Goal: Task Accomplishment & Management: Manage account settings

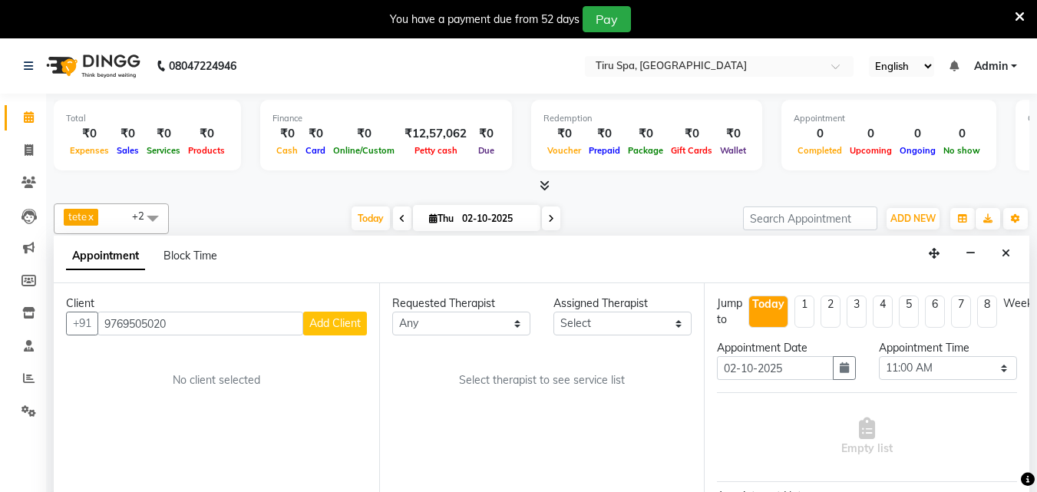
select select "660"
select select "tentative"
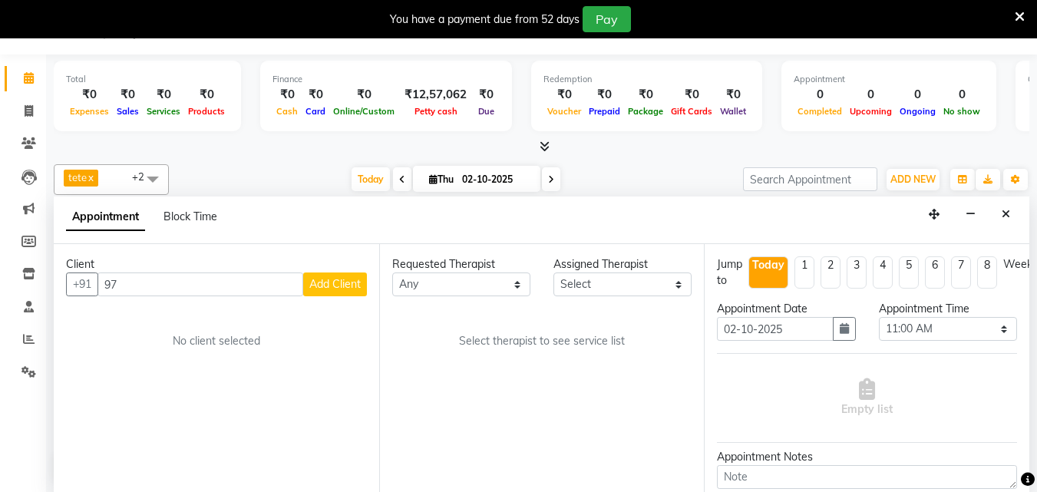
type input "9"
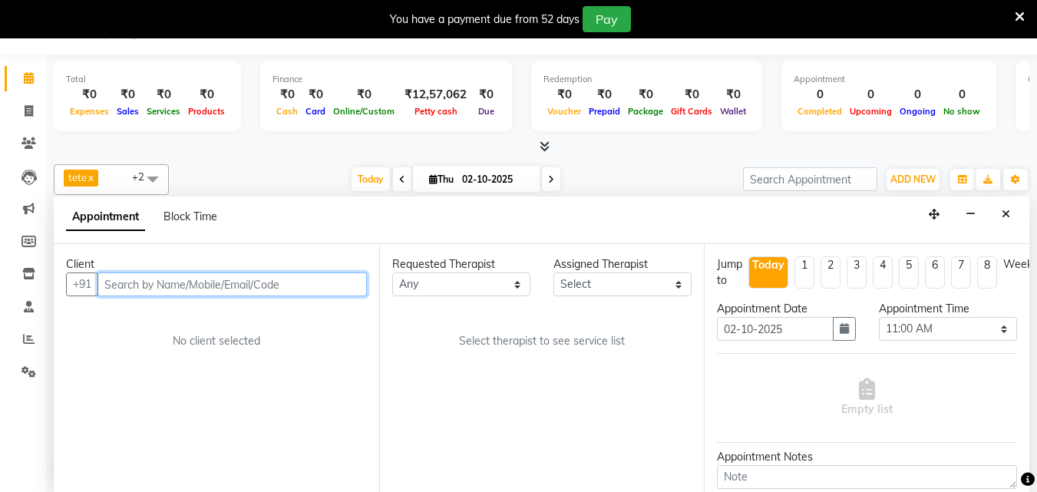
click at [203, 281] on input "text" at bounding box center [231, 285] width 269 height 24
paste input "9082985039"
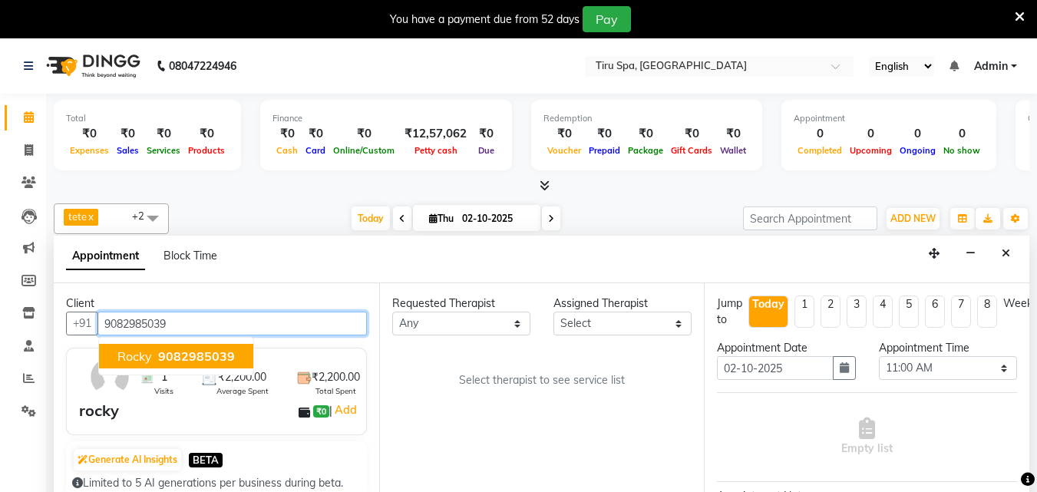
type input "9082985039"
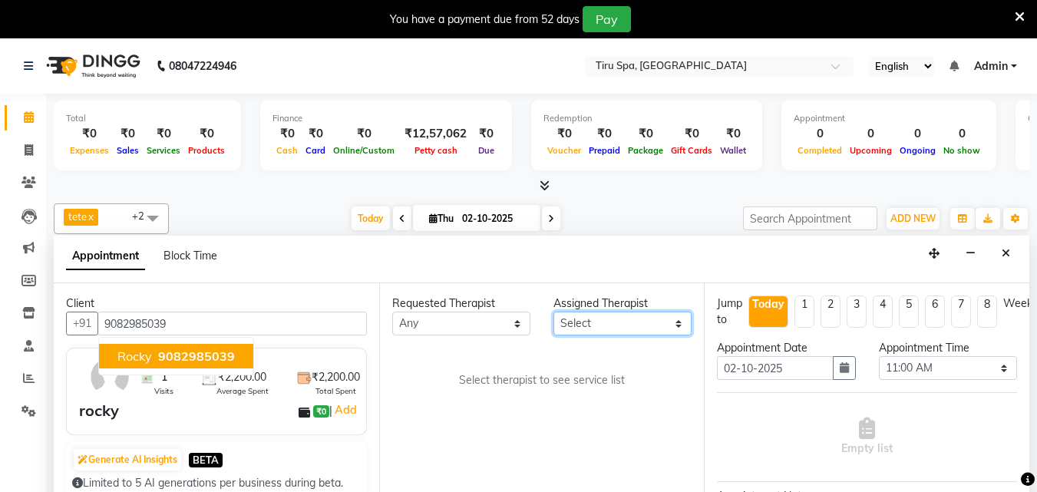
click at [632, 322] on select "Select [PERSON_NAME] MSN Rosy [PERSON_NAME] tete vl" at bounding box center [622, 324] width 138 height 24
click at [553, 312] on select "Select [PERSON_NAME] MSN Rosy [PERSON_NAME] tete vl" at bounding box center [622, 324] width 138 height 24
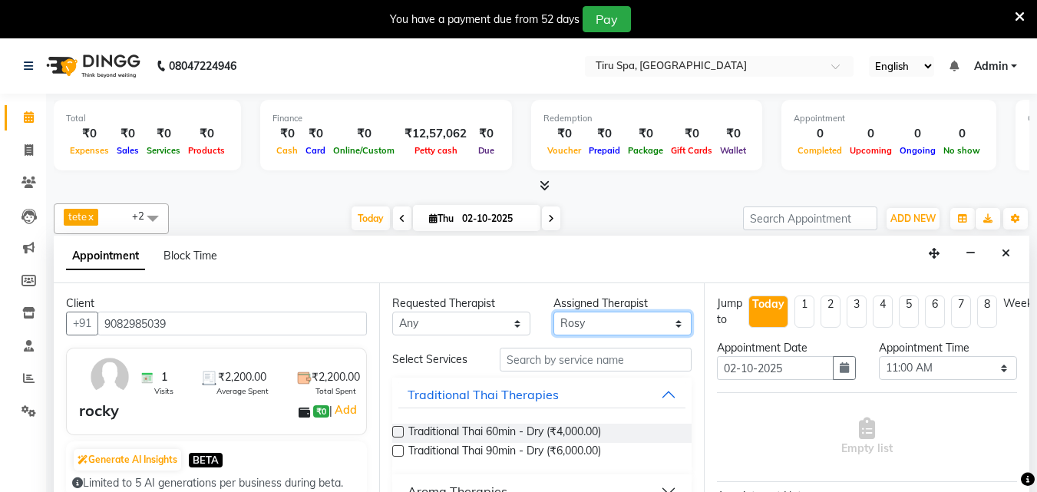
click at [645, 325] on select "Select [PERSON_NAME] MSN Rosy [PERSON_NAME] tete vl" at bounding box center [622, 324] width 138 height 24
click at [646, 323] on select "Select [PERSON_NAME] MSN Rosy [PERSON_NAME] tete vl" at bounding box center [622, 324] width 138 height 24
select select "69855"
click at [553, 312] on select "Select [PERSON_NAME] MSN Rosy [PERSON_NAME] tete vl" at bounding box center [622, 324] width 138 height 24
click at [397, 429] on label at bounding box center [398, 432] width 12 height 12
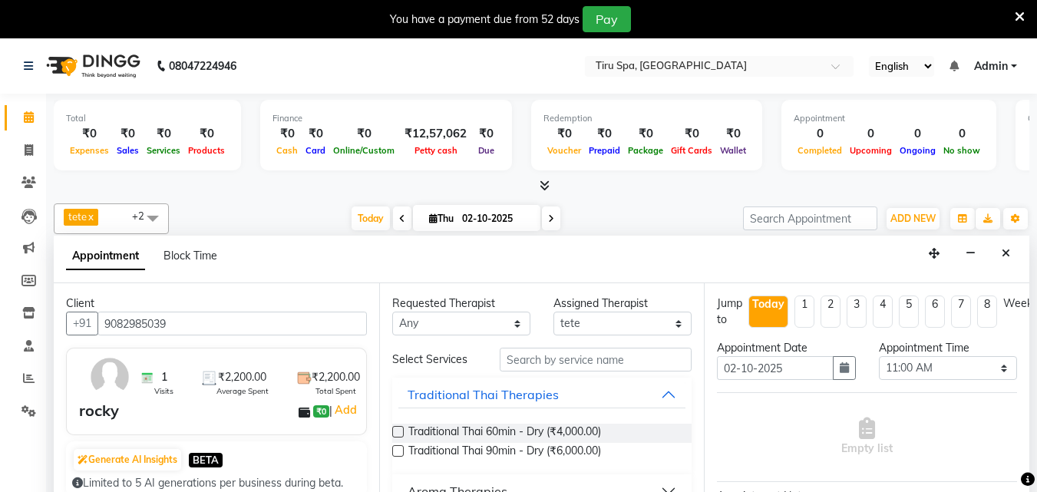
click at [397, 429] on input "checkbox" at bounding box center [397, 433] width 10 height 10
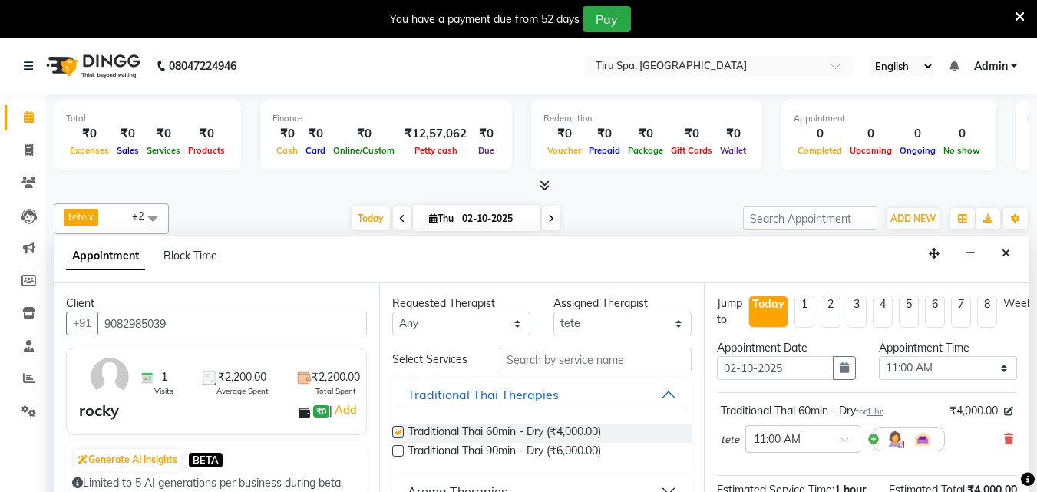
checkbox input "false"
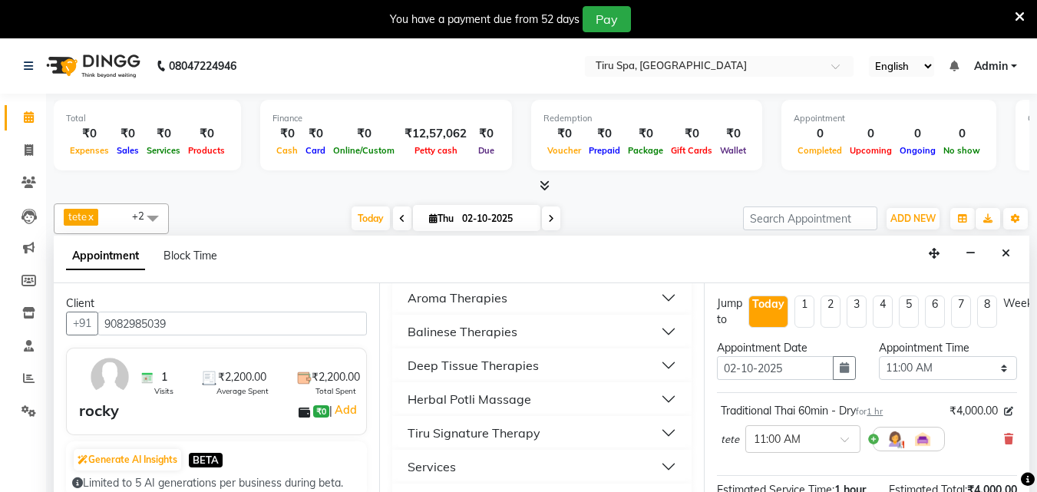
scroll to position [230, 0]
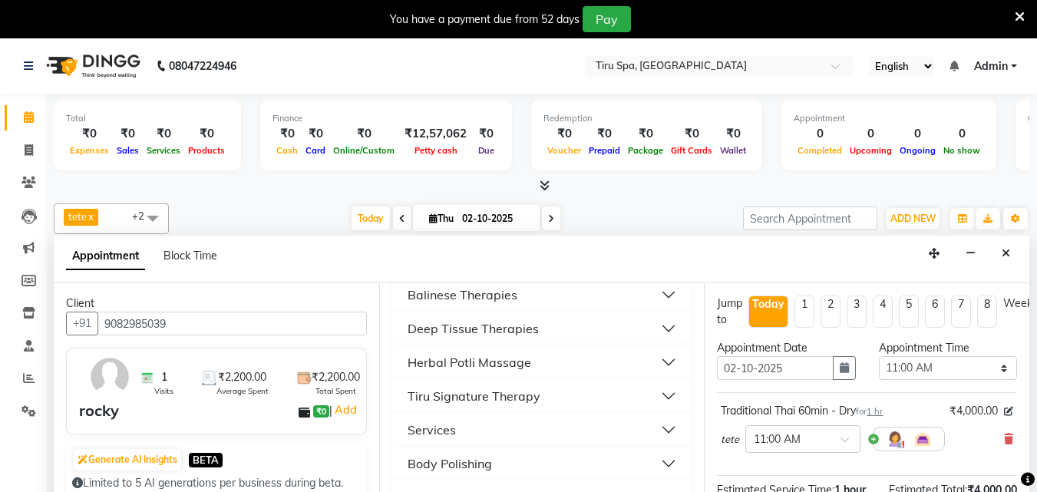
click at [484, 326] on div "Deep Tissue Therapies" at bounding box center [473, 328] width 131 height 18
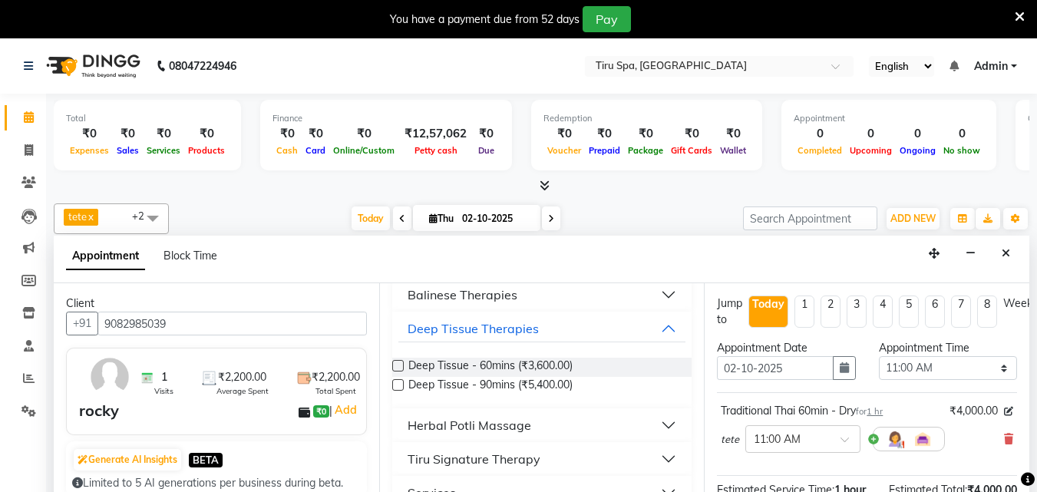
click at [399, 363] on label at bounding box center [398, 366] width 12 height 12
click at [399, 363] on input "checkbox" at bounding box center [397, 367] width 10 height 10
checkbox input "false"
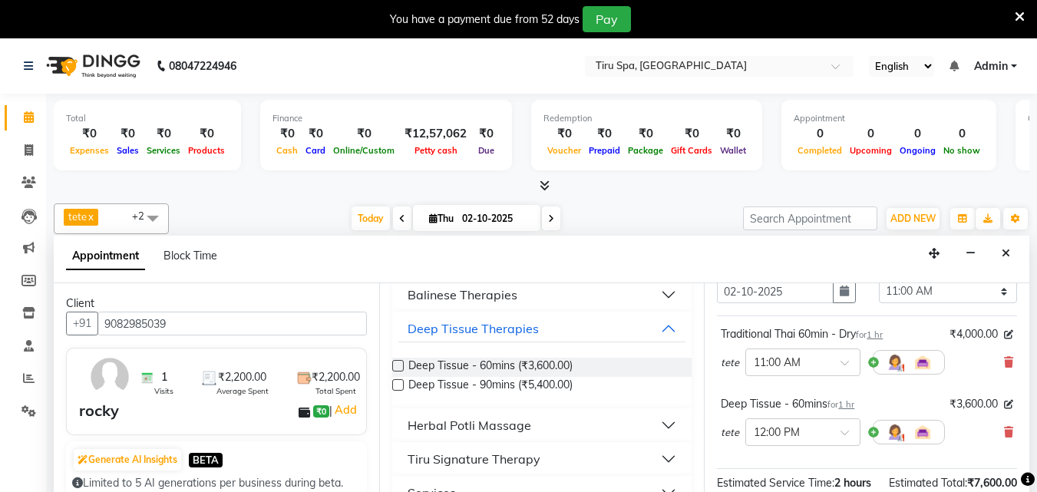
scroll to position [0, 0]
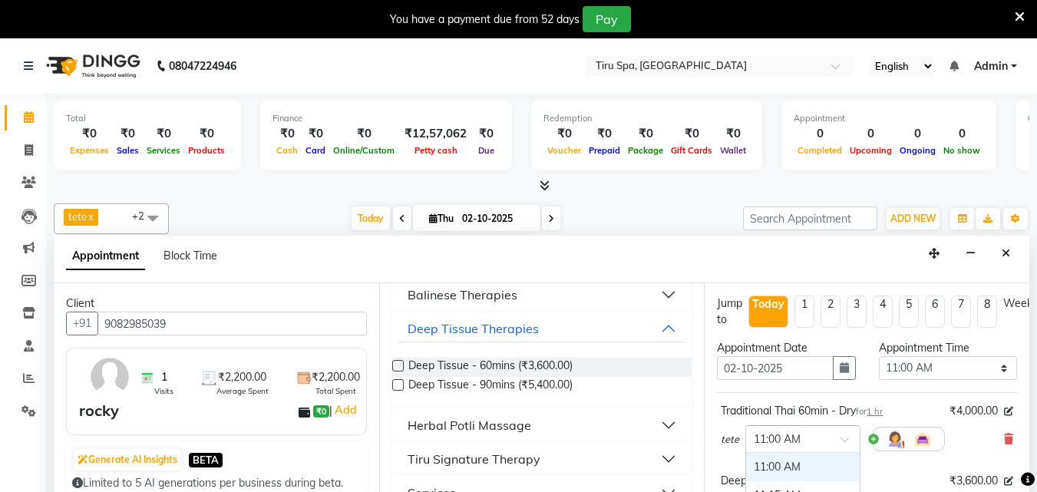
click at [834, 439] on div at bounding box center [803, 438] width 114 height 16
click at [781, 485] on div "04:00 PM" at bounding box center [803, 498] width 114 height 28
click at [841, 443] on span at bounding box center [850, 444] width 19 height 16
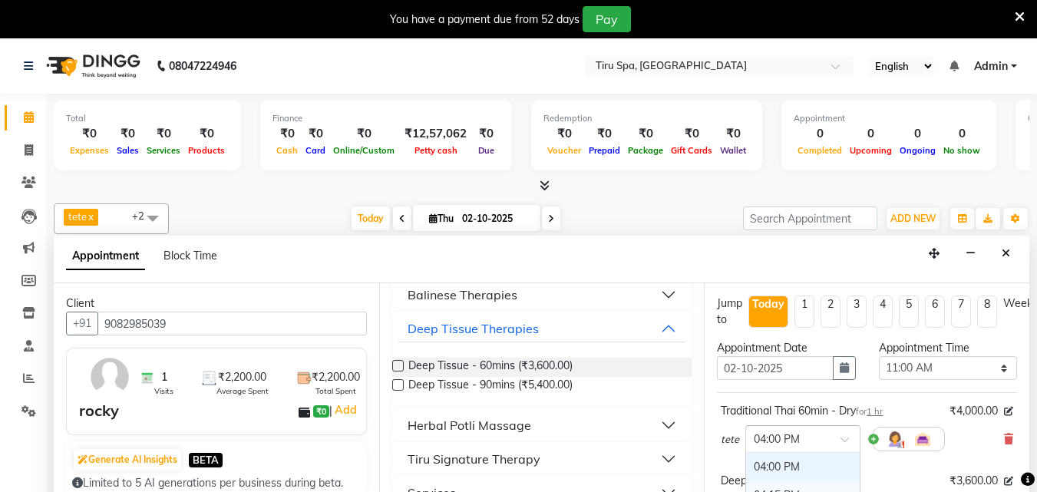
click at [779, 488] on div "04:15 PM" at bounding box center [803, 495] width 114 height 28
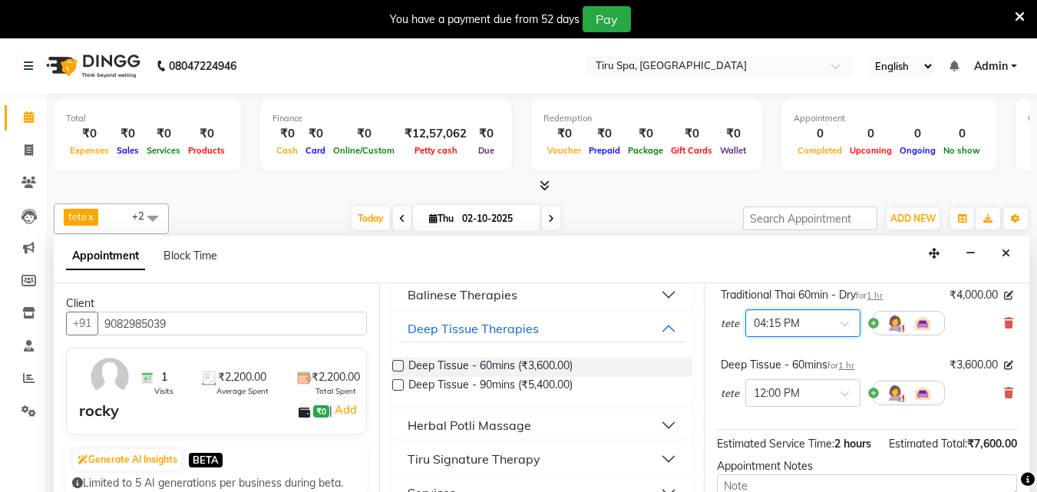
scroll to position [77, 0]
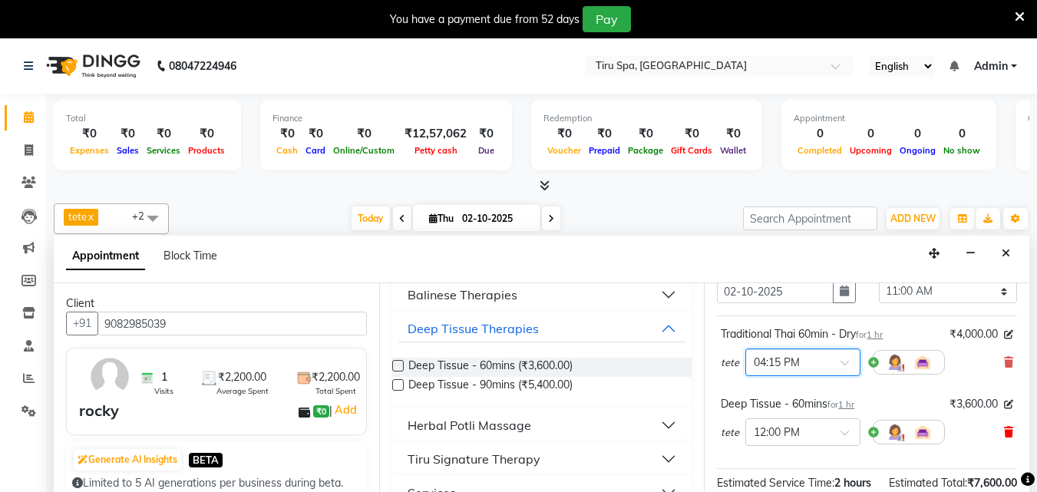
click at [1004, 430] on icon at bounding box center [1008, 432] width 9 height 11
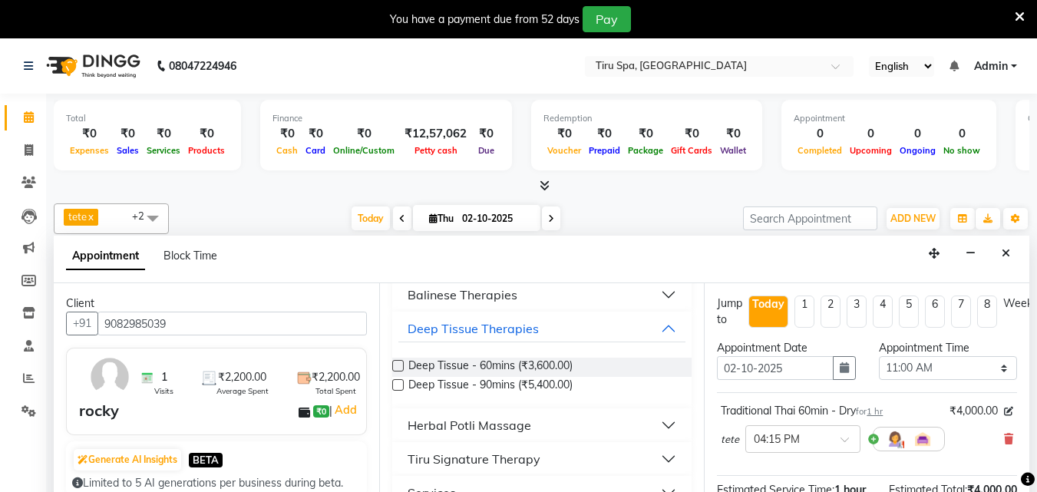
scroll to position [167, 0]
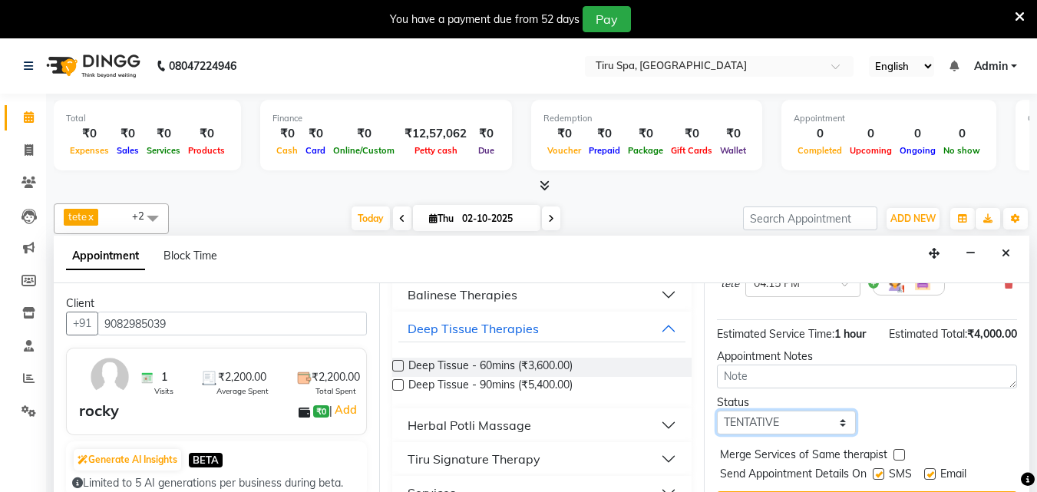
click at [804, 411] on select "Select TENTATIVE CONFIRM CHECK-IN UPCOMING" at bounding box center [786, 423] width 138 height 24
select select "check-in"
click at [717, 411] on select "Select TENTATIVE CONFIRM CHECK-IN UPCOMING" at bounding box center [786, 423] width 138 height 24
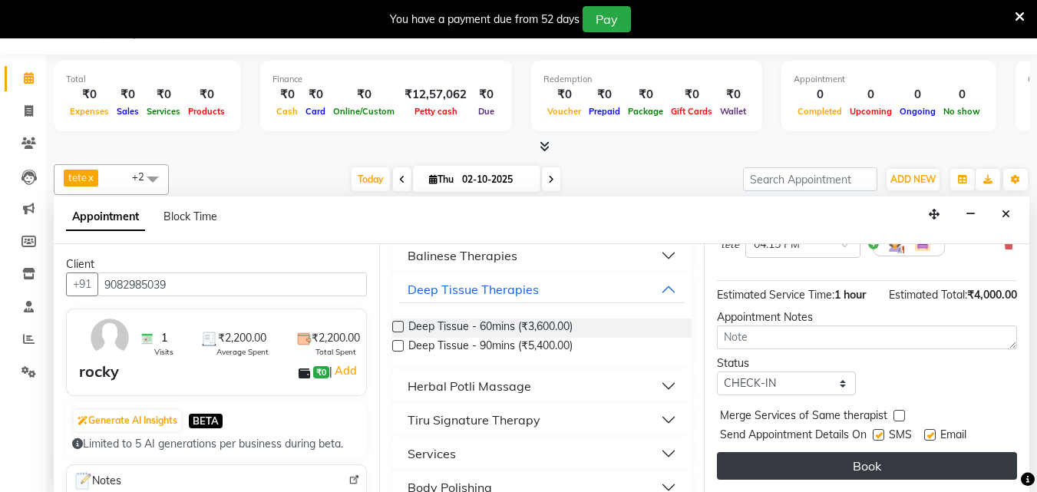
click at [893, 452] on button "Book" at bounding box center [867, 466] width 300 height 28
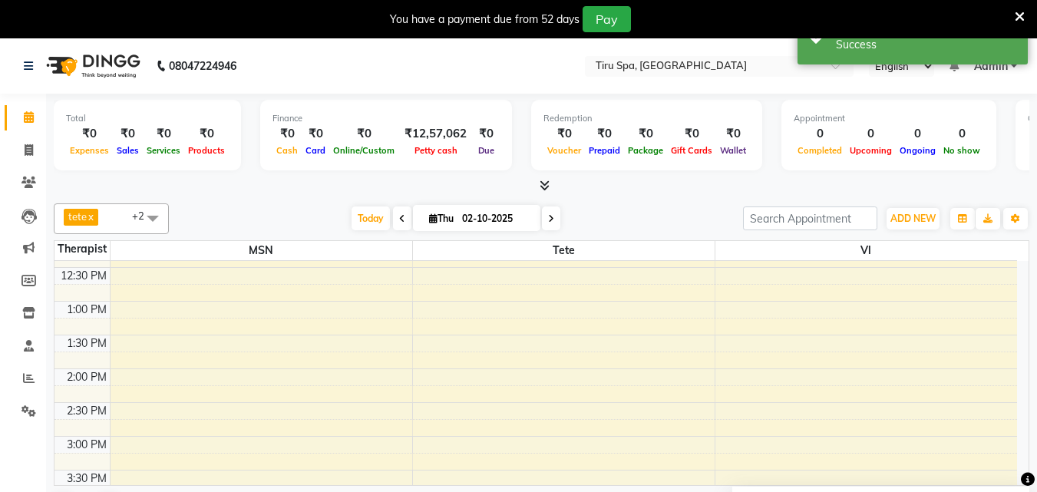
scroll to position [307, 0]
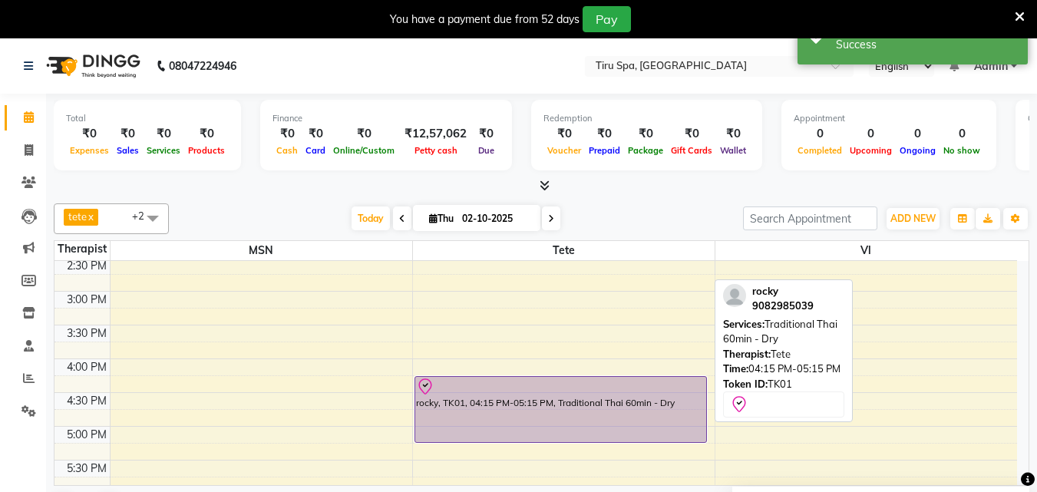
click at [580, 405] on div "rocky, TK01, 04:15 PM-05:15 PM, Traditional Thai 60min - Dry" at bounding box center [560, 409] width 291 height 65
select select "8"
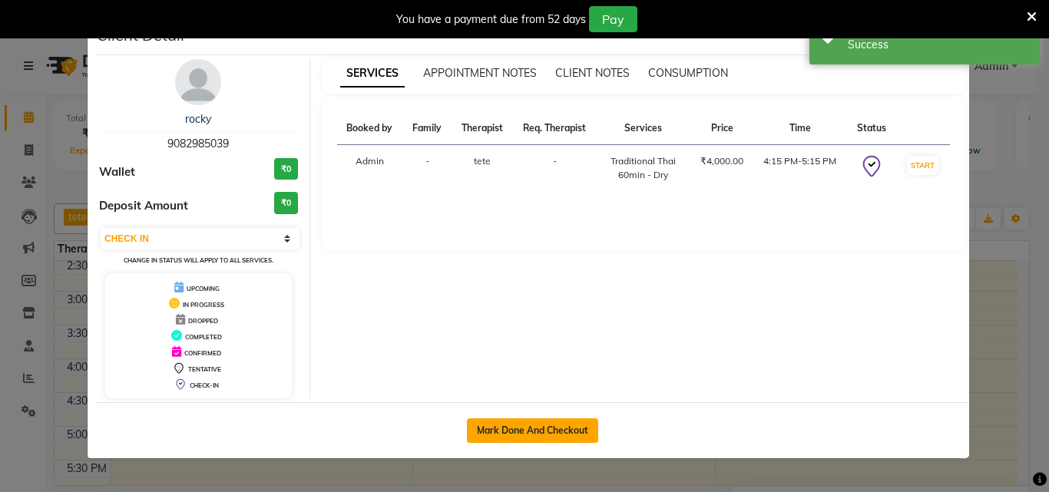
click at [523, 428] on button "Mark Done And Checkout" at bounding box center [532, 430] width 131 height 25
select select "722"
select select "service"
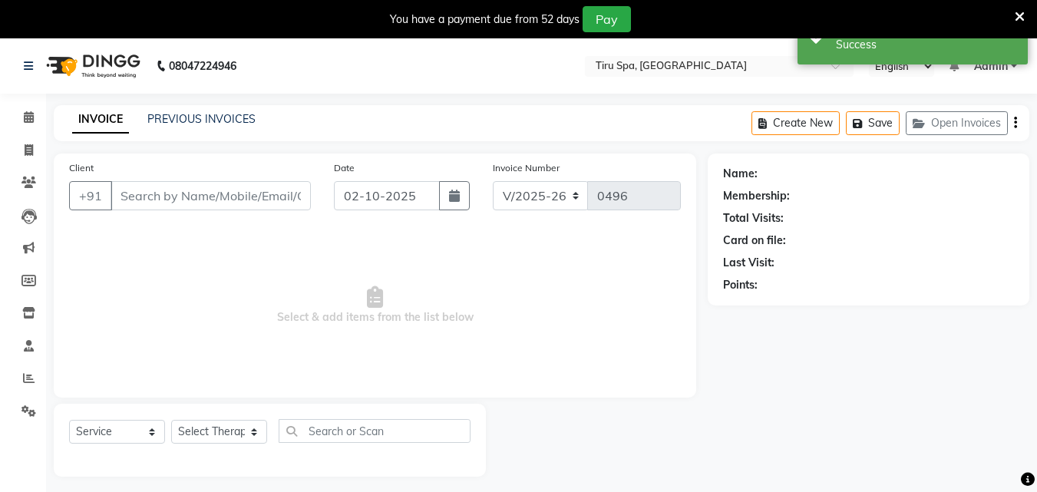
type input "9082985039"
select select "69855"
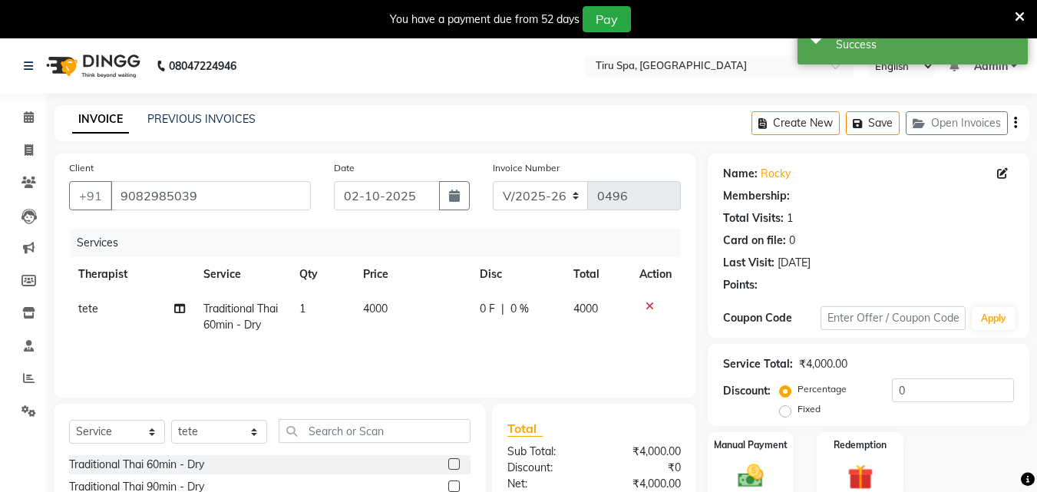
select select "1: Object"
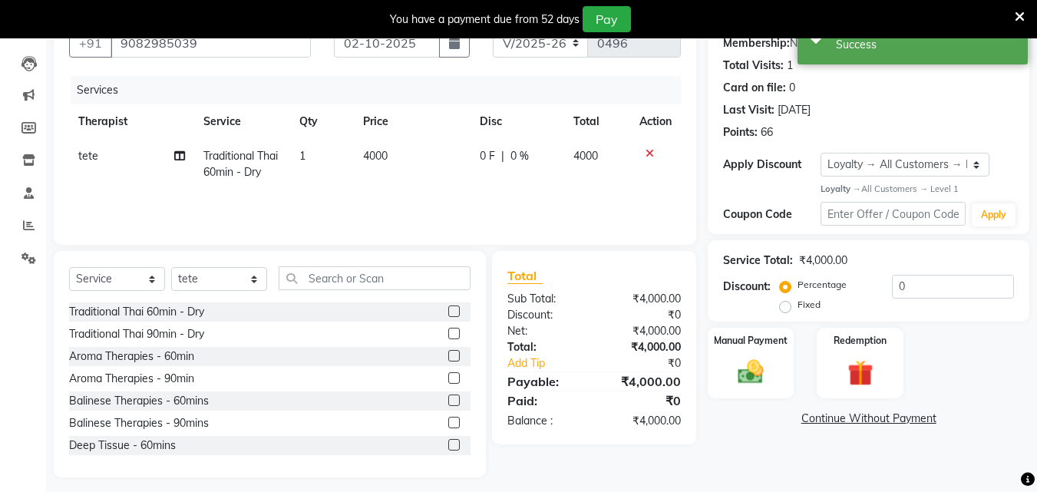
scroll to position [161, 0]
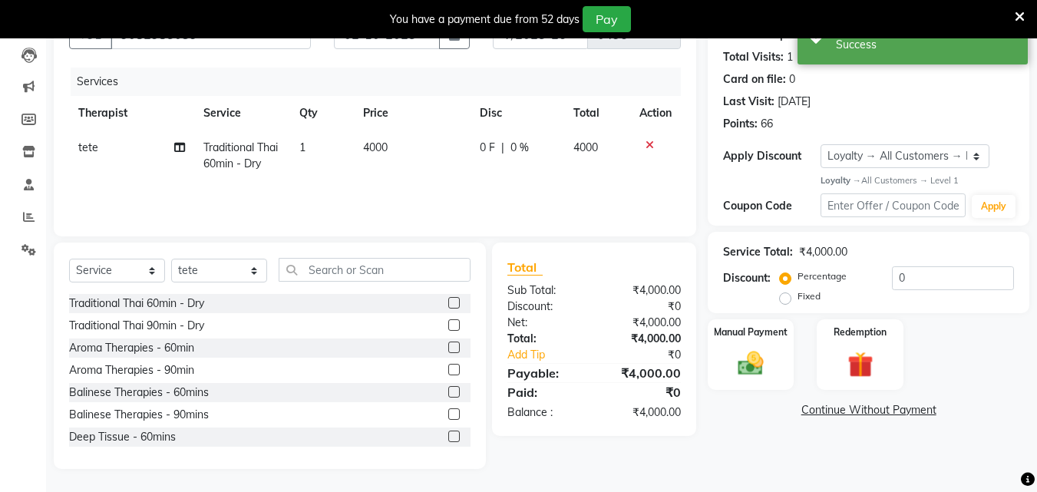
click at [798, 299] on label "Fixed" at bounding box center [809, 296] width 23 height 14
click at [786, 299] on input "Fixed" at bounding box center [788, 296] width 11 height 11
radio input "true"
click at [966, 274] on input "0" at bounding box center [953, 278] width 122 height 24
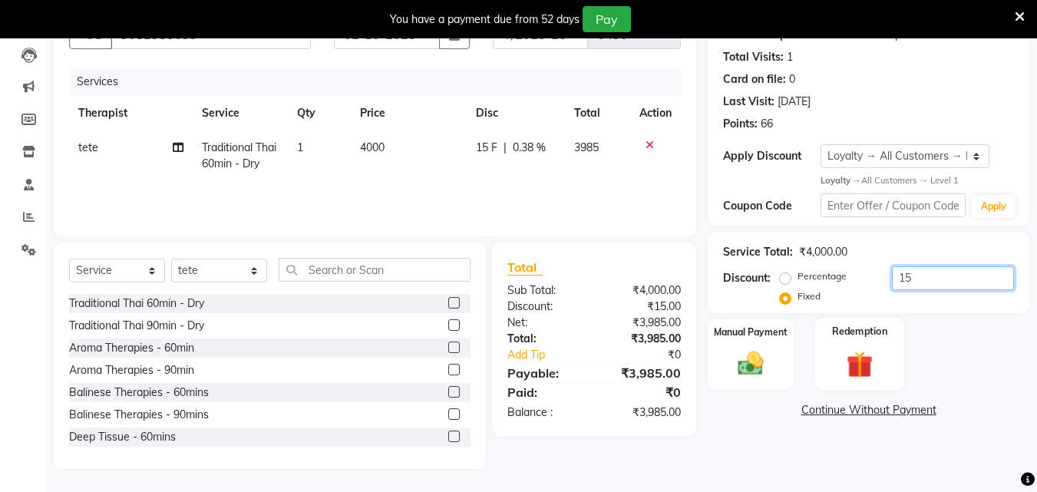
type input "1"
type input "2500"
click at [765, 352] on img at bounding box center [750, 364] width 43 height 31
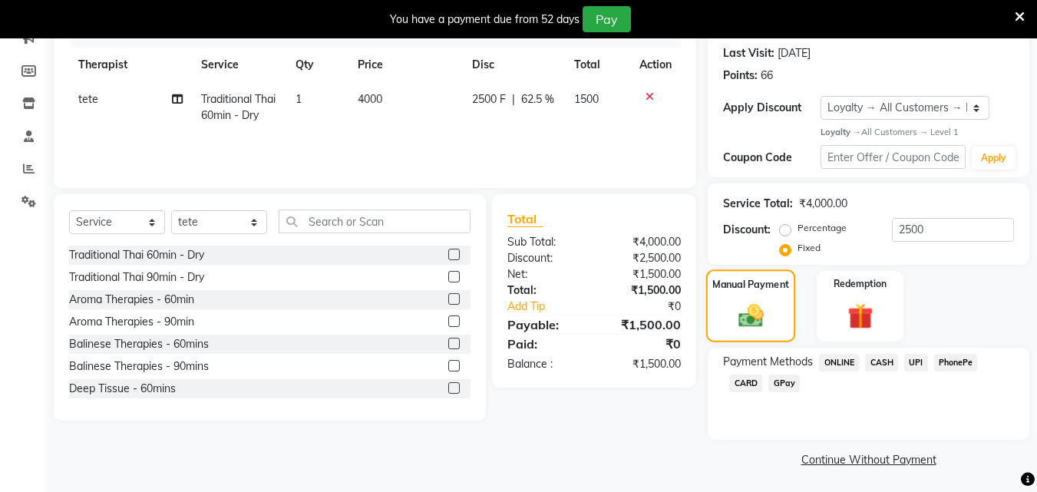
scroll to position [212, 0]
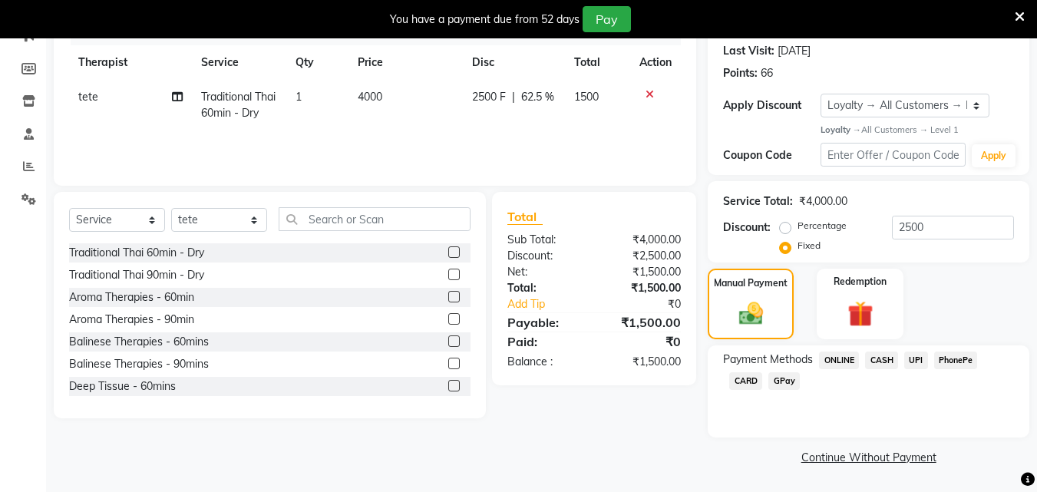
click at [913, 357] on span "UPI" at bounding box center [916, 361] width 24 height 18
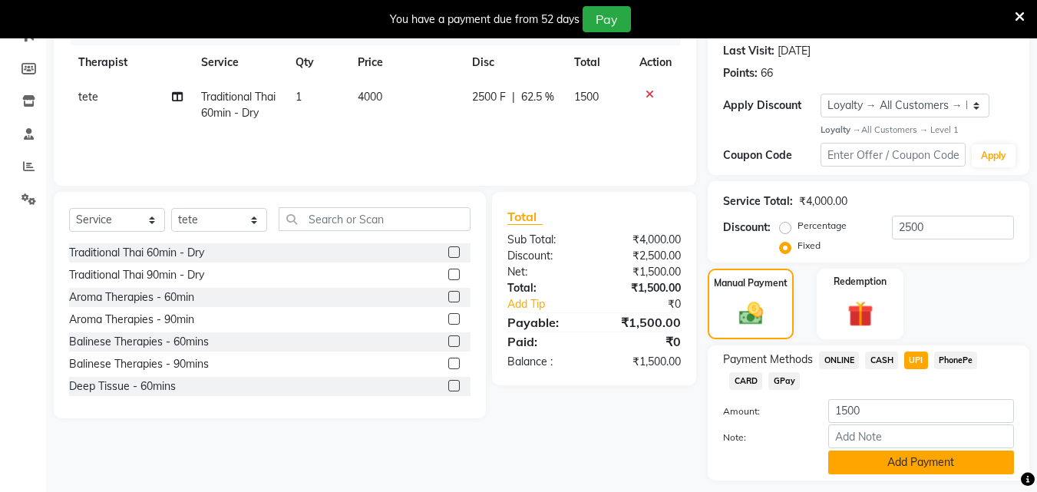
click at [924, 462] on button "Add Payment" at bounding box center [921, 463] width 186 height 24
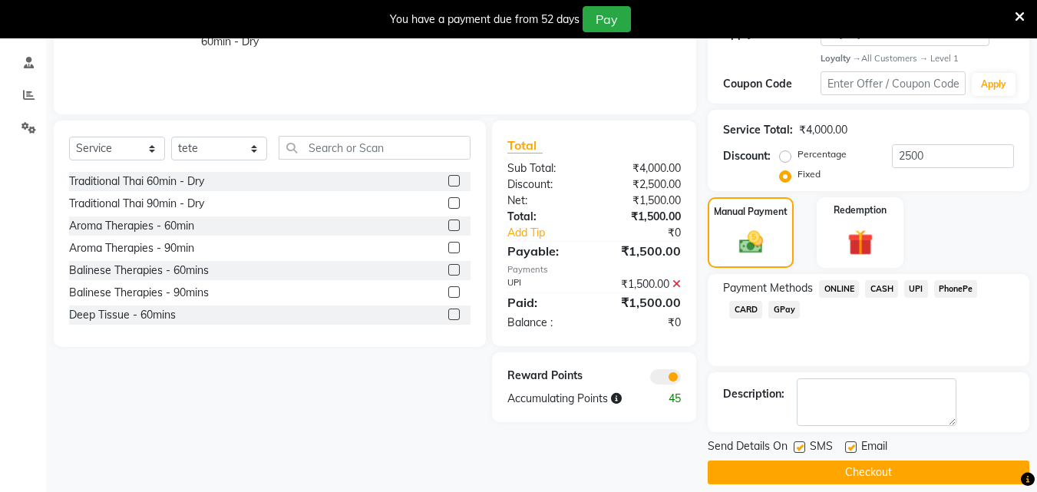
scroll to position [299, 0]
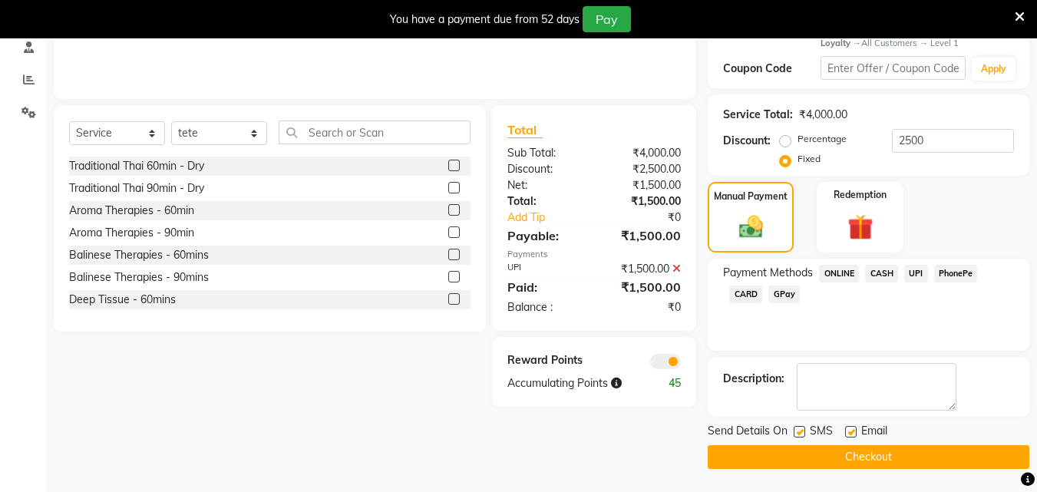
click at [844, 459] on button "Checkout" at bounding box center [869, 457] width 322 height 24
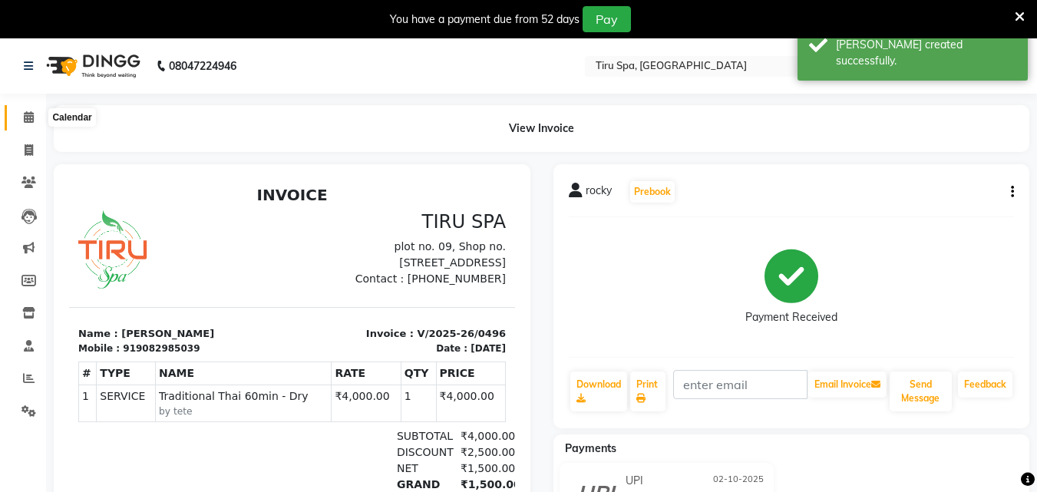
click at [28, 113] on icon at bounding box center [29, 117] width 10 height 12
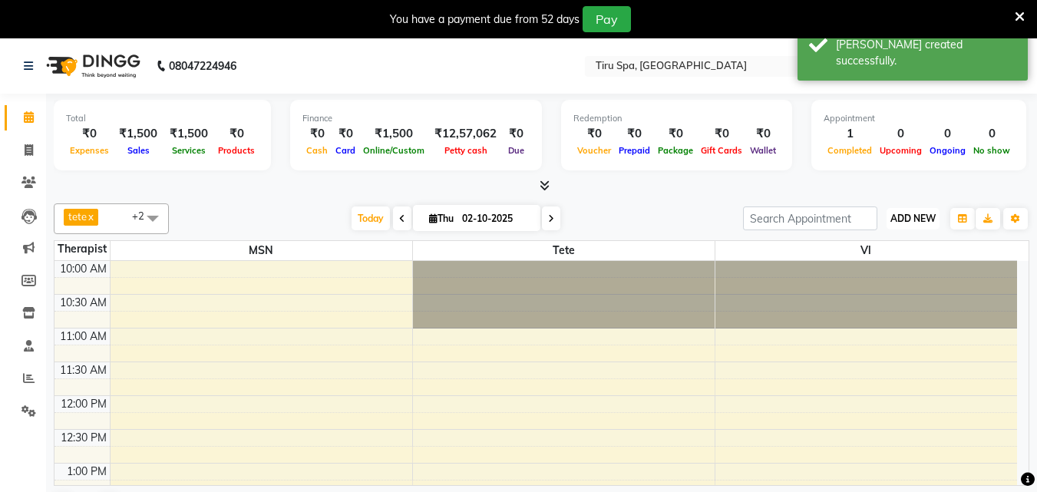
click at [914, 218] on span "ADD NEW" at bounding box center [912, 219] width 45 height 12
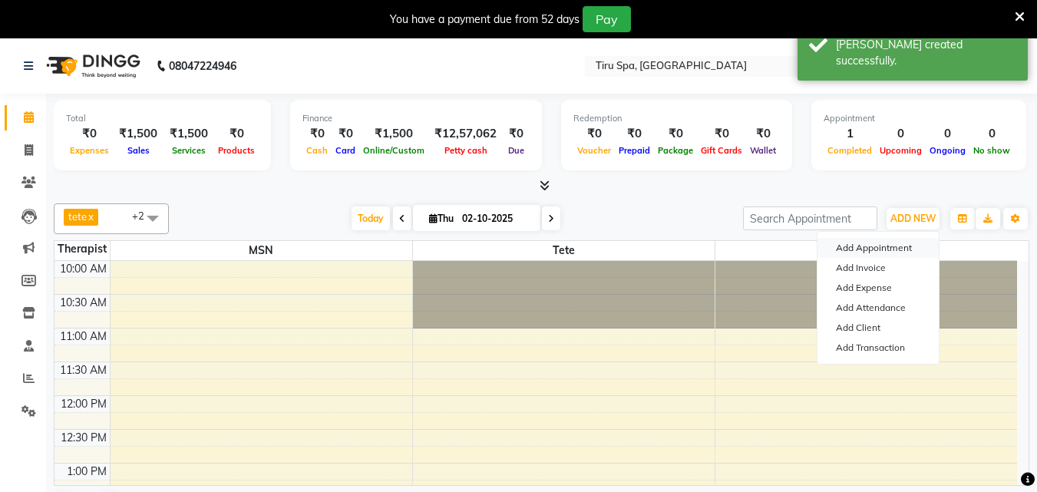
click at [890, 243] on button "Add Appointment" at bounding box center [878, 248] width 121 height 20
select select "660"
select select "tentative"
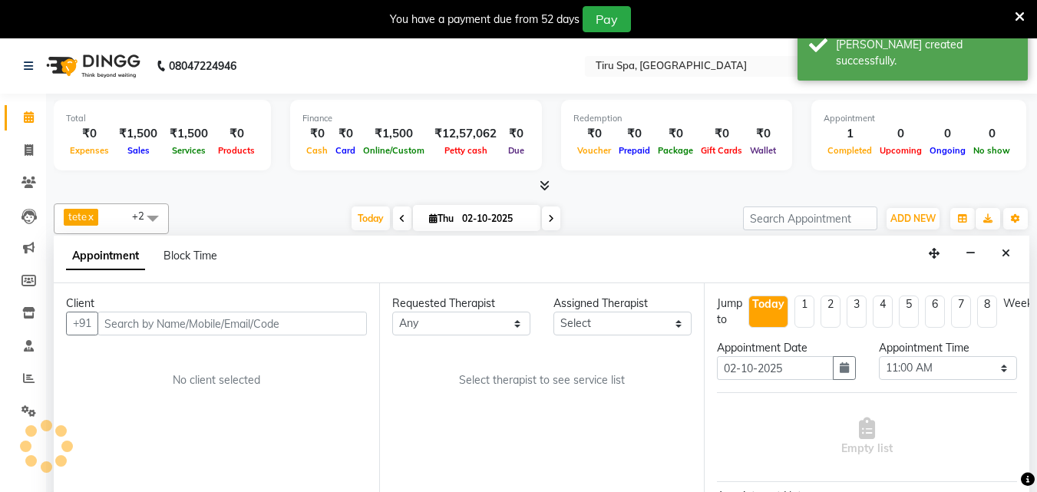
scroll to position [39, 0]
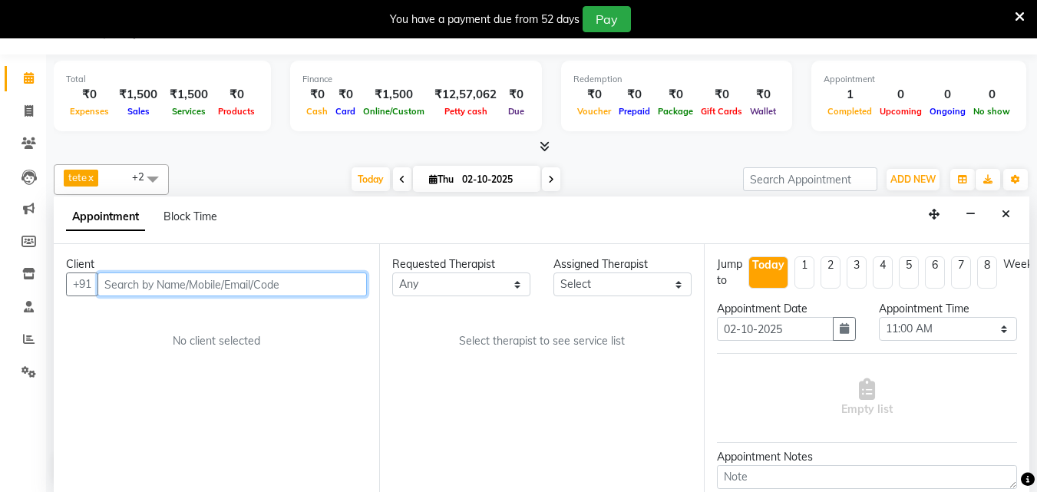
click at [285, 285] on input "text" at bounding box center [231, 285] width 269 height 24
paste input "9004744002"
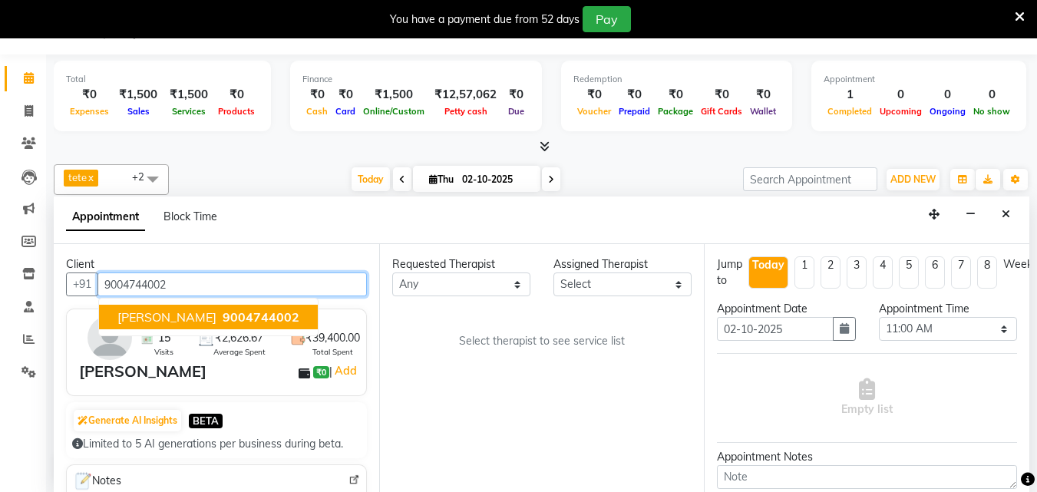
click at [237, 319] on span "9004744002" at bounding box center [261, 316] width 77 height 15
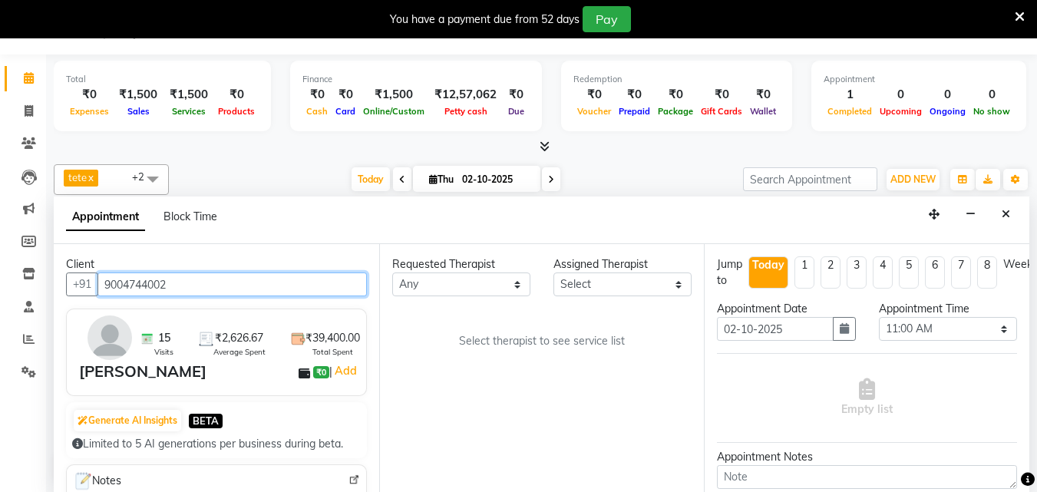
type input "9004744002"
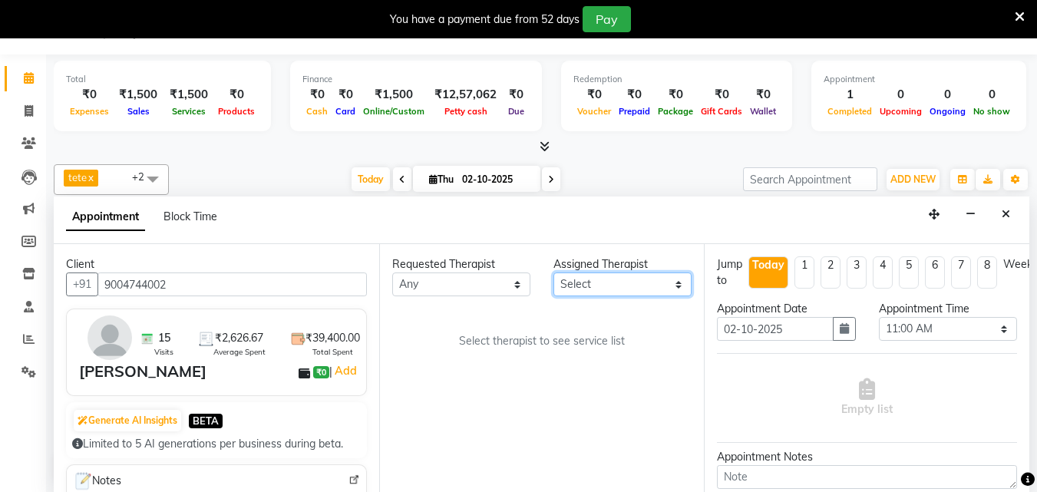
click at [649, 281] on select "Select [PERSON_NAME] MSN Rosy [PERSON_NAME] tete vl" at bounding box center [622, 285] width 138 height 24
click at [656, 284] on select "Select [PERSON_NAME] MSN Rosy [PERSON_NAME] tete vl" at bounding box center [622, 285] width 138 height 24
select select "11017"
click at [553, 273] on select "Select [PERSON_NAME] MSN Rosy [PERSON_NAME] tete vl" at bounding box center [622, 285] width 138 height 24
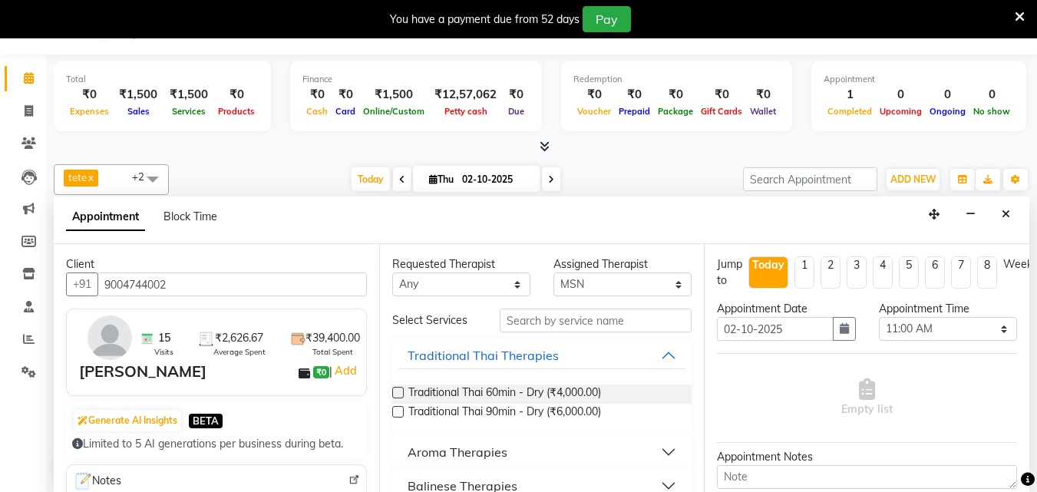
click at [397, 388] on label at bounding box center [398, 393] width 12 height 12
click at [397, 389] on input "checkbox" at bounding box center [397, 394] width 10 height 10
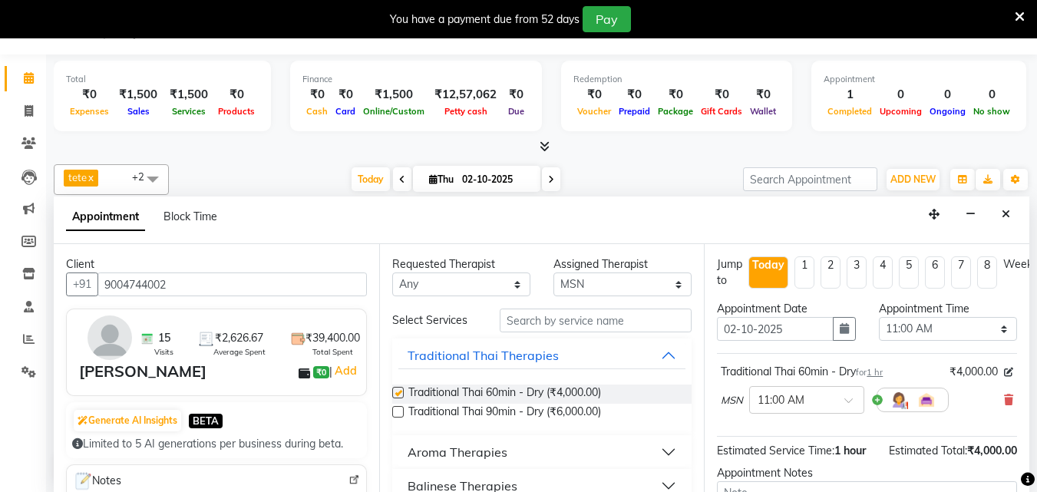
checkbox input "false"
click at [840, 400] on div at bounding box center [807, 399] width 114 height 16
click at [786, 474] on div "04:15 PM" at bounding box center [807, 487] width 114 height 28
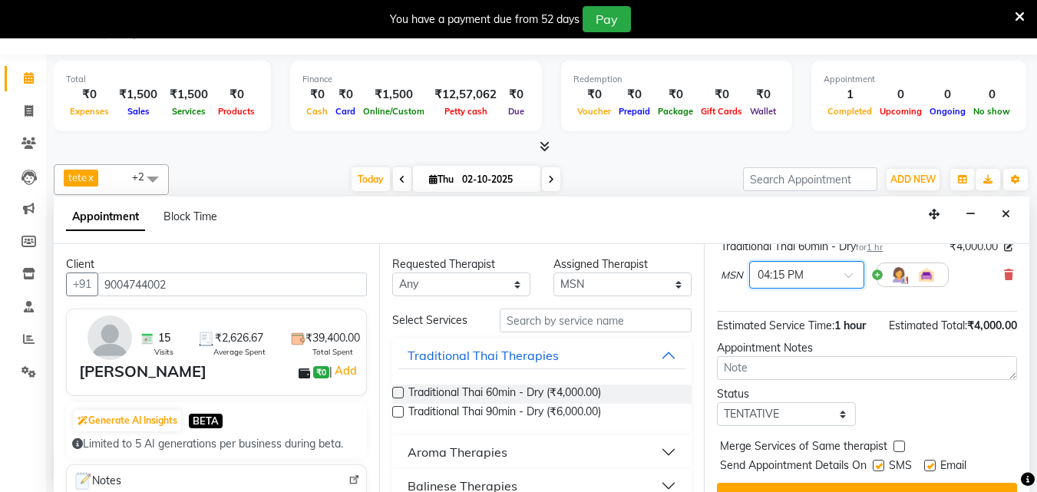
scroll to position [167, 0]
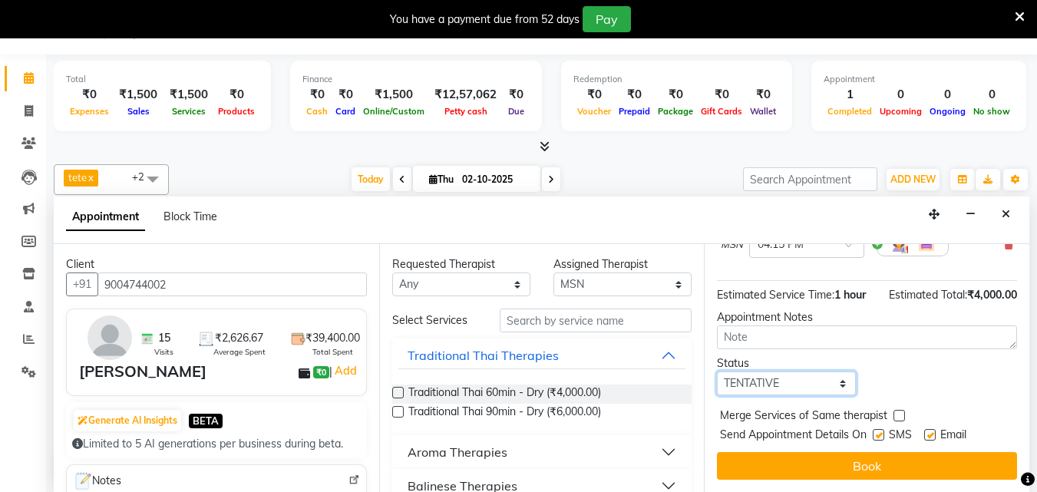
click at [818, 373] on select "Select TENTATIVE CONFIRM CHECK-IN UPCOMING" at bounding box center [786, 384] width 138 height 24
select select "check-in"
click at [717, 372] on select "Select TENTATIVE CONFIRM CHECK-IN UPCOMING" at bounding box center [786, 384] width 138 height 24
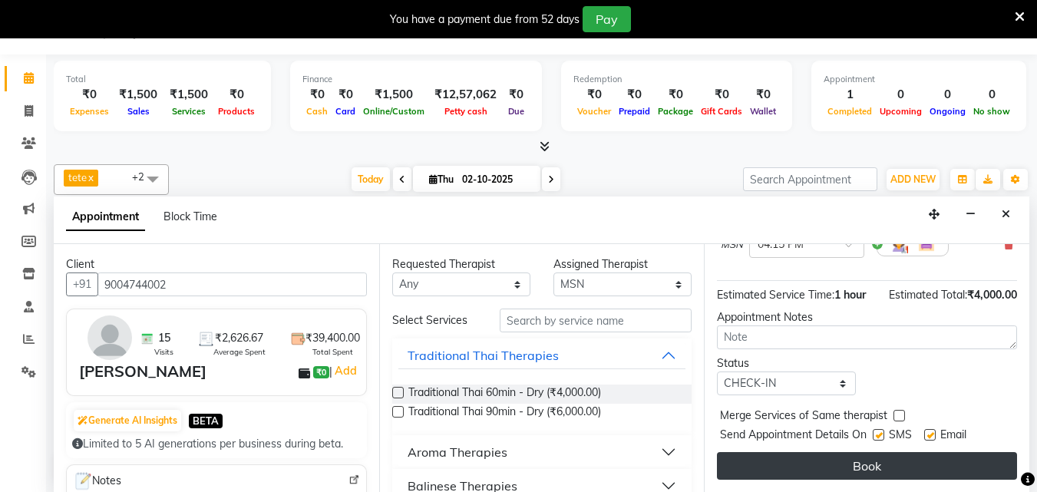
click at [814, 457] on button "Book" at bounding box center [867, 466] width 300 height 28
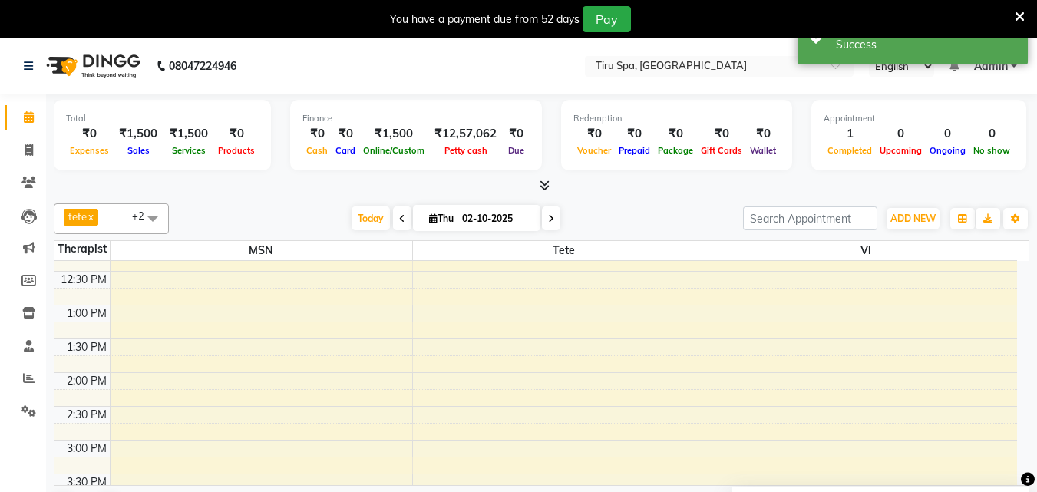
scroll to position [307, 0]
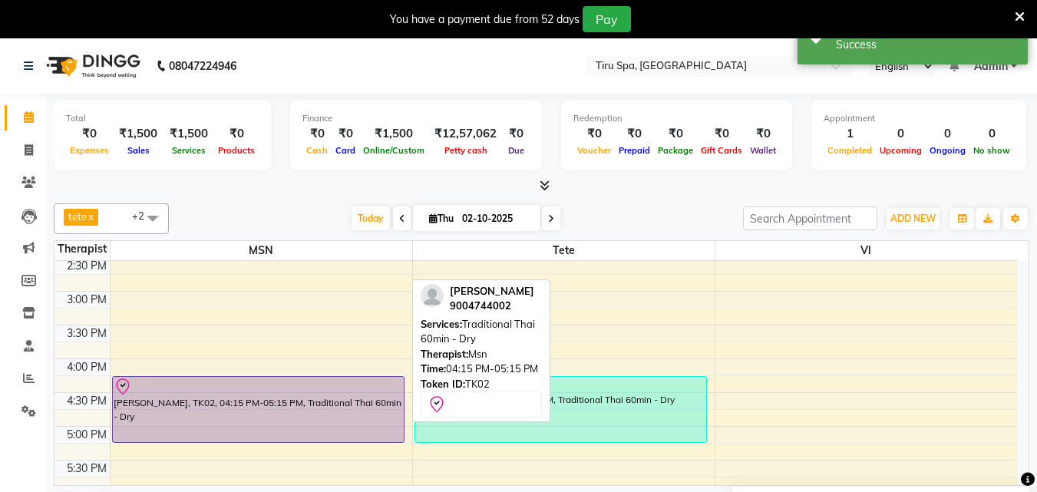
click at [251, 403] on div "[PERSON_NAME], TK02, 04:15 PM-05:15 PM, Traditional Thai 60min - Dry" at bounding box center [258, 409] width 291 height 65
select select "8"
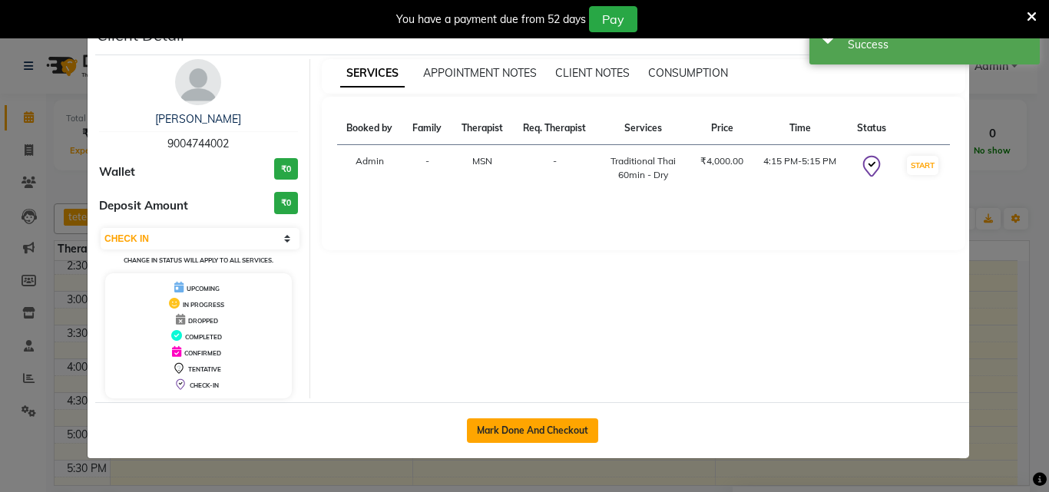
click at [552, 422] on button "Mark Done And Checkout" at bounding box center [532, 430] width 131 height 25
select select "722"
select select "service"
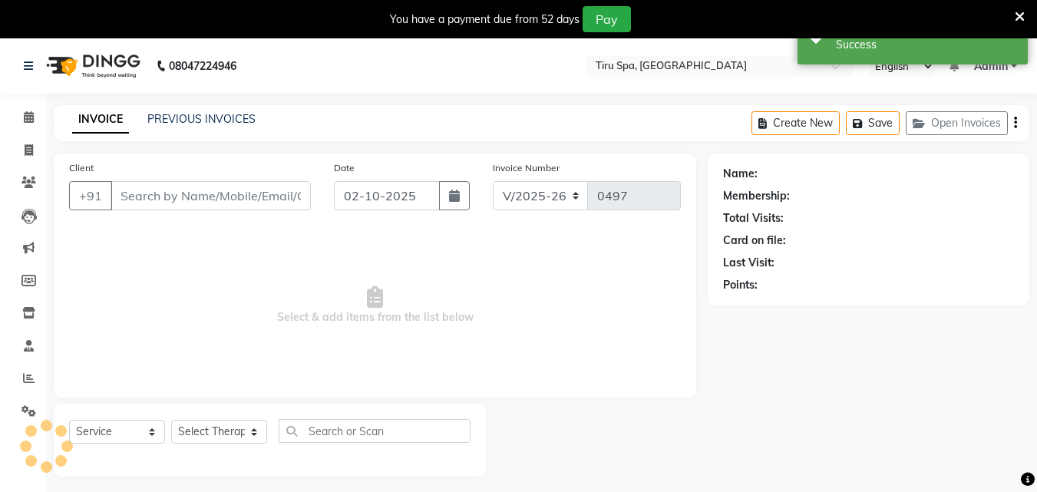
type input "9004744002"
select select "11017"
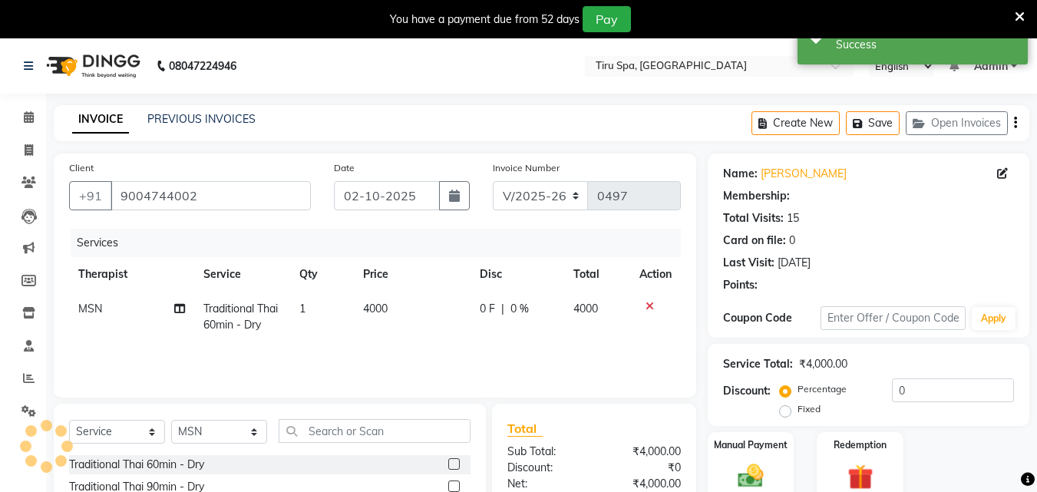
select select "1: Object"
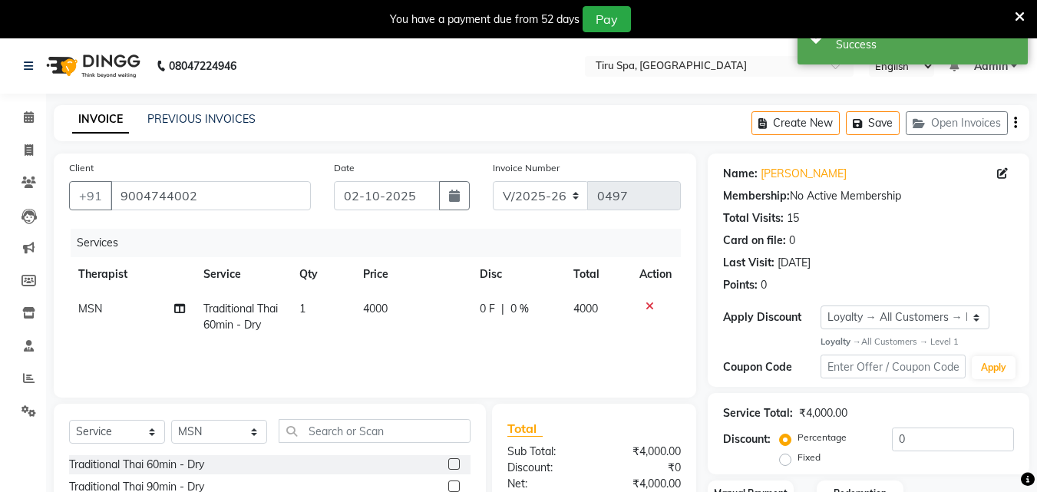
scroll to position [161, 0]
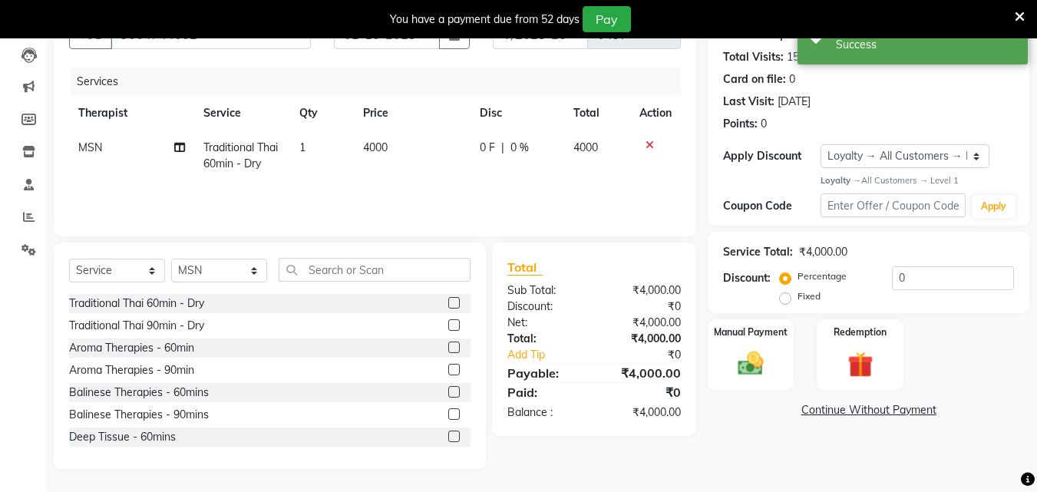
click at [798, 296] on label "Fixed" at bounding box center [809, 296] width 23 height 14
click at [785, 296] on input "Fixed" at bounding box center [788, 296] width 11 height 11
radio input "true"
click at [931, 276] on input "0" at bounding box center [953, 278] width 122 height 24
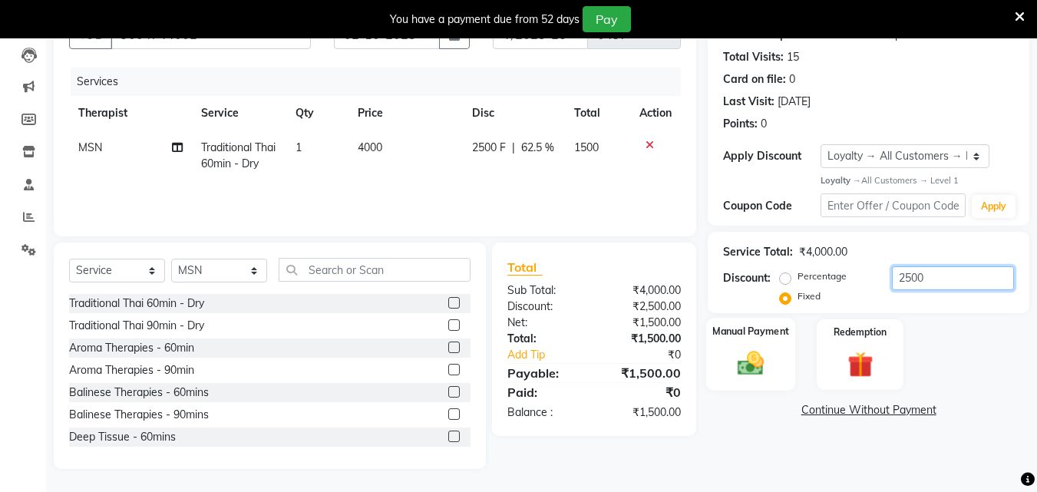
type input "2500"
click at [757, 366] on img at bounding box center [750, 364] width 43 height 31
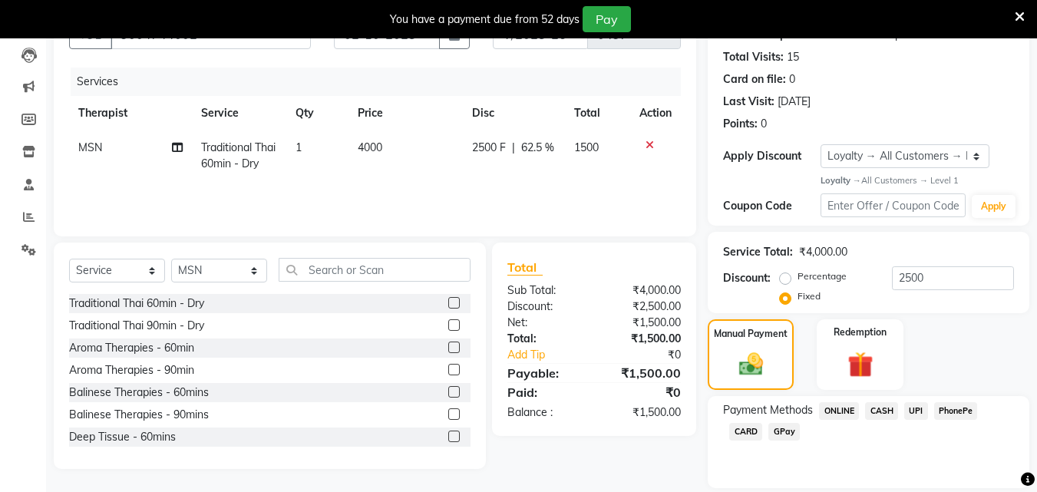
click at [881, 411] on span "CASH" at bounding box center [881, 411] width 33 height 18
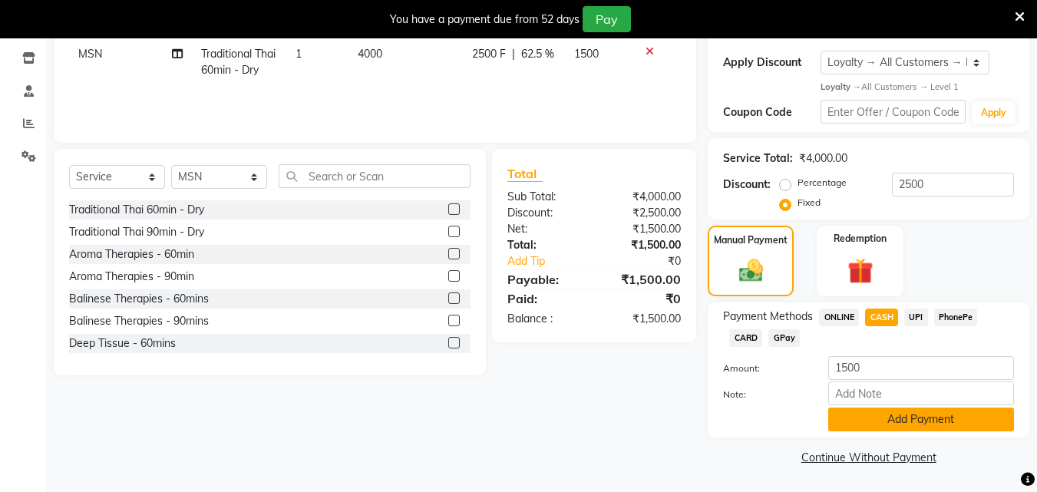
click at [898, 416] on button "Add Payment" at bounding box center [921, 420] width 186 height 24
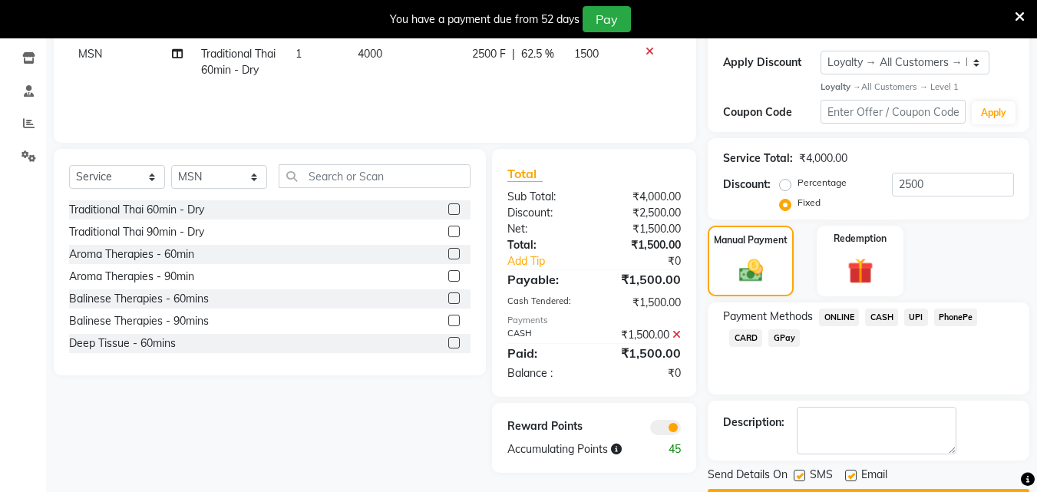
scroll to position [299, 0]
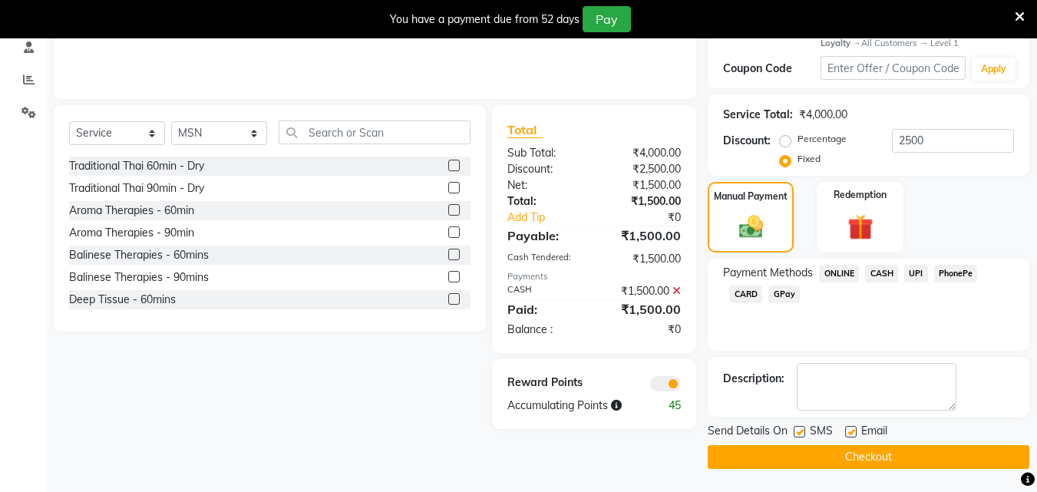
click at [859, 459] on button "Checkout" at bounding box center [869, 457] width 322 height 24
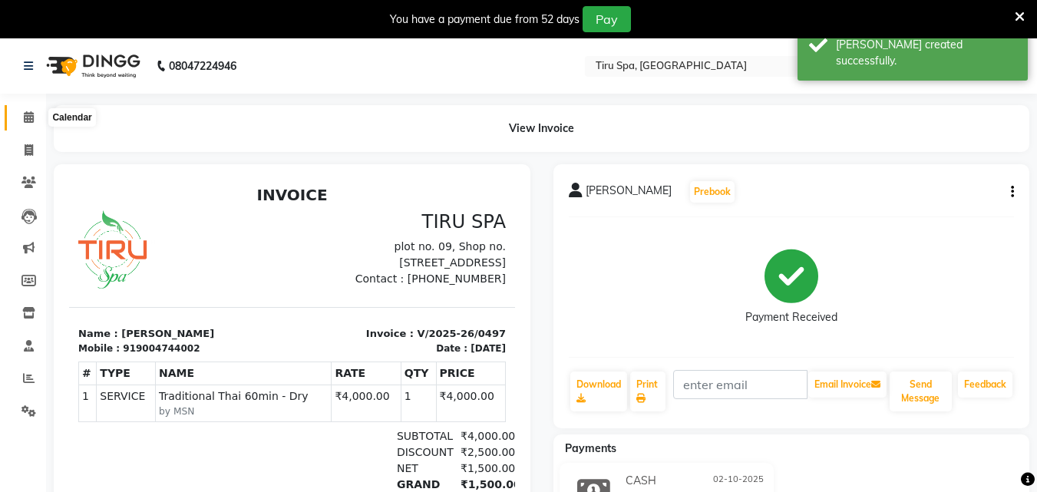
click at [27, 125] on span at bounding box center [28, 118] width 27 height 18
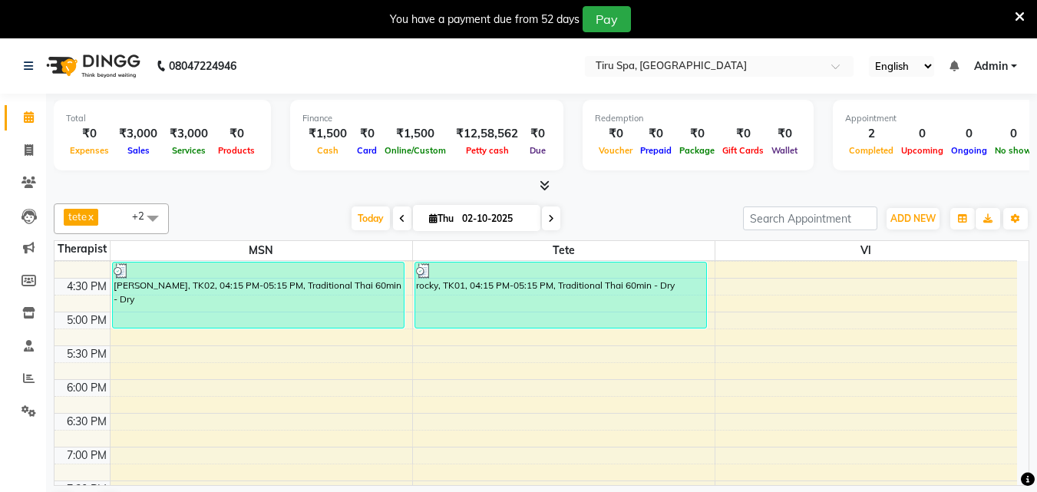
scroll to position [423, 0]
click at [503, 382] on div "10:00 AM 10:30 AM 11:00 AM 11:30 AM 12:00 PM 12:30 PM 1:00 PM 1:30 PM 2:00 PM 2…" at bounding box center [536, 276] width 963 height 877
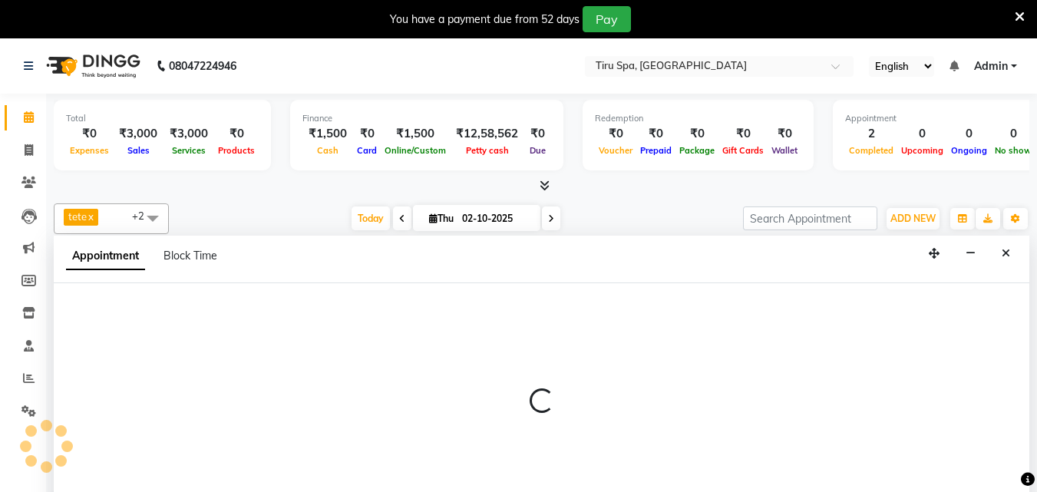
select select "69855"
select select "1080"
select select "tentative"
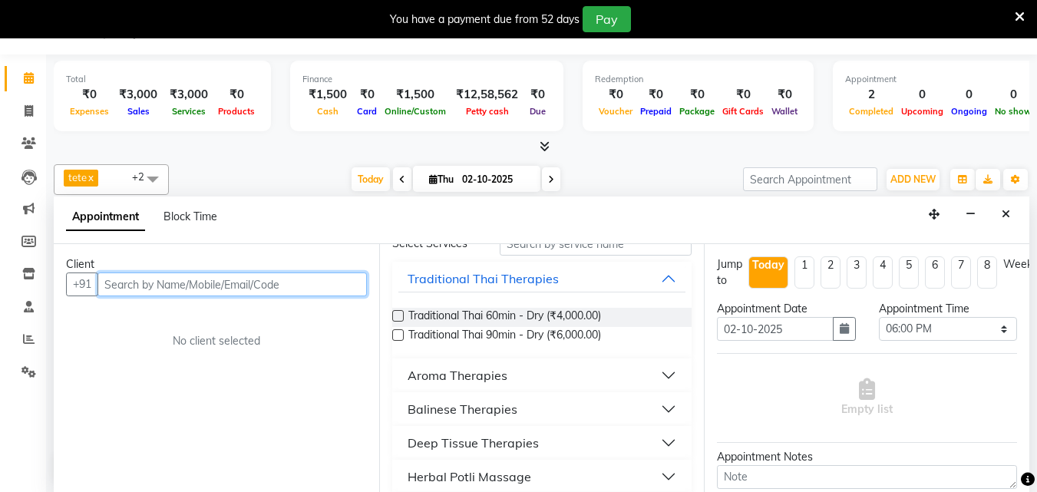
scroll to position [0, 0]
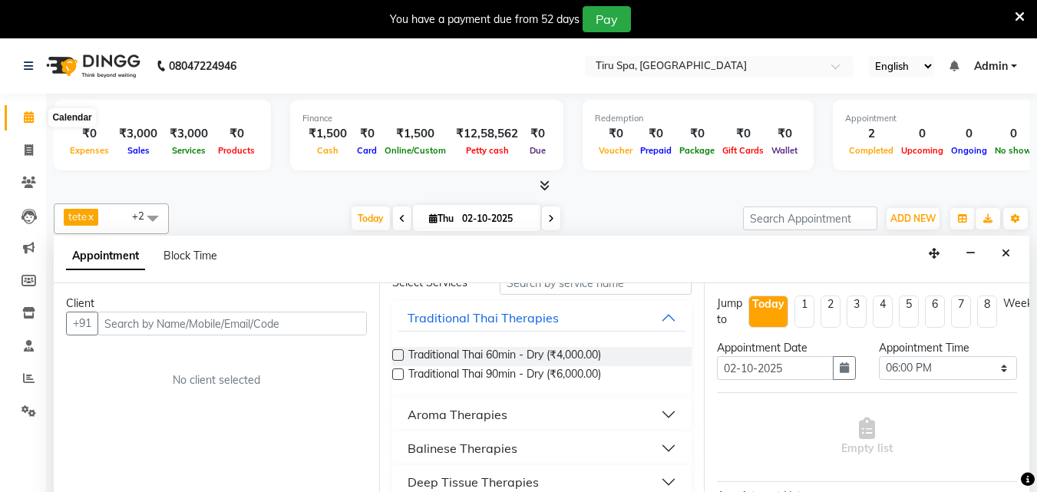
click at [26, 118] on icon at bounding box center [29, 117] width 10 height 12
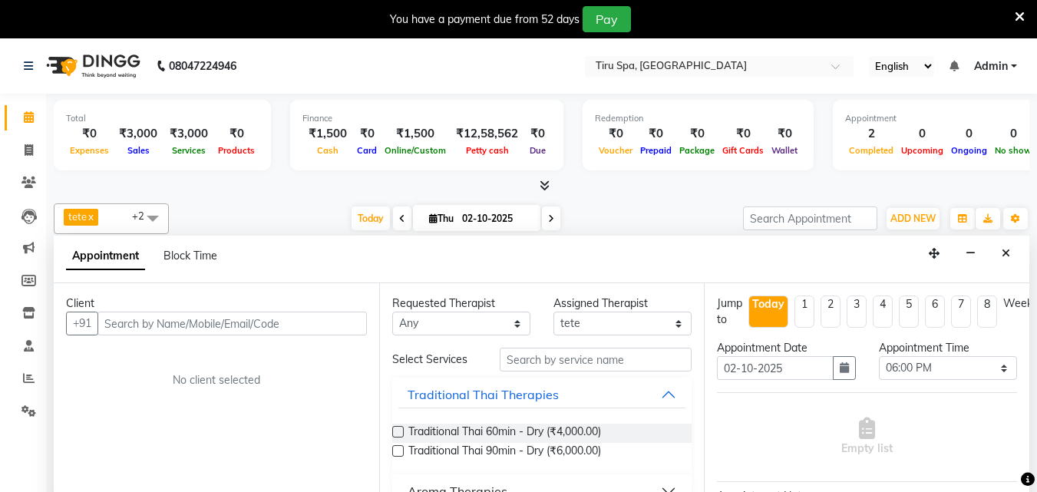
click at [28, 107] on link "Calendar" at bounding box center [23, 117] width 37 height 25
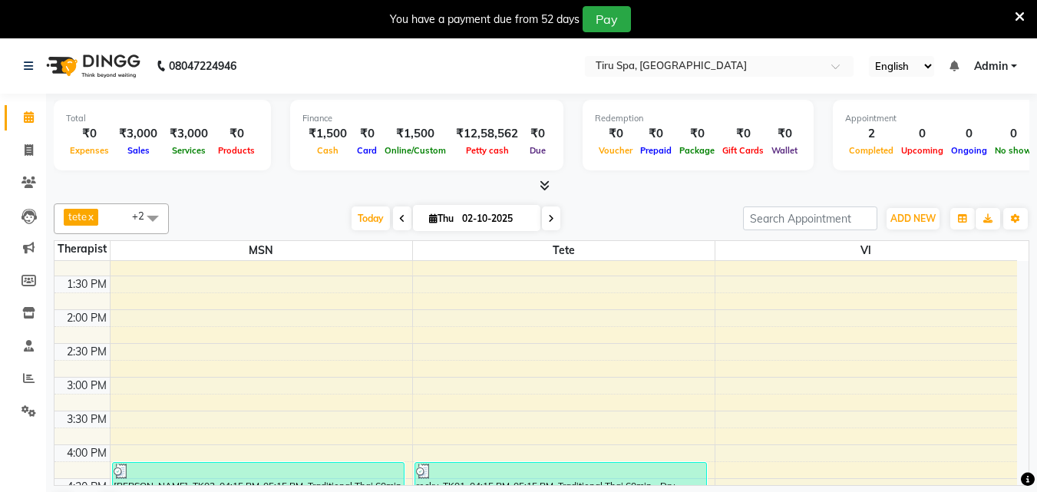
scroll to position [346, 0]
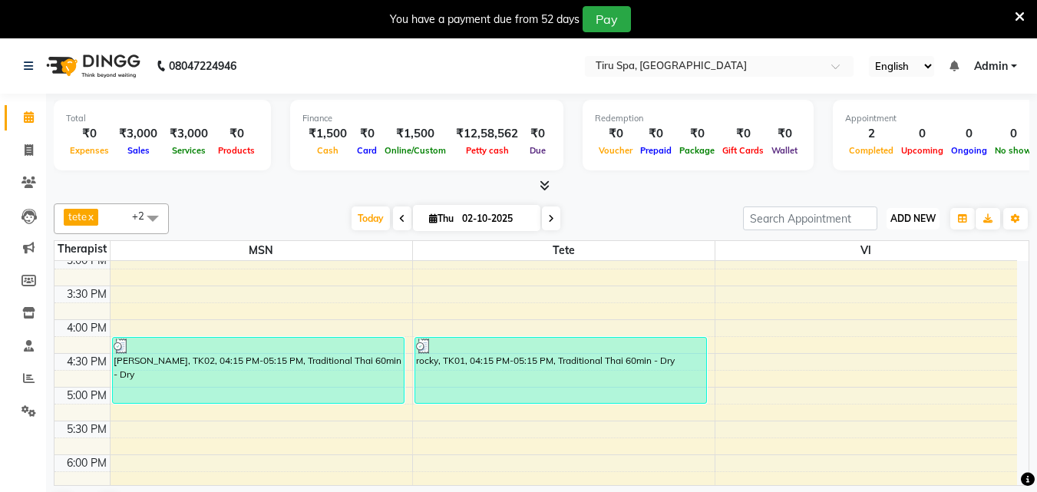
click at [922, 213] on span "ADD NEW" at bounding box center [912, 219] width 45 height 12
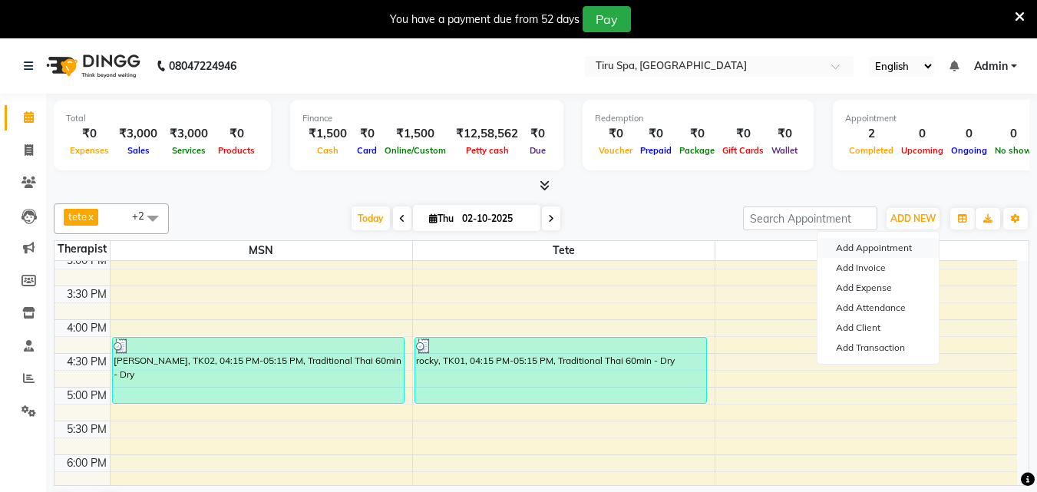
click at [860, 243] on button "Add Appointment" at bounding box center [878, 248] width 121 height 20
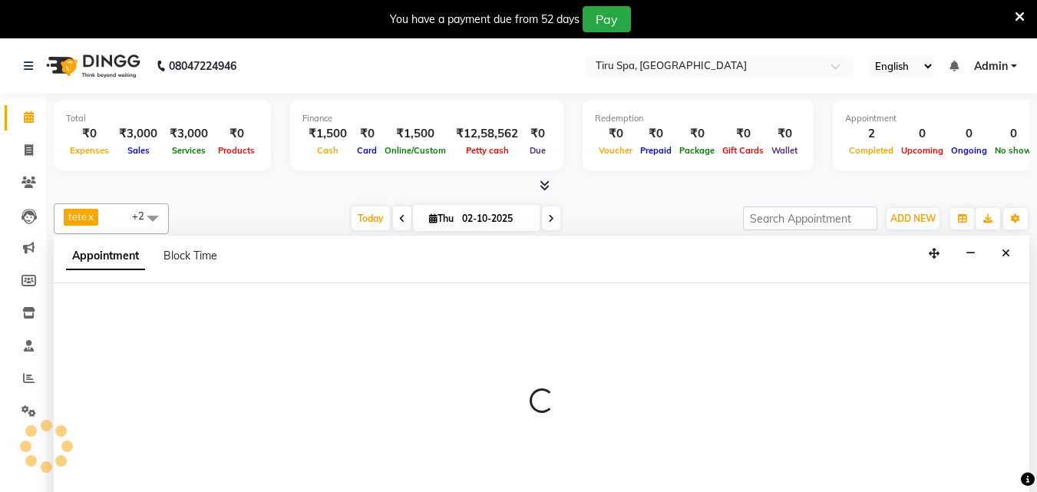
select select "660"
select select "tentative"
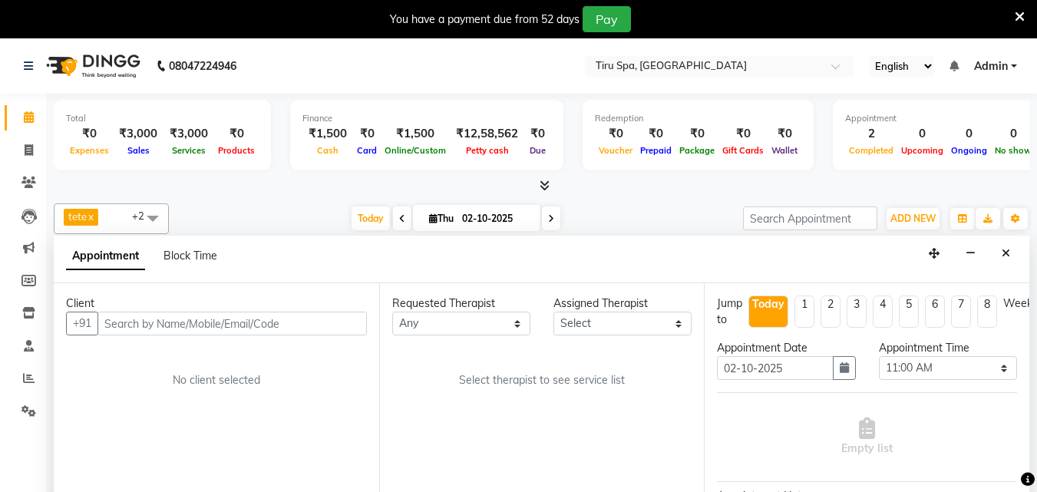
scroll to position [39, 0]
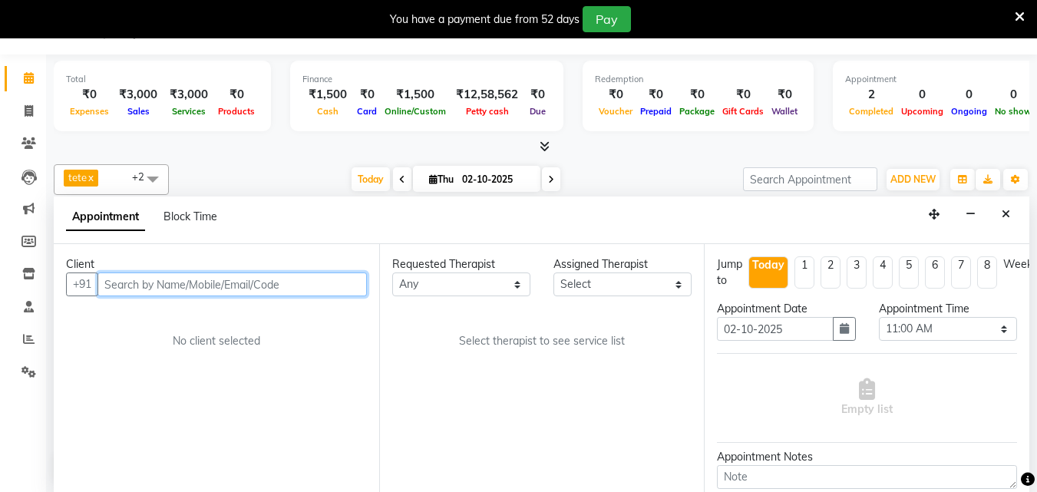
click at [196, 285] on input "text" at bounding box center [231, 285] width 269 height 24
paste input "9004744002"
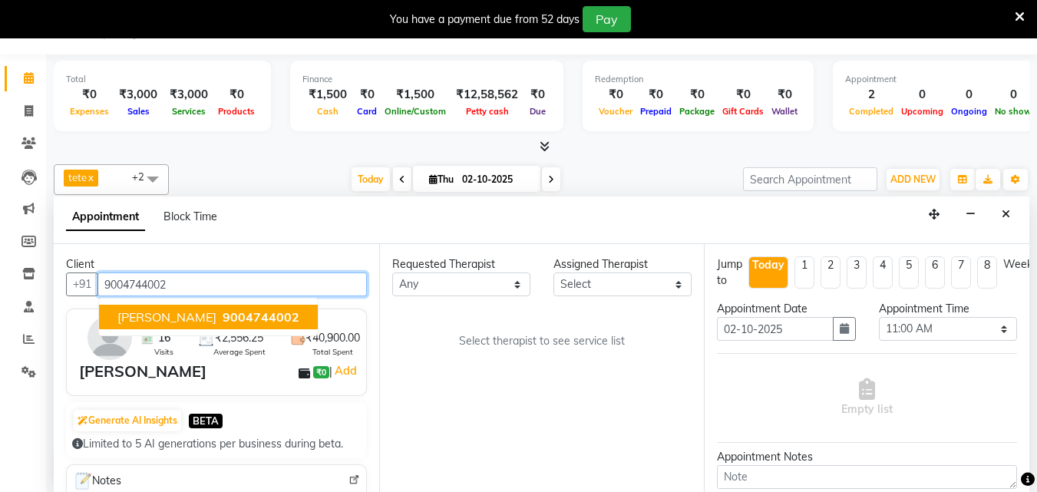
type input "9004744002"
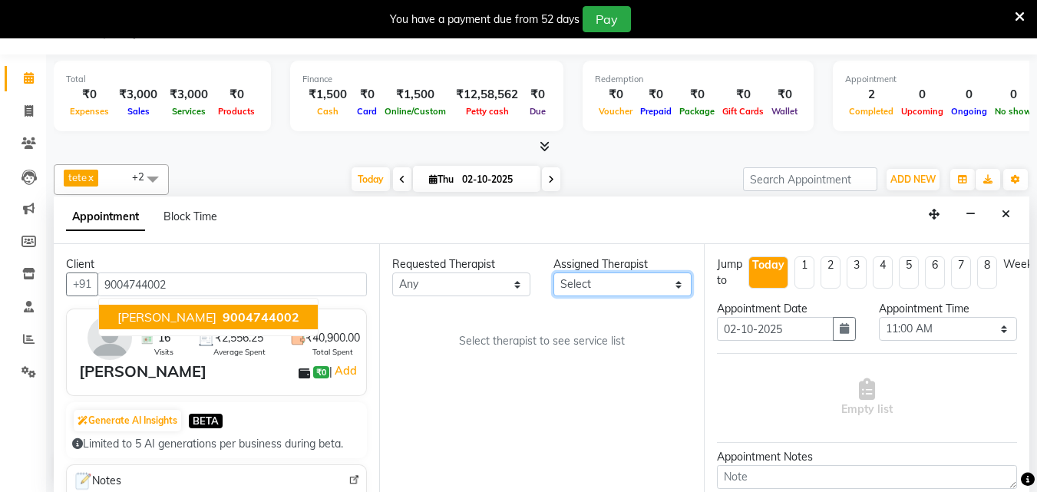
click at [615, 279] on select "Select [PERSON_NAME] MSN Rosy [PERSON_NAME] tete vl" at bounding box center [622, 285] width 138 height 24
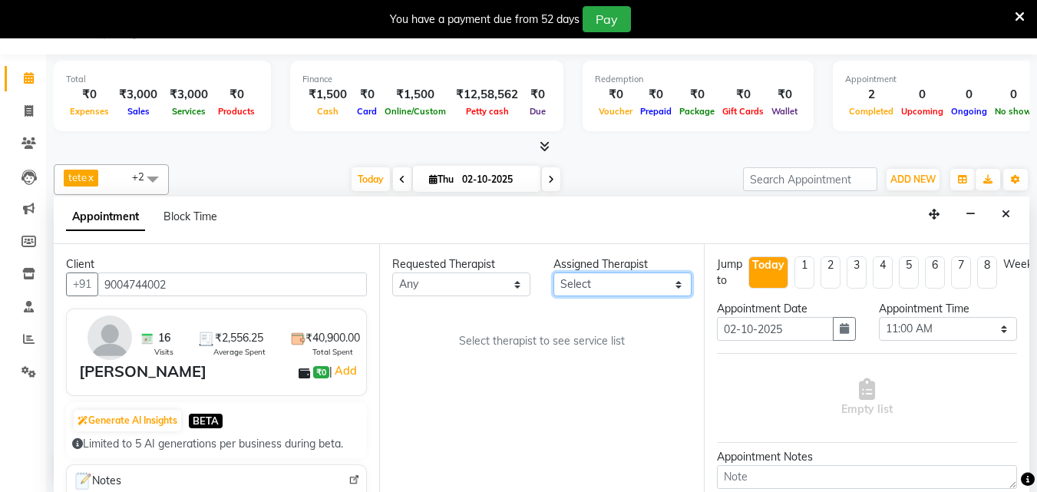
click at [639, 292] on select "Select [PERSON_NAME] MSN Rosy [PERSON_NAME] tete vl" at bounding box center [622, 285] width 138 height 24
select select "89856"
click at [553, 273] on select "Select [PERSON_NAME] MSN Rosy [PERSON_NAME] tete vl" at bounding box center [622, 285] width 138 height 24
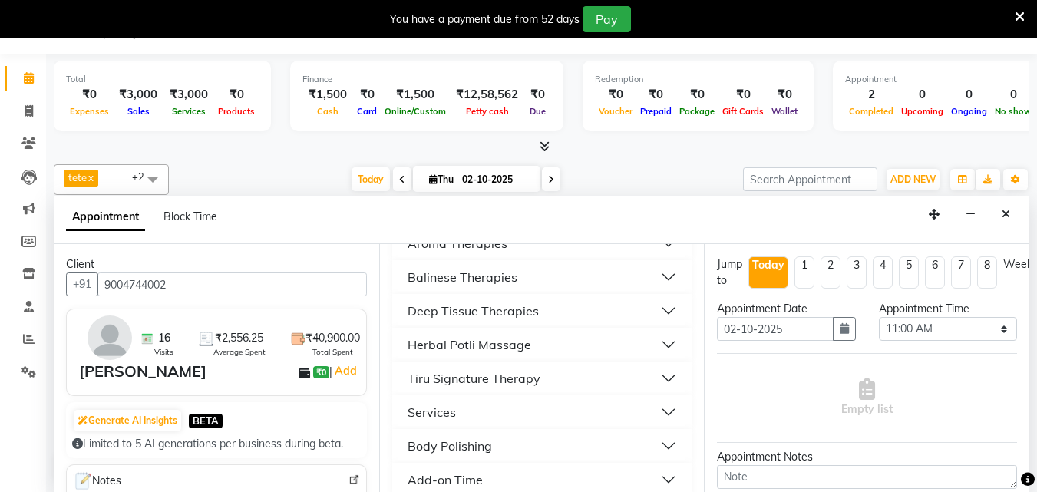
scroll to position [230, 0]
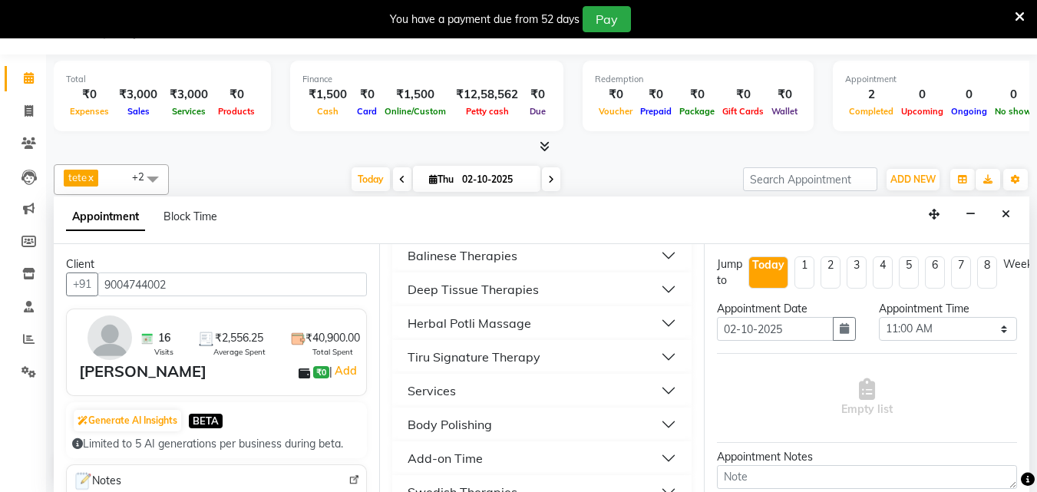
click at [463, 288] on div "Deep Tissue Therapies" at bounding box center [473, 289] width 131 height 18
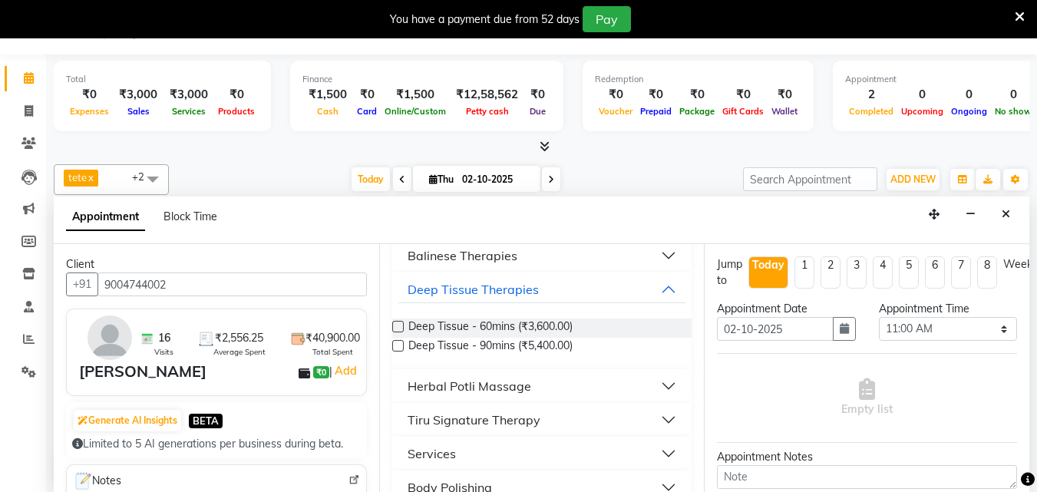
click at [398, 325] on label at bounding box center [398, 327] width 12 height 12
click at [398, 325] on input "checkbox" at bounding box center [397, 328] width 10 height 10
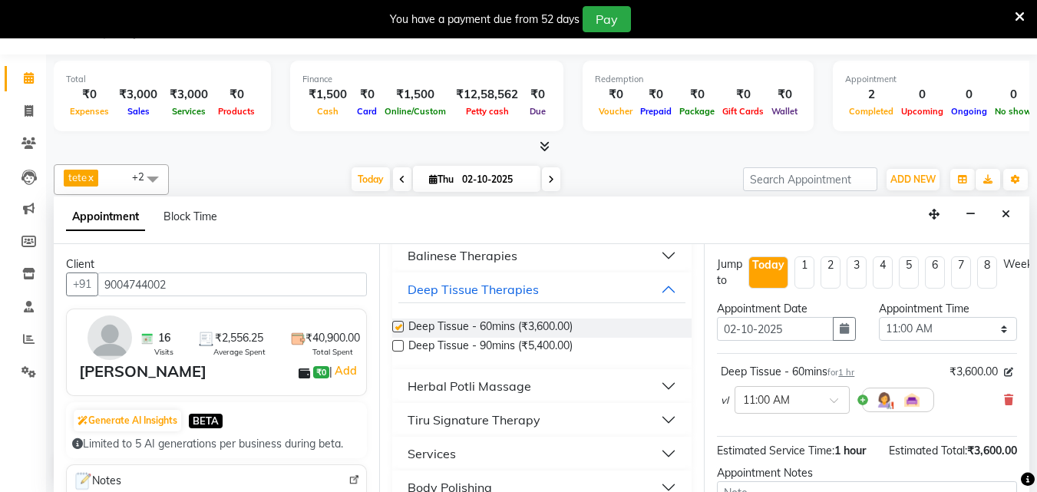
checkbox input "false"
click at [808, 398] on input "text" at bounding box center [777, 399] width 68 height 16
click at [776, 474] on div "04:15 PM" at bounding box center [792, 487] width 114 height 28
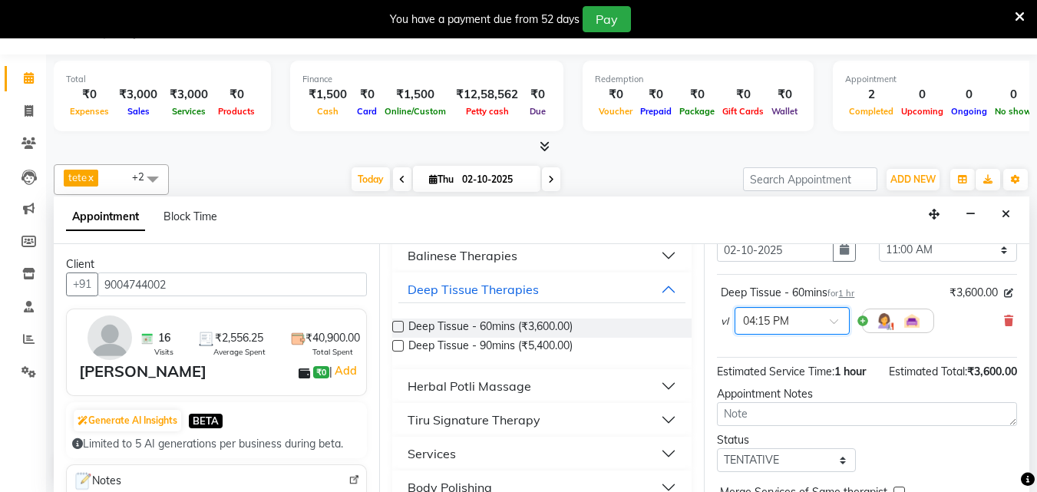
scroll to position [154, 0]
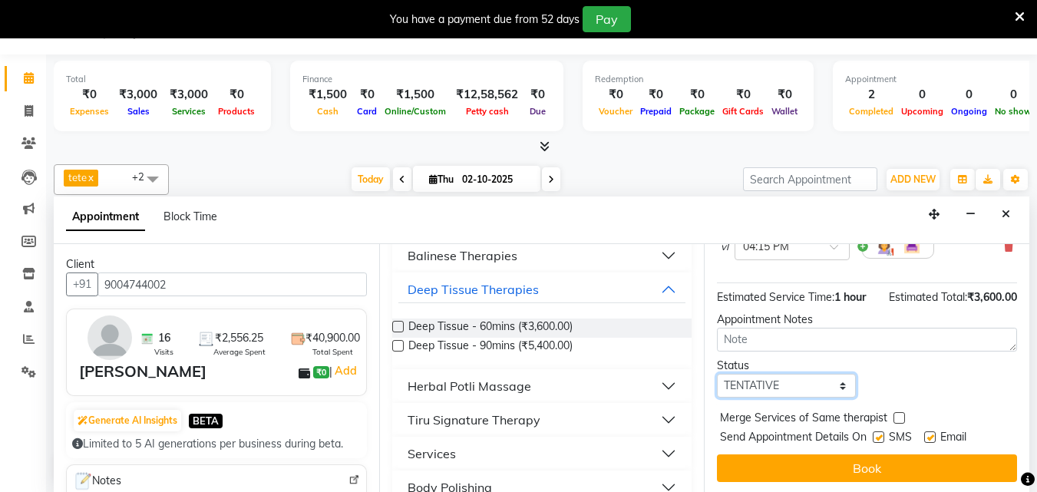
click at [809, 385] on select "Select TENTATIVE CONFIRM CHECK-IN UPCOMING" at bounding box center [786, 386] width 138 height 24
select select "check-in"
click at [717, 374] on select "Select TENTATIVE CONFIRM CHECK-IN UPCOMING" at bounding box center [786, 386] width 138 height 24
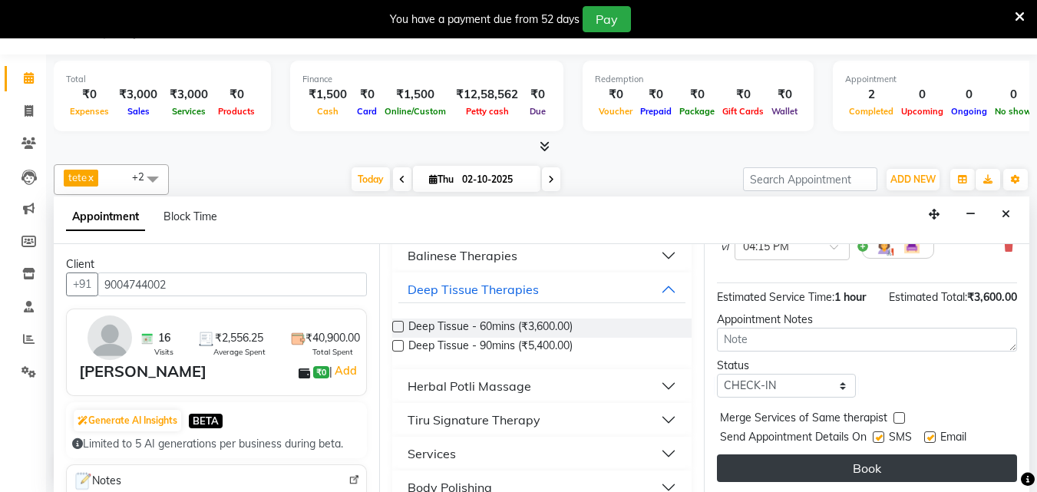
click at [861, 472] on button "Book" at bounding box center [867, 468] width 300 height 28
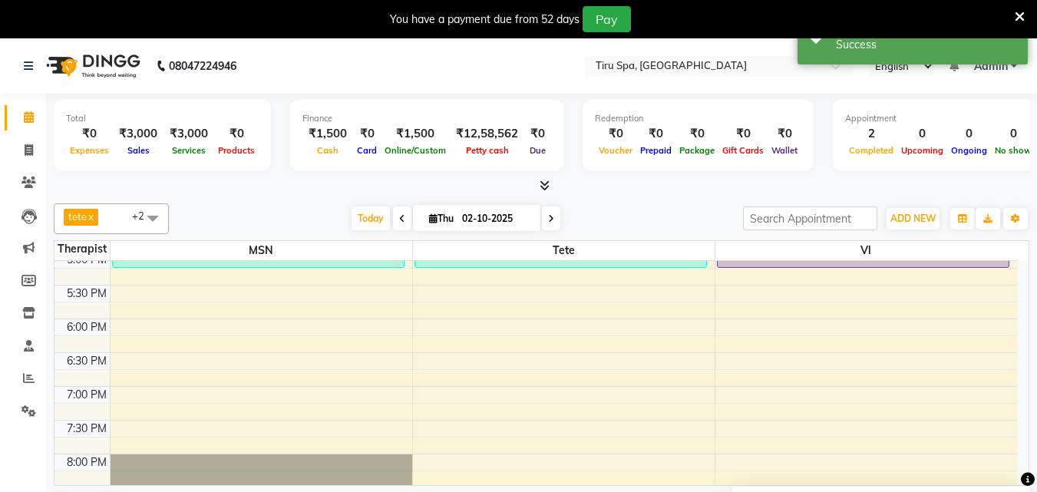
scroll to position [346, 0]
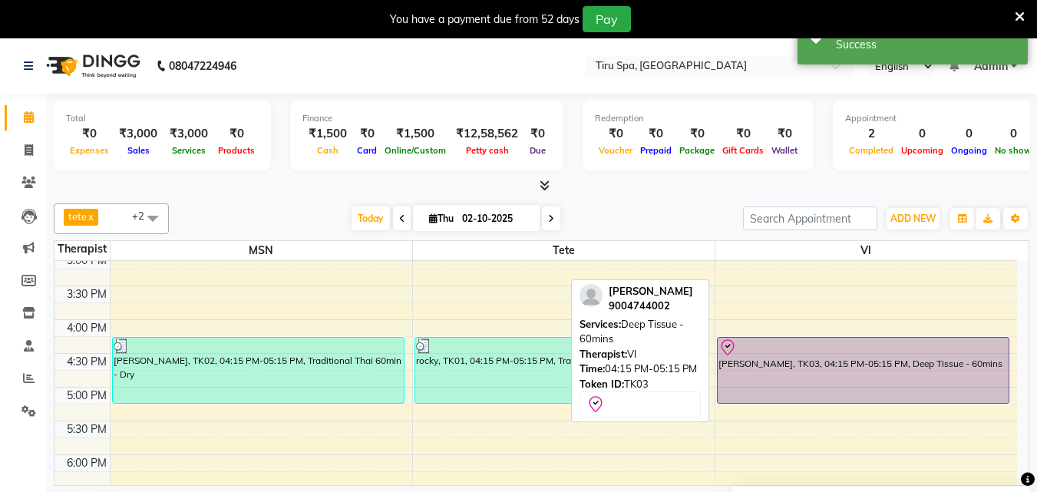
click at [862, 372] on div "santosh gawde, TK03, 04:15 PM-05:15 PM, Deep Tissue - 60mins" at bounding box center [864, 370] width 292 height 65
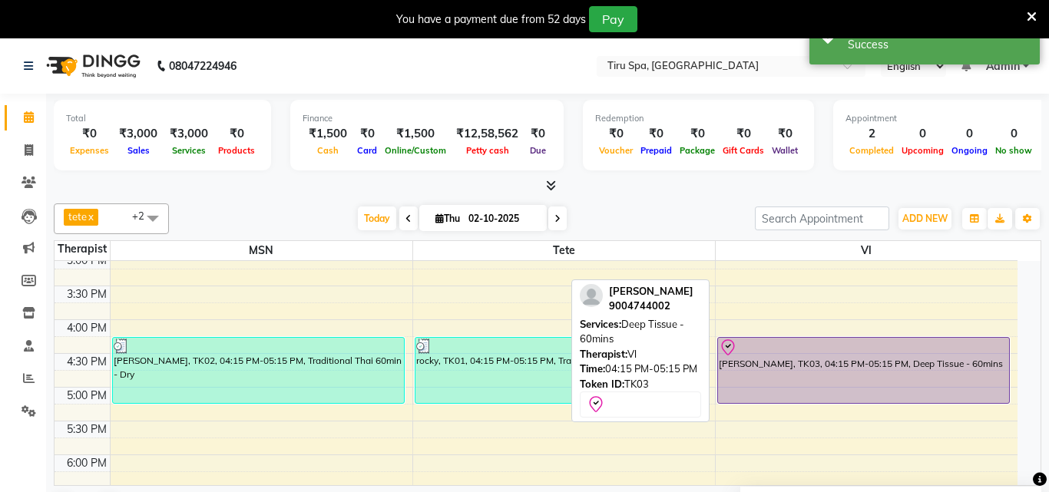
select select "8"
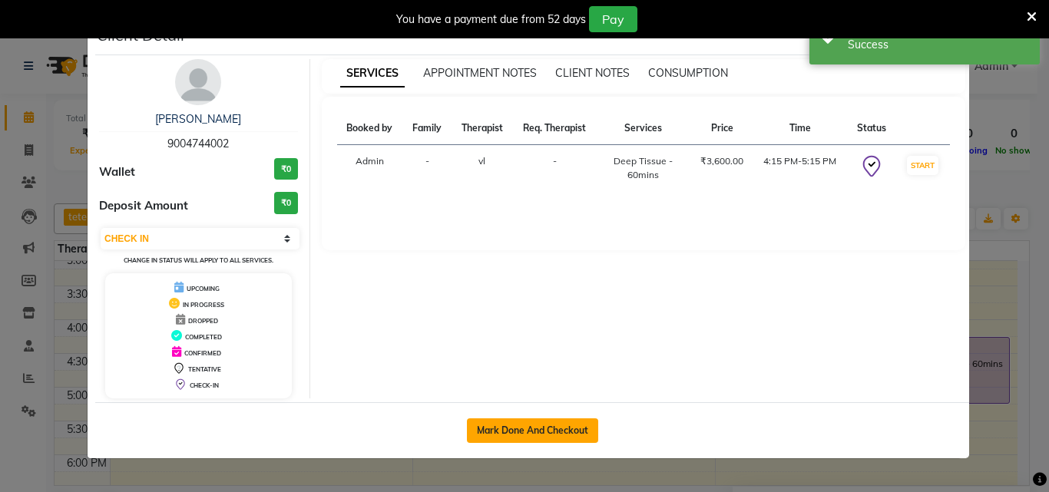
click at [528, 431] on button "Mark Done And Checkout" at bounding box center [532, 430] width 131 height 25
select select "722"
select select "service"
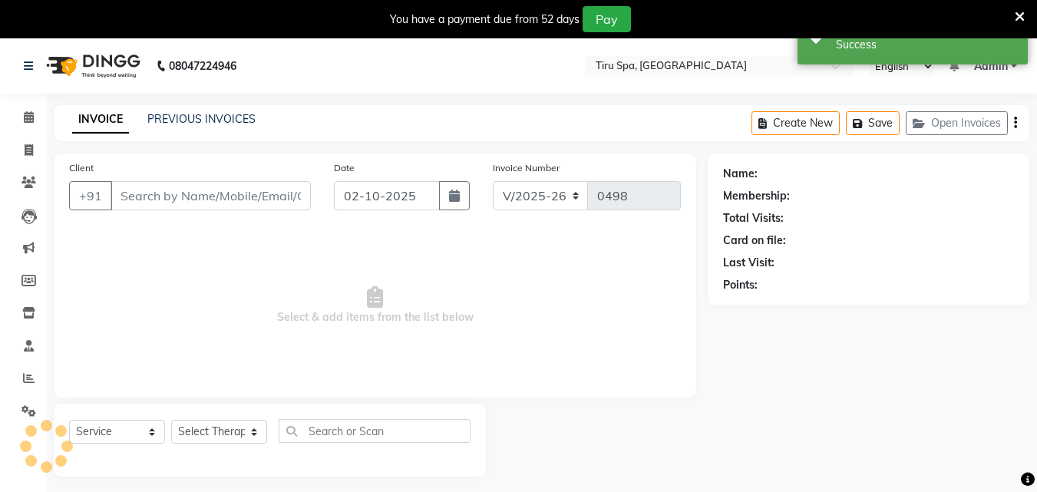
type input "9004744002"
select select "89856"
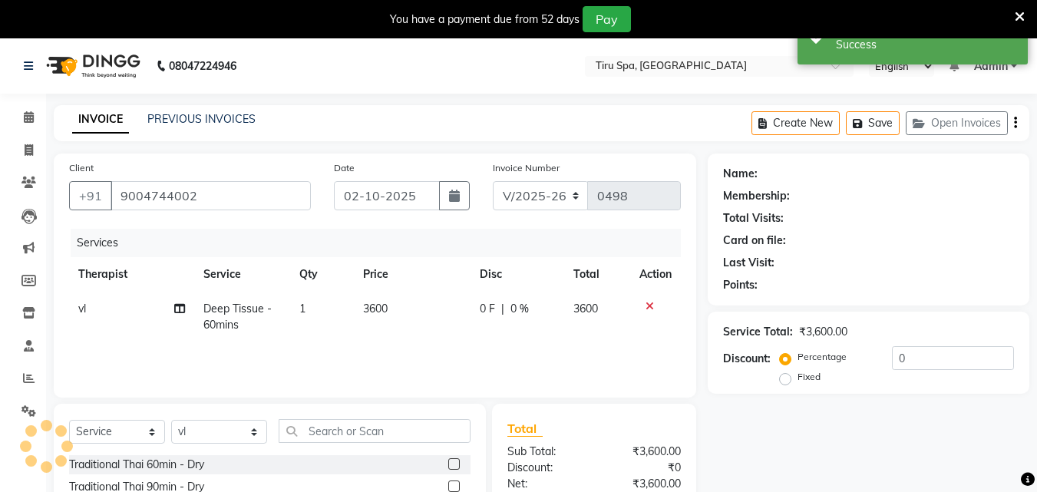
select select "1: Object"
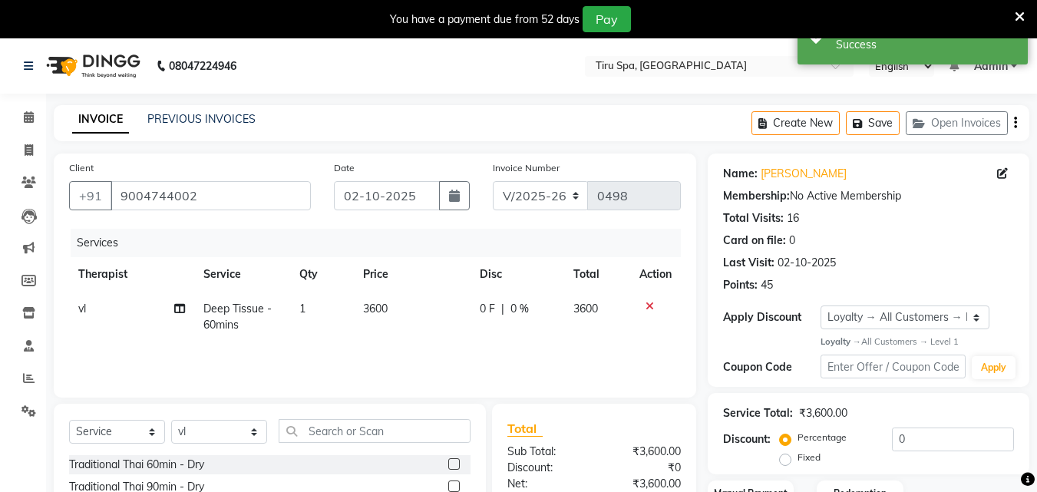
click at [798, 461] on label "Fixed" at bounding box center [809, 458] width 23 height 14
click at [788, 461] on input "Fixed" at bounding box center [788, 457] width 11 height 11
radio input "true"
drag, startPoint x: 950, startPoint y: 457, endPoint x: 950, endPoint y: 441, distance: 15.4
click at [950, 454] on div "Percentage Fixed 0" at bounding box center [898, 448] width 231 height 41
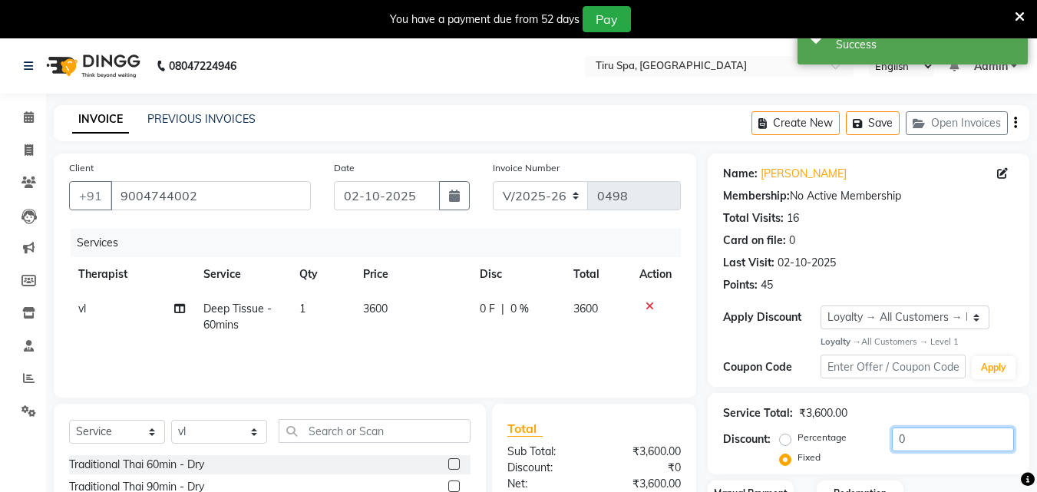
click at [950, 438] on input "0" at bounding box center [953, 440] width 122 height 24
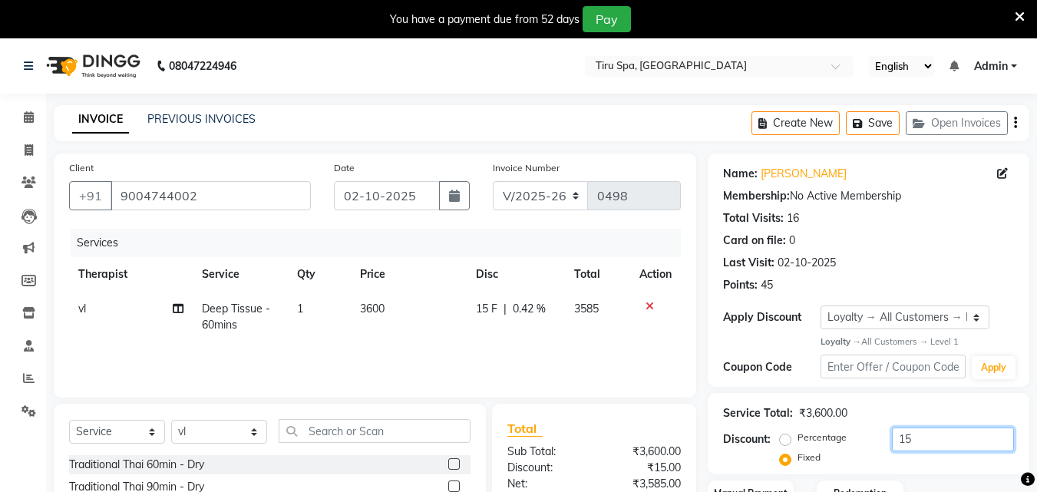
type input "1"
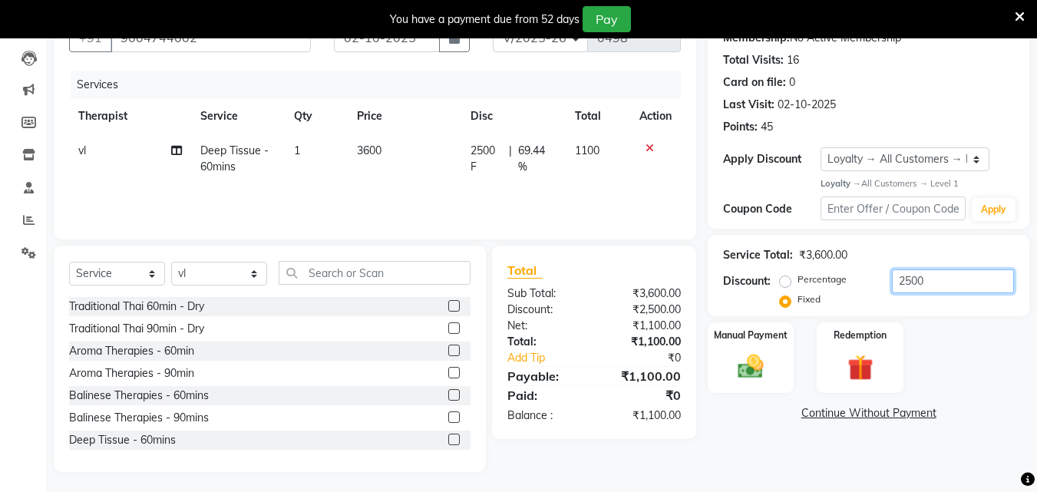
scroll to position [161, 0]
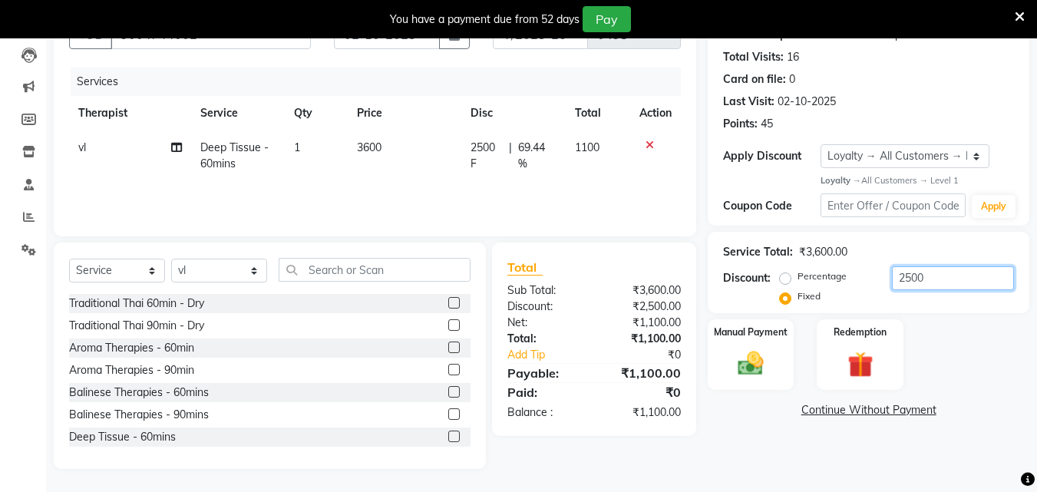
click at [943, 283] on input "2500" at bounding box center [953, 278] width 122 height 24
type input "2"
type input "1"
type input "2100"
click at [773, 343] on div "Manual Payment" at bounding box center [751, 354] width 90 height 73
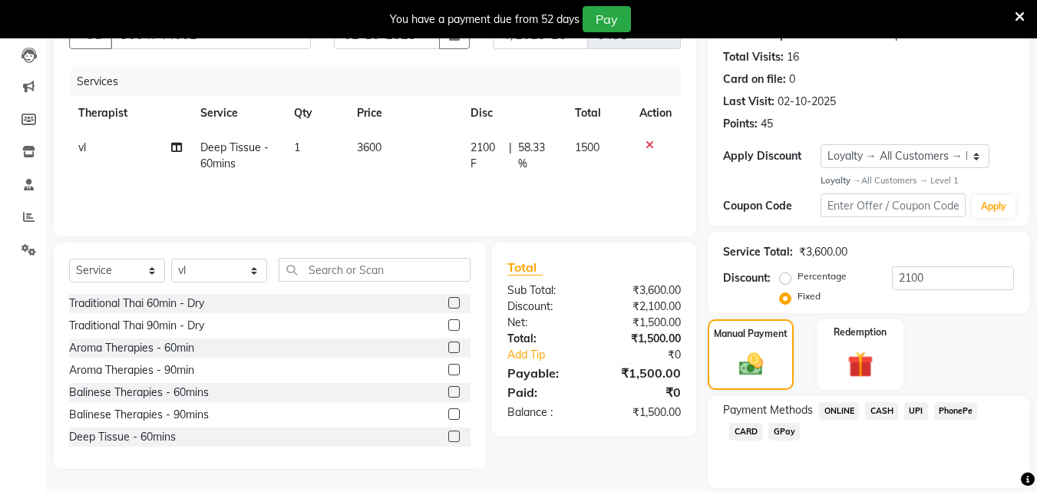
scroll to position [212, 0]
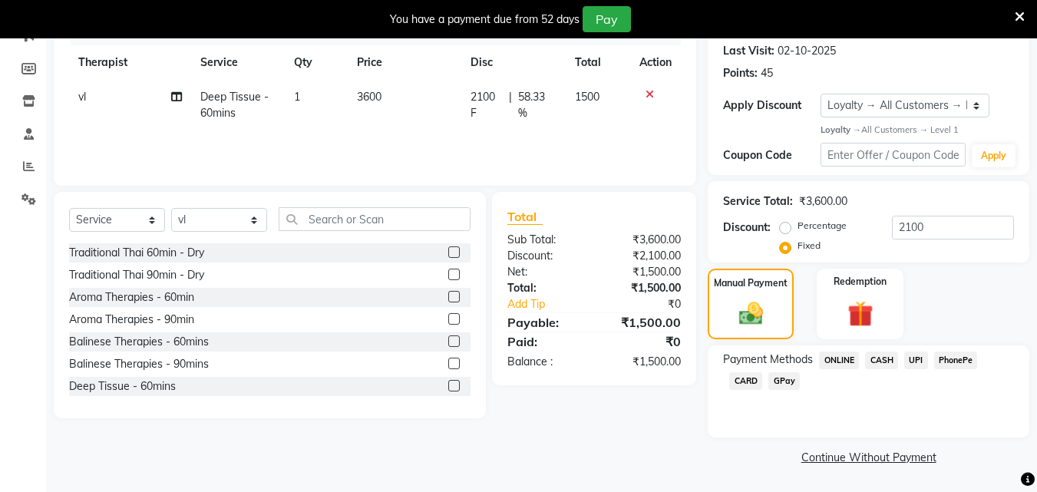
click at [885, 361] on span "CASH" at bounding box center [881, 361] width 33 height 18
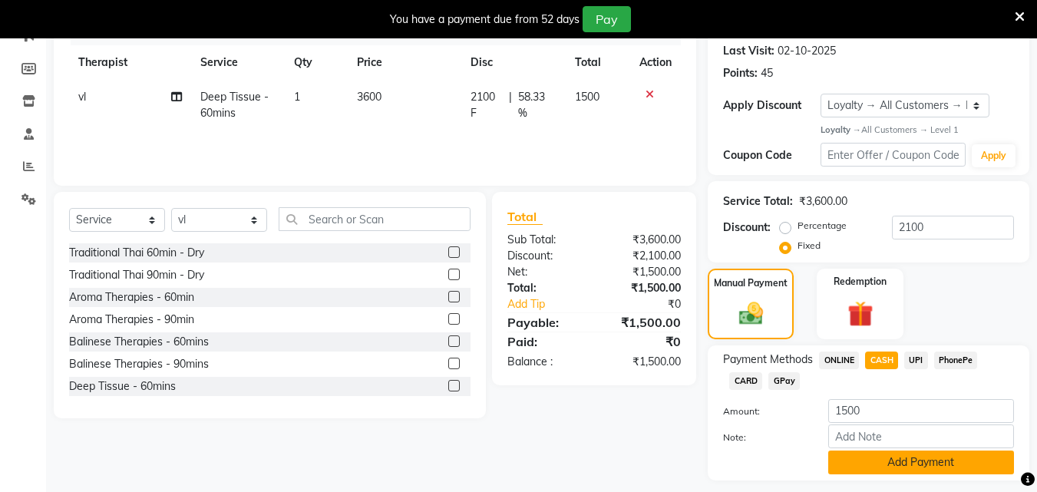
click at [918, 464] on button "Add Payment" at bounding box center [921, 463] width 186 height 24
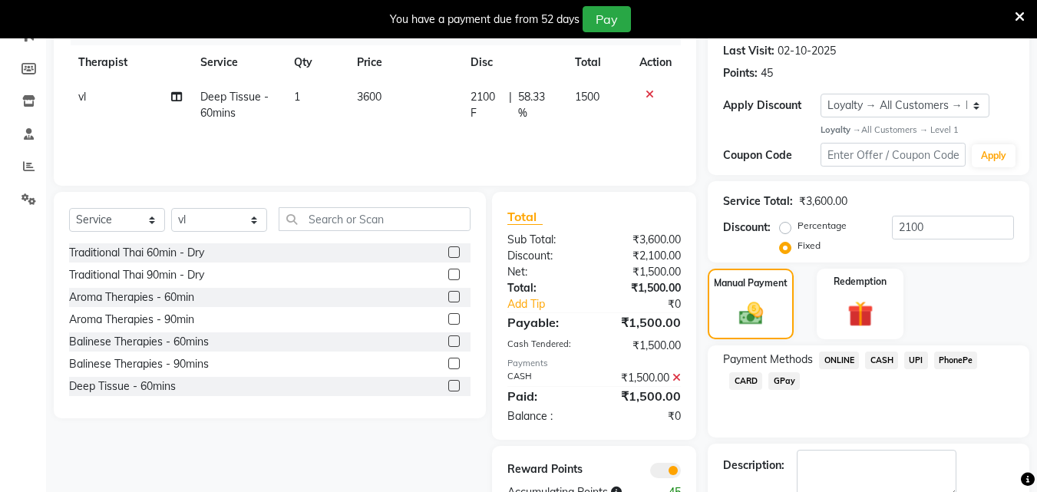
scroll to position [299, 0]
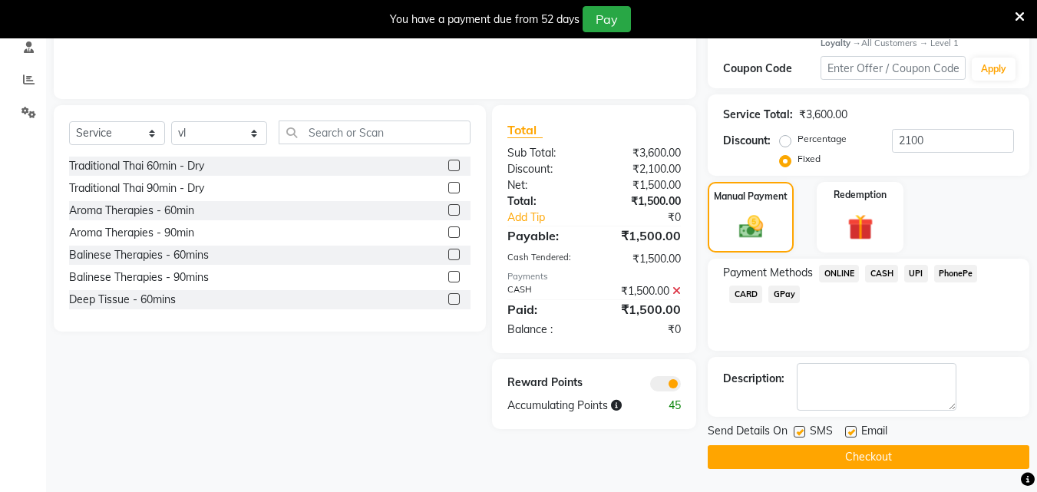
click at [871, 462] on button "Checkout" at bounding box center [869, 457] width 322 height 24
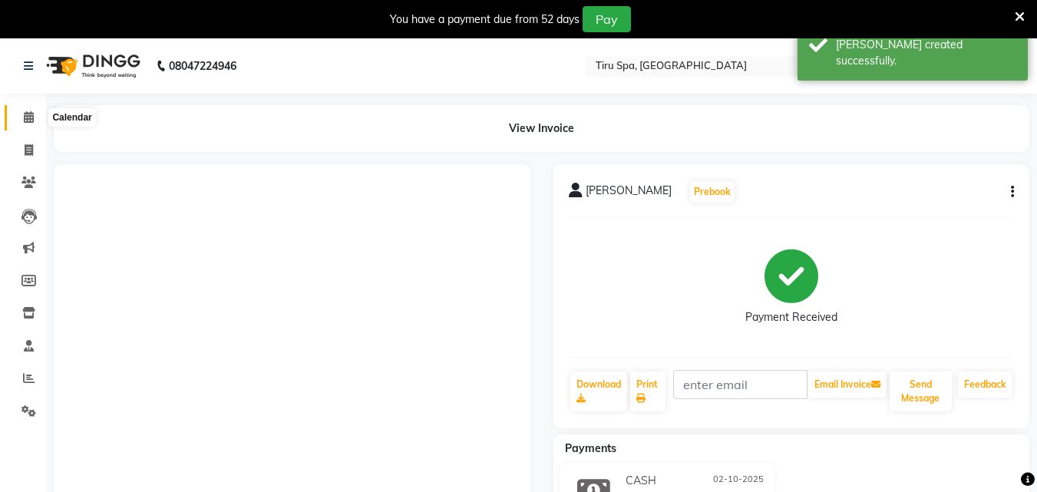
click at [24, 113] on icon at bounding box center [29, 117] width 10 height 12
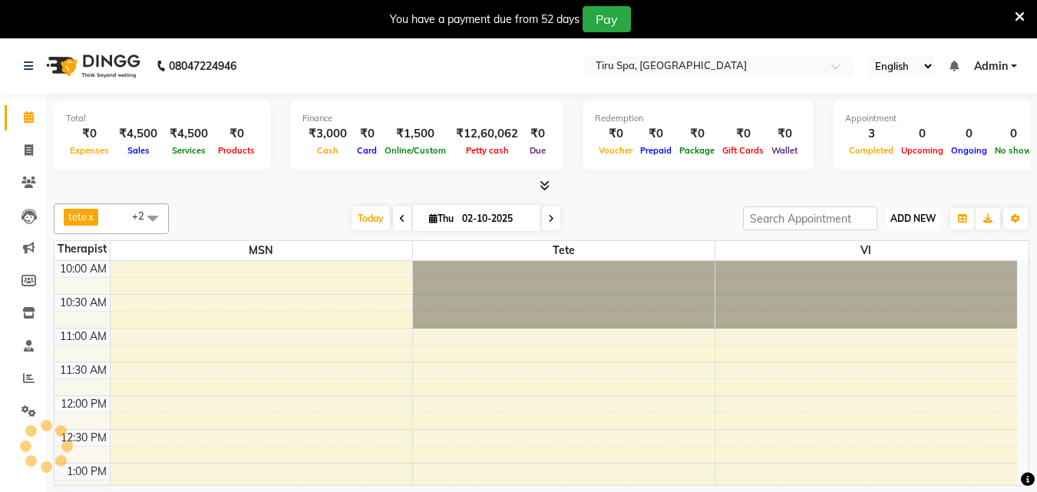
click at [907, 223] on span "ADD NEW" at bounding box center [912, 219] width 45 height 12
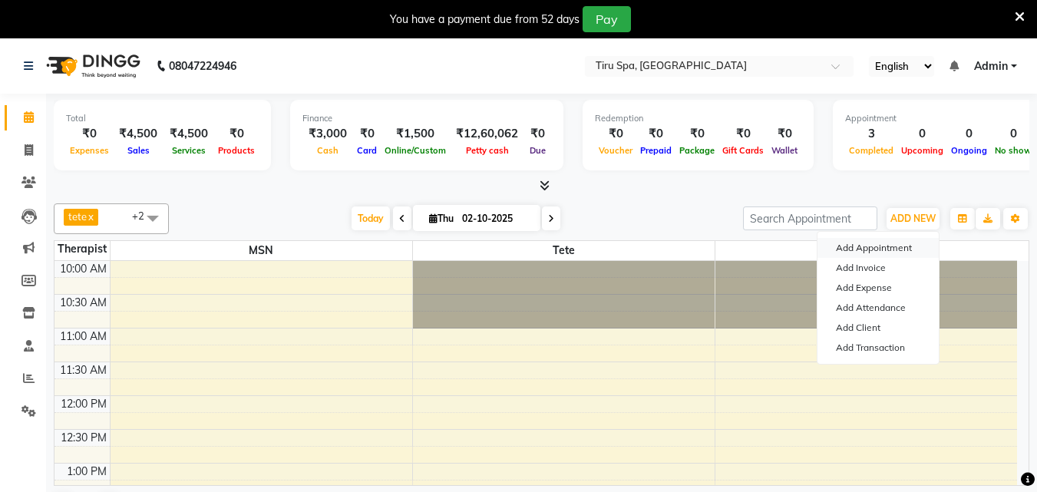
click at [867, 244] on button "Add Appointment" at bounding box center [878, 248] width 121 height 20
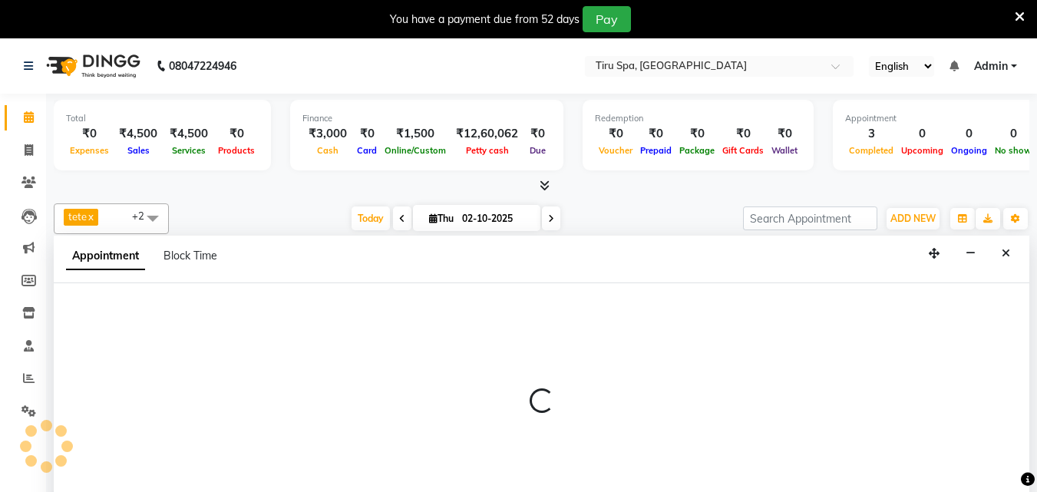
select select "660"
select select "tentative"
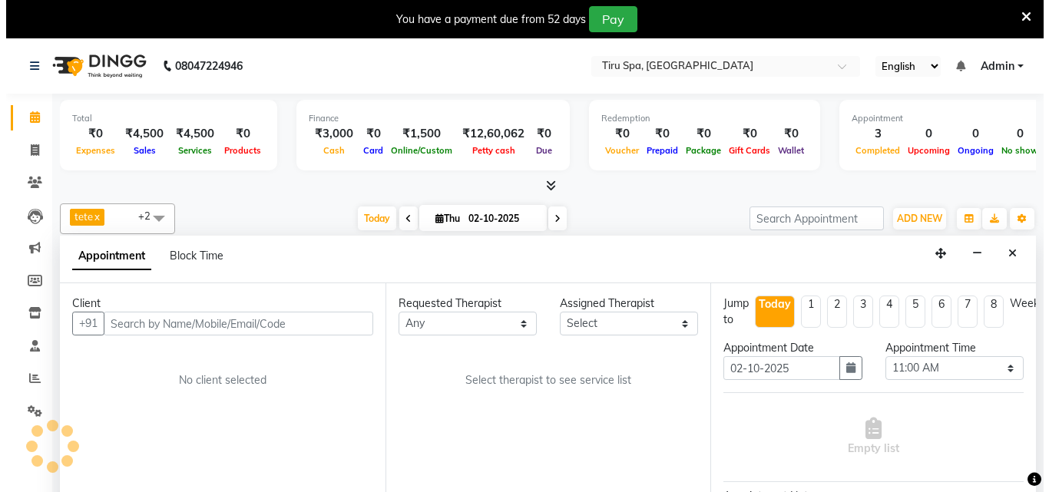
scroll to position [39, 0]
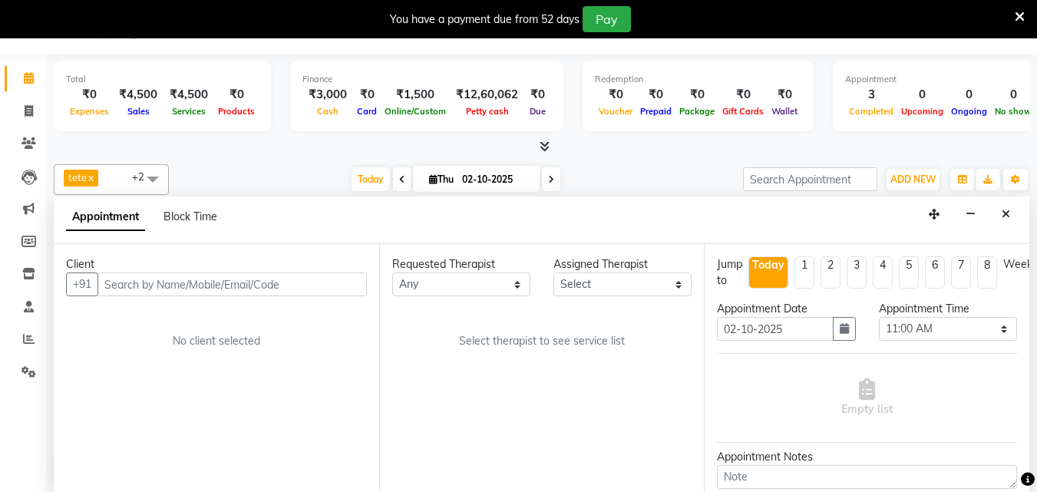
click at [282, 287] on input "text" at bounding box center [231, 285] width 269 height 24
type input "7738416217"
click at [346, 284] on span "Add Client" at bounding box center [334, 284] width 51 height 14
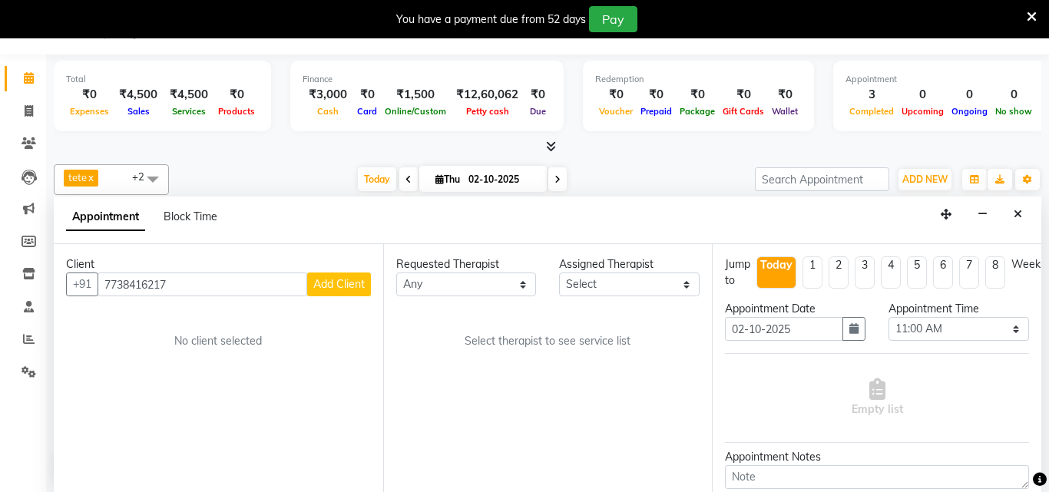
select select "22"
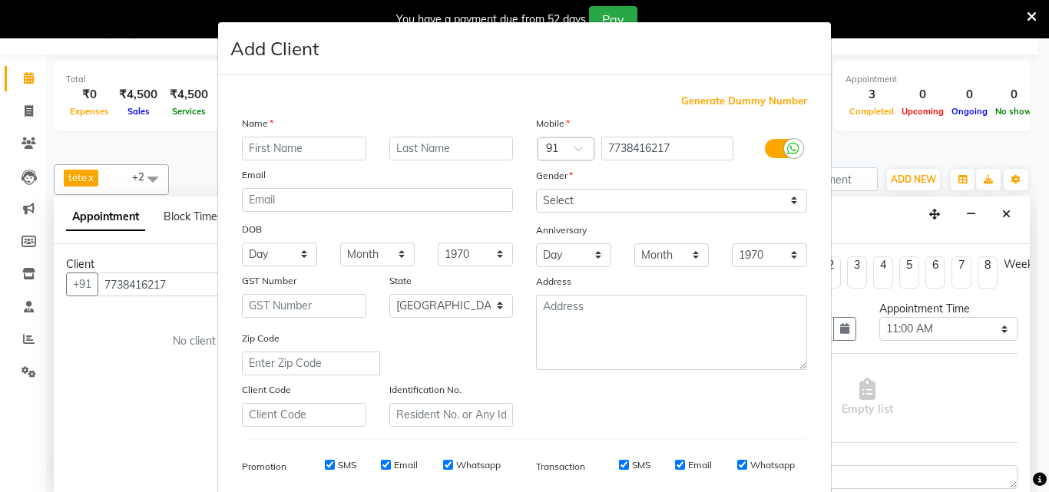
click at [337, 149] on input "text" at bounding box center [304, 149] width 124 height 24
type input "NAMAN"
click at [774, 144] on label at bounding box center [782, 148] width 35 height 19
click at [0, 0] on input "checkbox" at bounding box center [0, 0] width 0 height 0
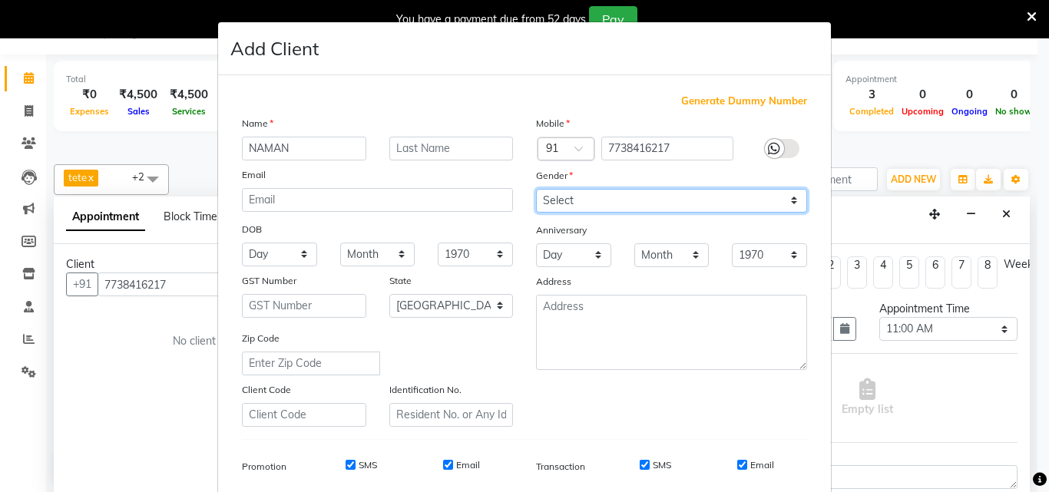
click at [771, 196] on select "Select Male Female Other Prefer Not To Say" at bounding box center [671, 201] width 271 height 24
select select "male"
click at [536, 189] on select "Select Male Female Other Prefer Not To Say" at bounding box center [671, 201] width 271 height 24
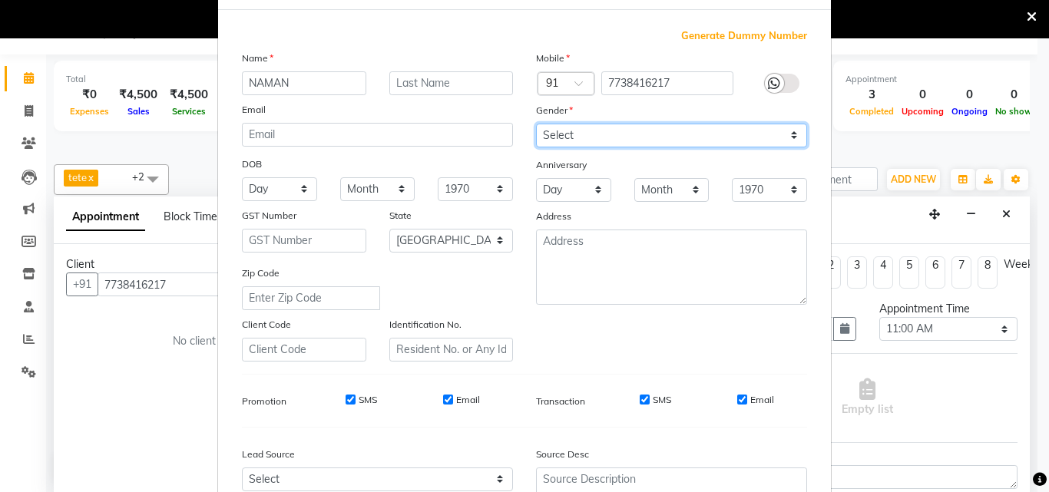
scroll to position [154, 0]
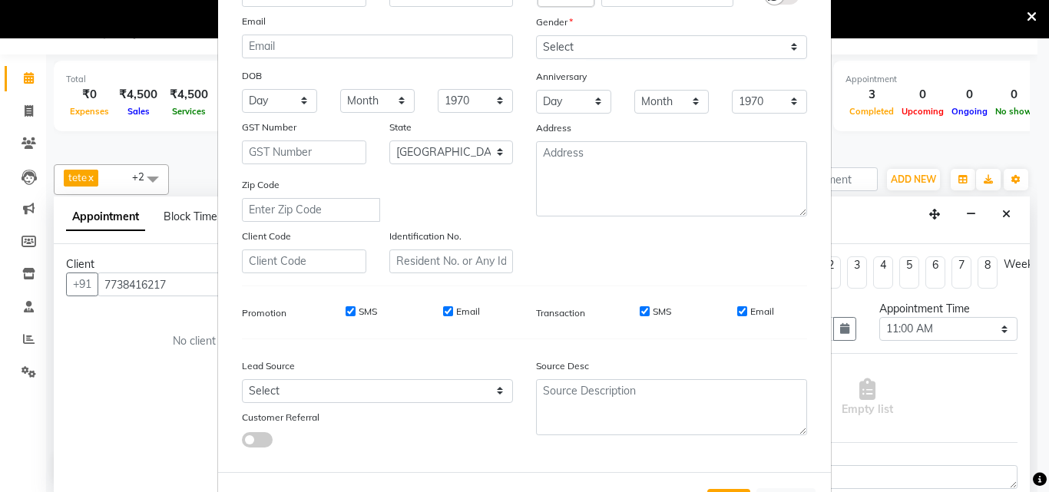
click at [341, 305] on div "SMS" at bounding box center [350, 312] width 53 height 14
click at [345, 312] on input "SMS" at bounding box center [350, 311] width 10 height 10
checkbox input "false"
click at [448, 313] on input "Email" at bounding box center [448, 311] width 10 height 10
checkbox input "false"
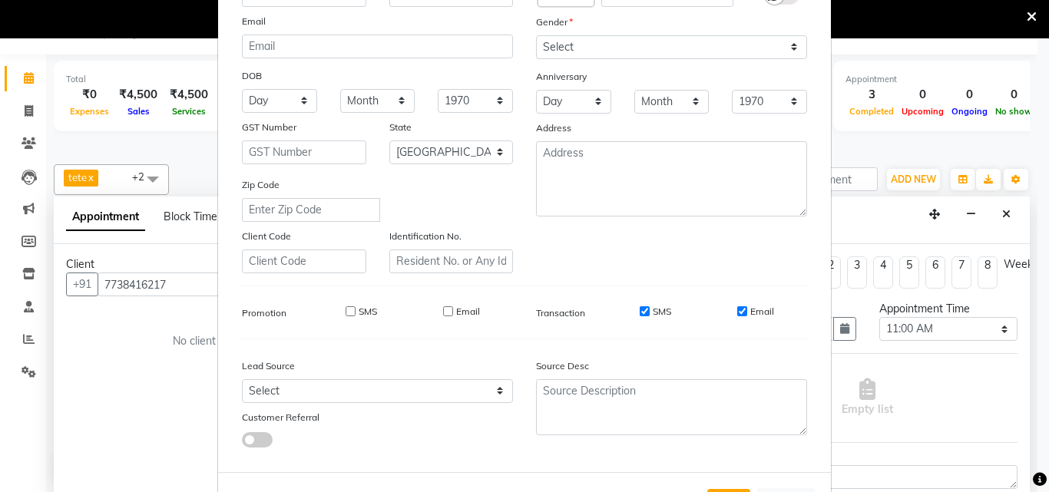
click at [639, 312] on input "SMS" at bounding box center [644, 311] width 10 height 10
checkbox input "false"
click at [740, 309] on input "Email" at bounding box center [742, 311] width 10 height 10
checkbox input "false"
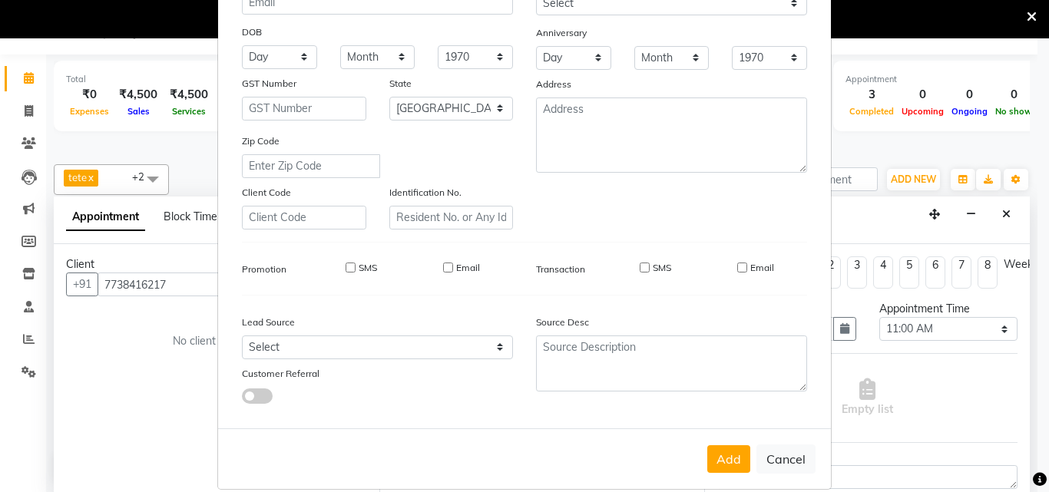
scroll to position [216, 0]
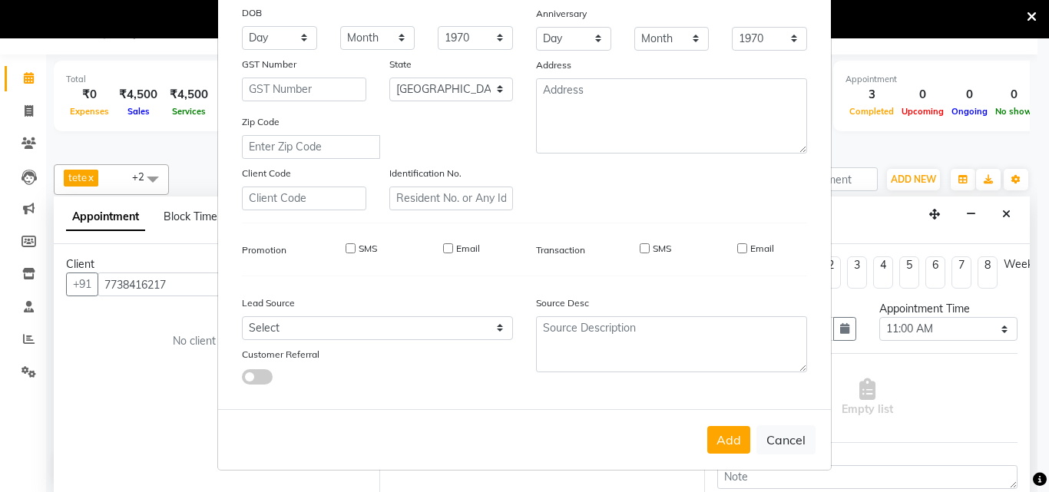
click at [720, 444] on button "Add" at bounding box center [728, 440] width 43 height 28
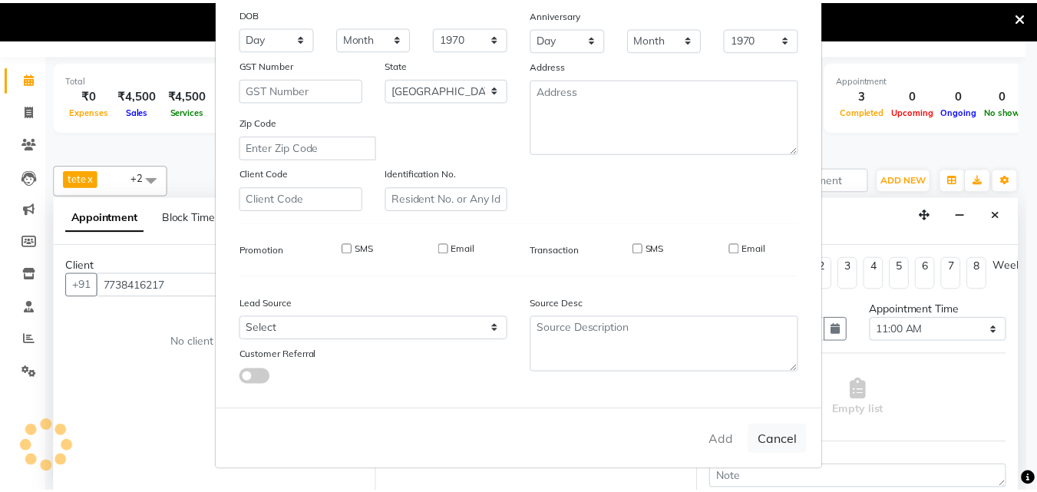
scroll to position [0, 0]
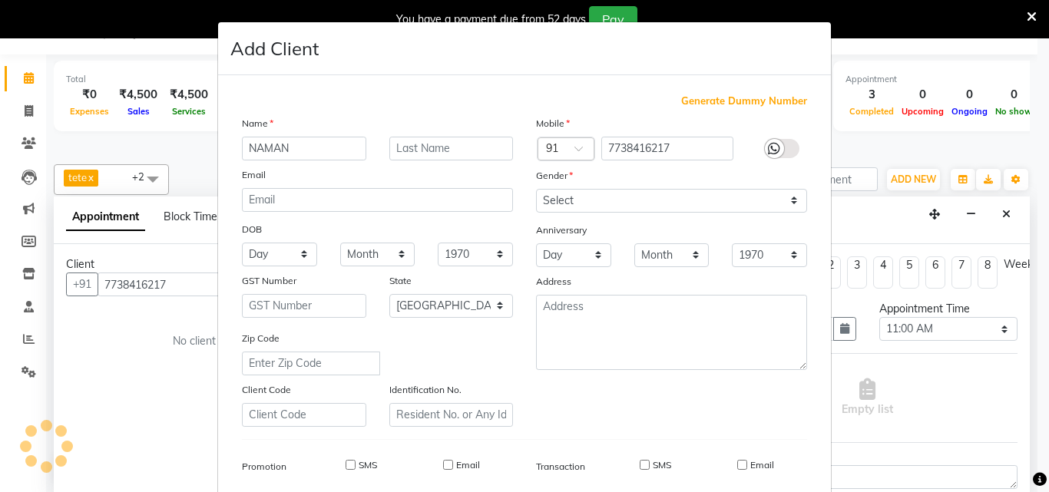
select select
select select "null"
select select
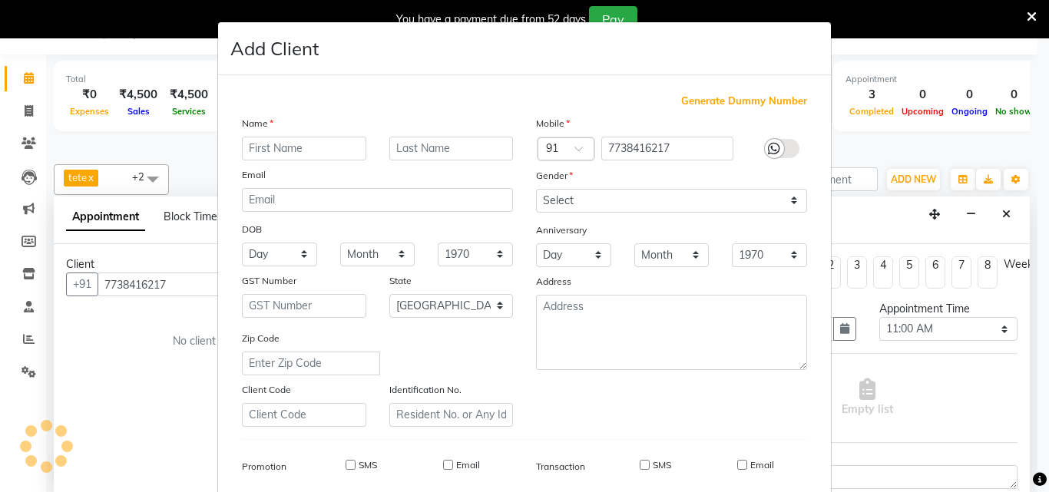
select select
checkbox input "false"
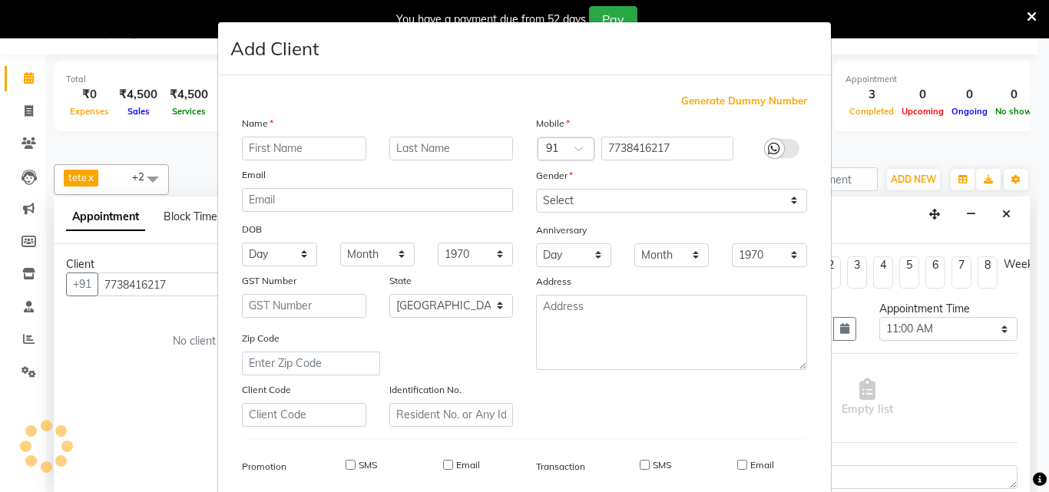
checkbox input "false"
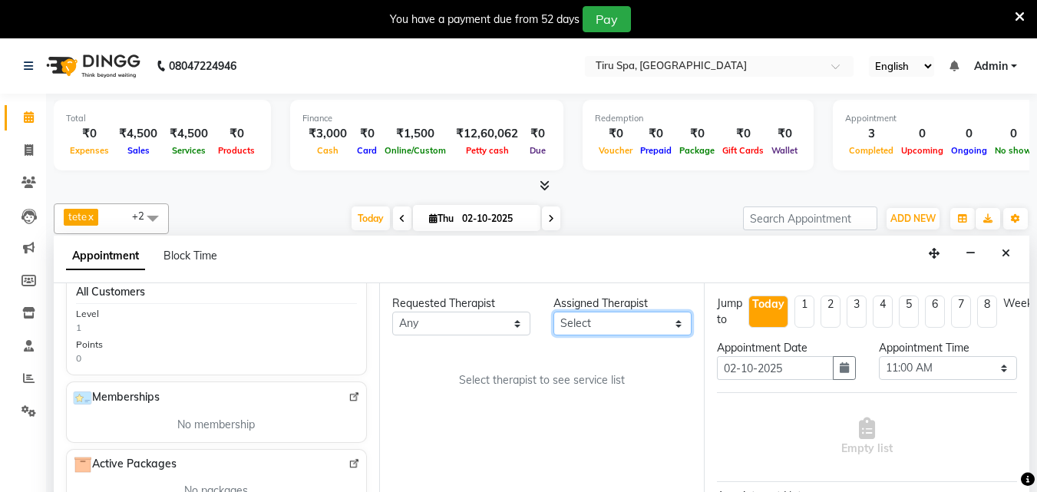
click at [642, 323] on select "Select [PERSON_NAME] MSN Rosy [PERSON_NAME] tete vl" at bounding box center [622, 324] width 138 height 24
select select "11017"
click at [553, 312] on select "Select [PERSON_NAME] MSN Rosy [PERSON_NAME] tete vl" at bounding box center [622, 324] width 138 height 24
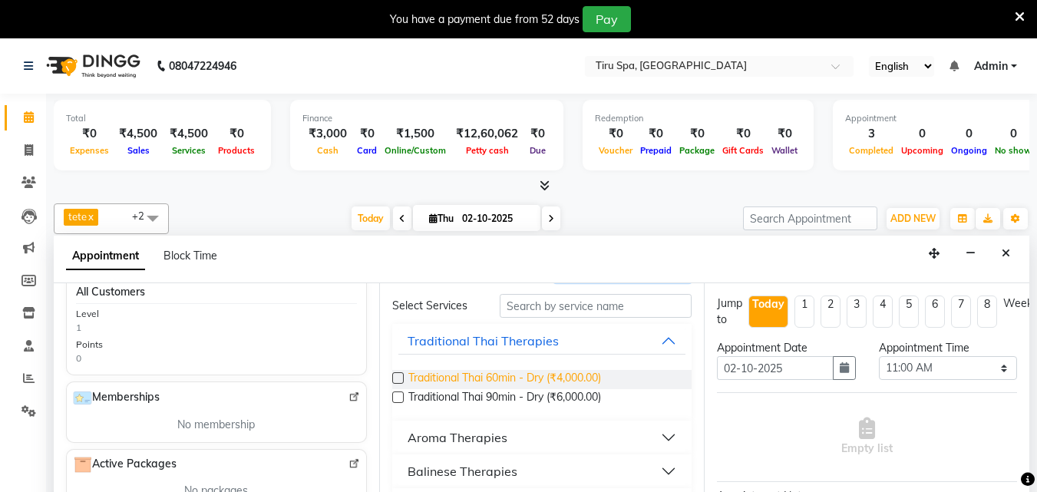
scroll to position [230, 0]
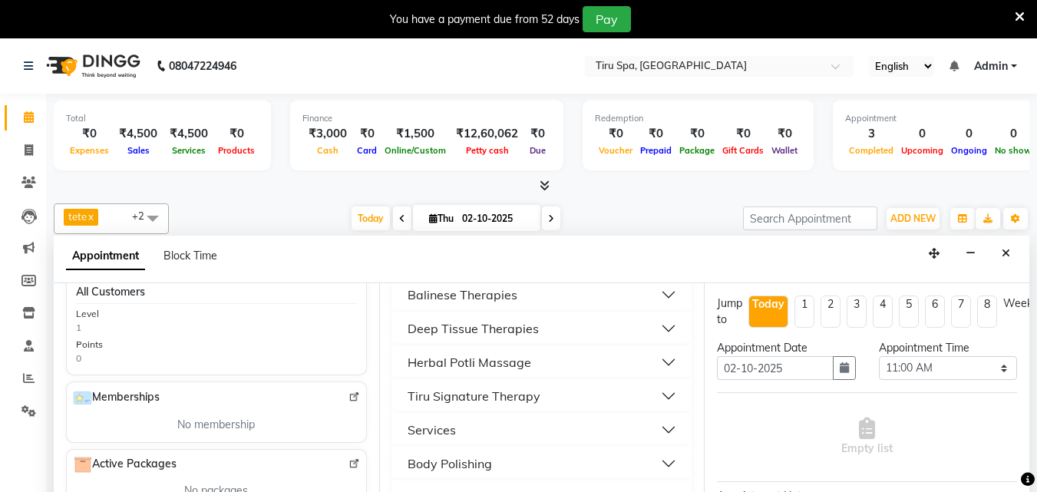
click at [448, 322] on div "Deep Tissue Therapies" at bounding box center [473, 328] width 131 height 18
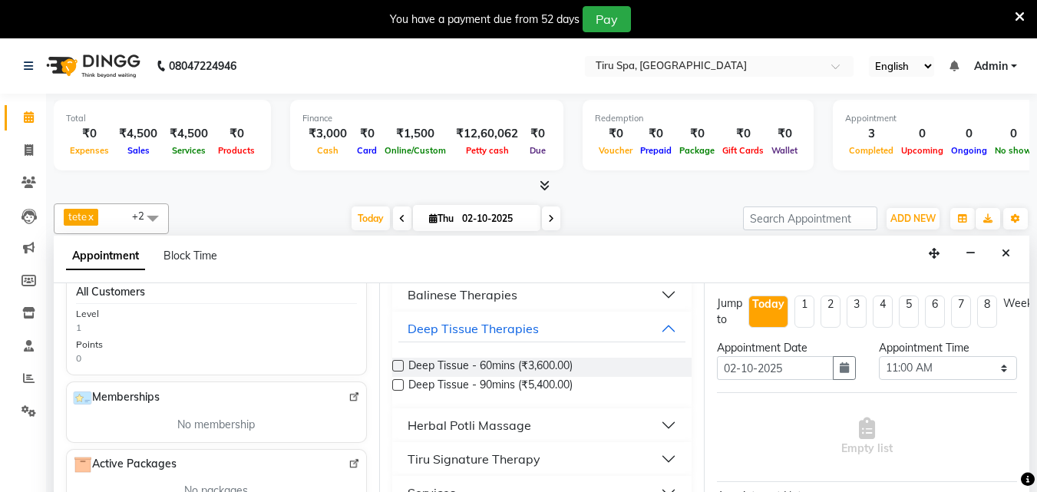
click at [400, 368] on label at bounding box center [398, 366] width 12 height 12
click at [400, 368] on input "checkbox" at bounding box center [397, 367] width 10 height 10
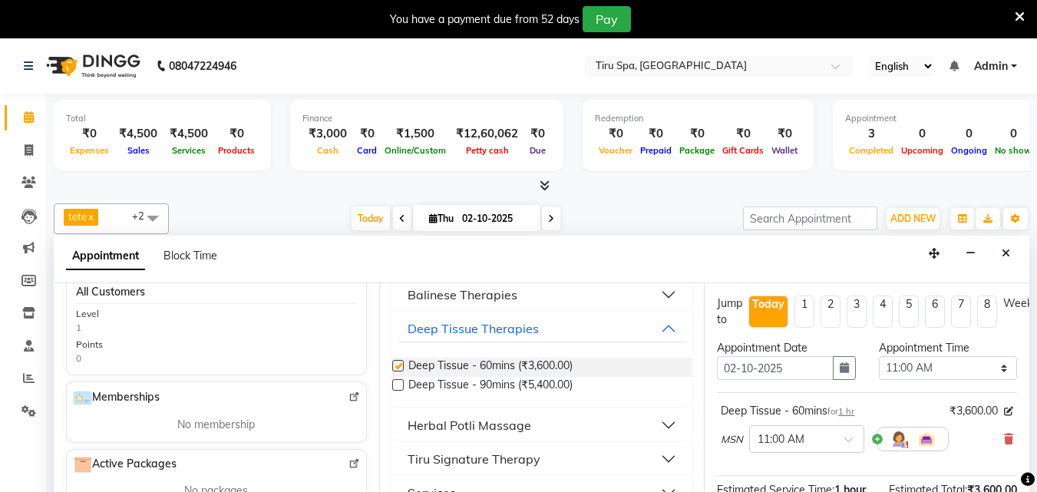
checkbox input "false"
click at [834, 439] on div at bounding box center [807, 438] width 114 height 16
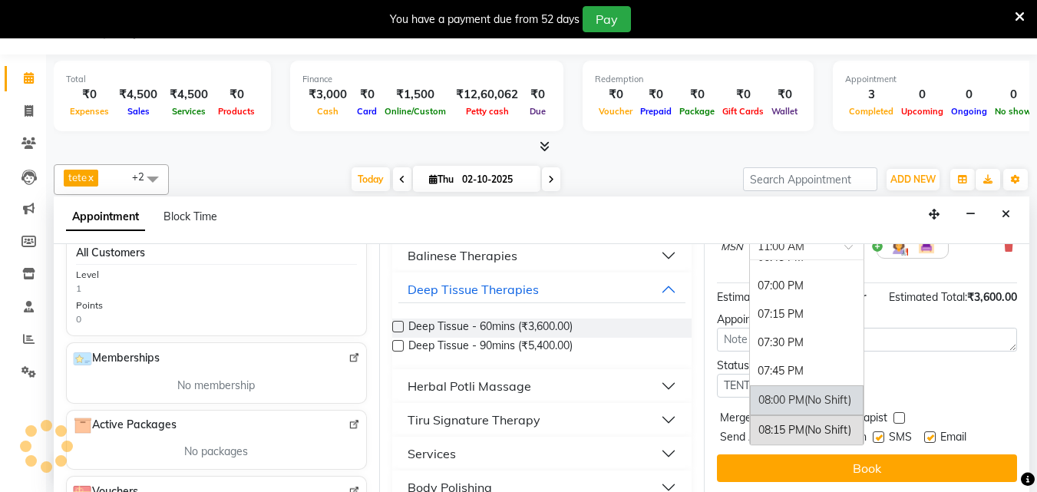
scroll to position [921, 0]
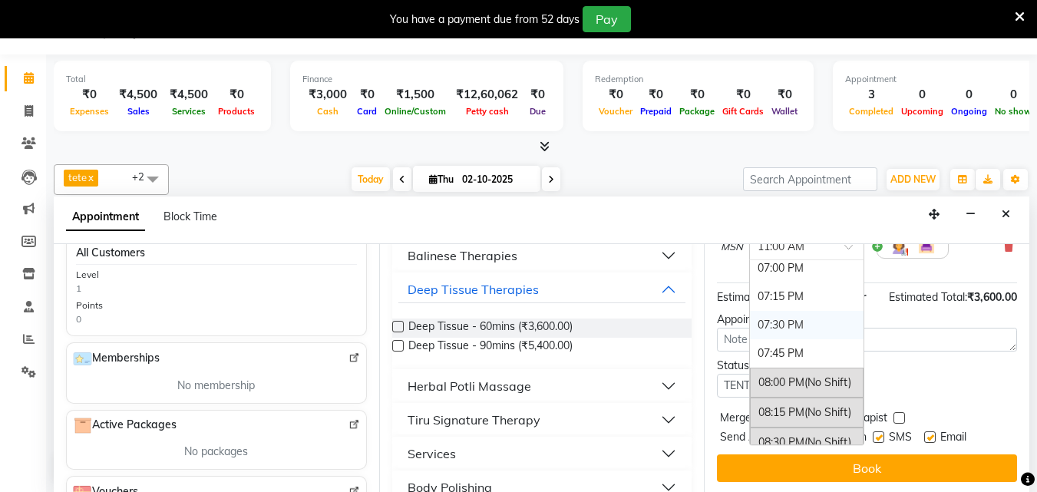
click at [801, 315] on div "07:30 PM" at bounding box center [807, 325] width 114 height 28
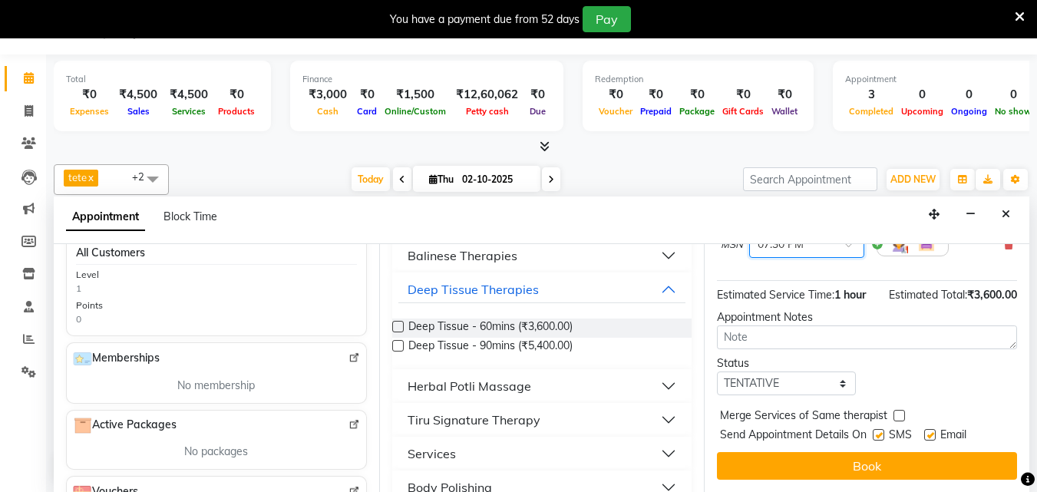
scroll to position [167, 0]
drag, startPoint x: 854, startPoint y: 448, endPoint x: 861, endPoint y: 368, distance: 80.8
click at [861, 368] on div "Jump to Today 1 2 3 4 5 6 7 8 Weeks Appointment Date 02-10-2025 Appointment Tim…" at bounding box center [866, 368] width 325 height 248
click at [820, 372] on select "Select TENTATIVE CONFIRM CHECK-IN UPCOMING" at bounding box center [786, 384] width 138 height 24
select select "check-in"
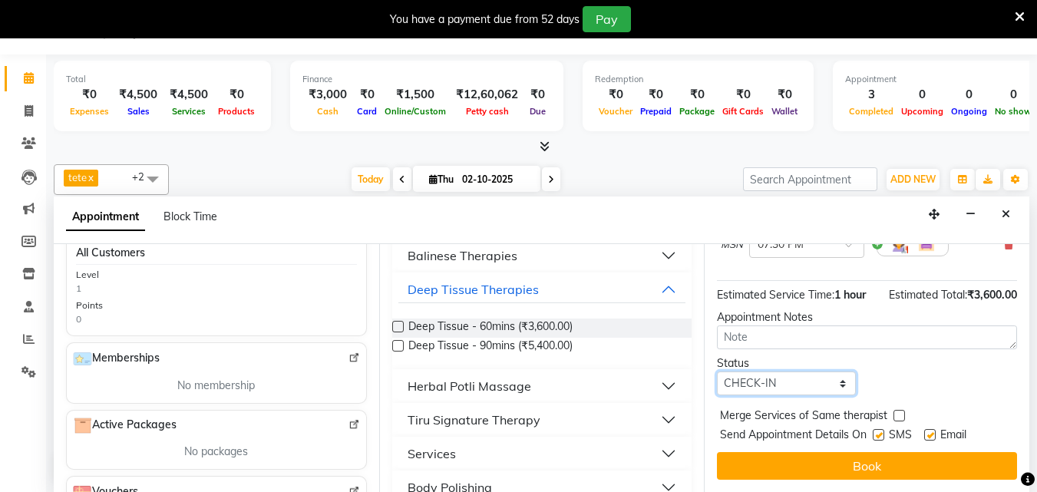
click at [717, 372] on select "Select TENTATIVE CONFIRM CHECK-IN UPCOMING" at bounding box center [786, 384] width 138 height 24
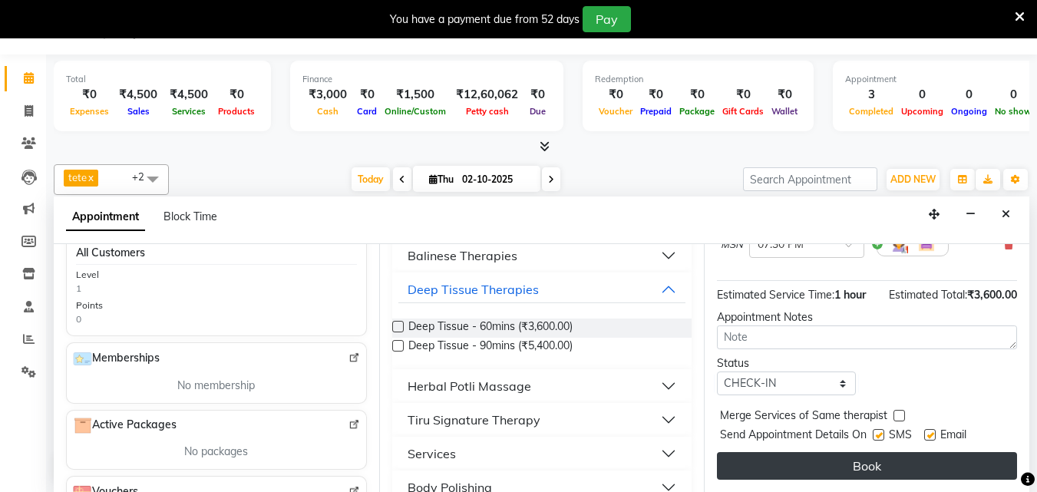
click at [833, 452] on button "Book" at bounding box center [867, 466] width 300 height 28
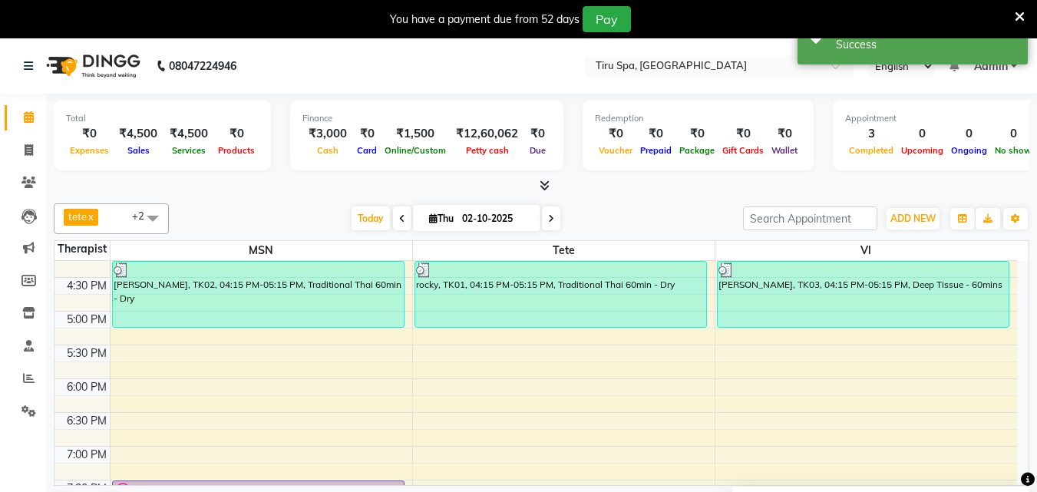
scroll to position [614, 0]
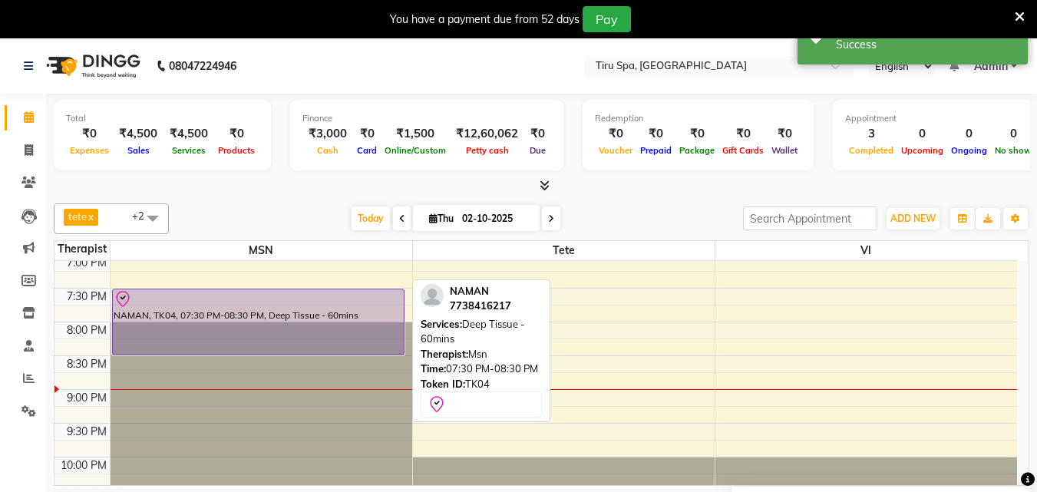
click at [307, 309] on div "NAMAN, TK04, 07:30 PM-08:30 PM, Deep Tissue - 60mins" at bounding box center [258, 321] width 291 height 65
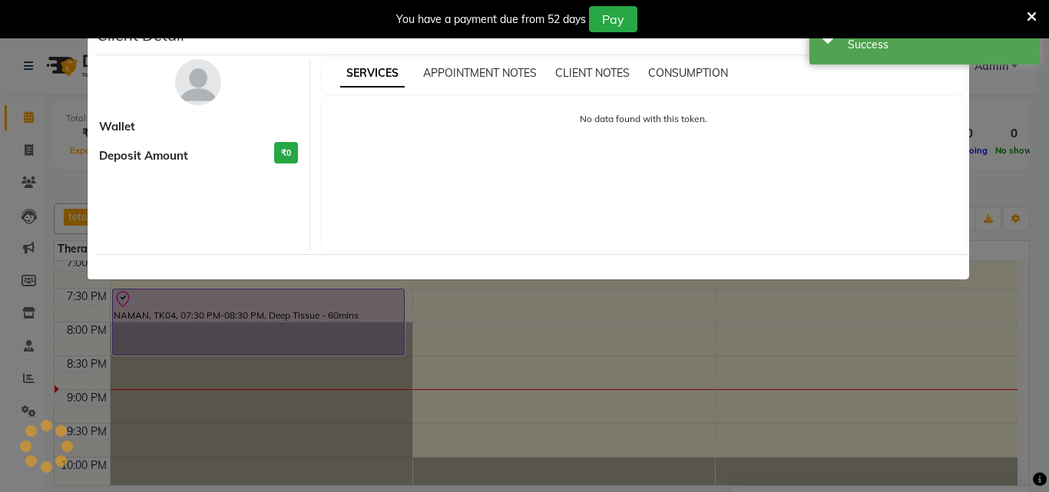
select select "8"
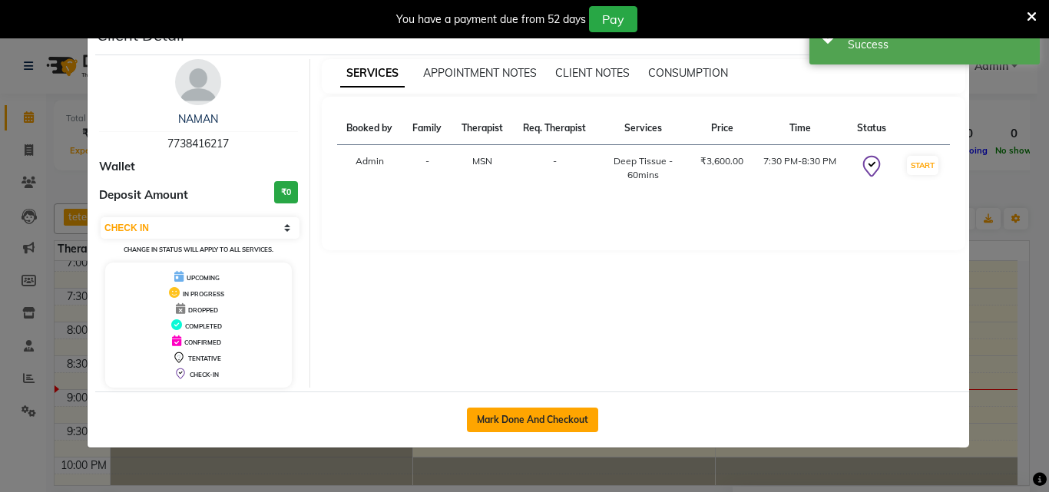
click at [527, 428] on button "Mark Done And Checkout" at bounding box center [532, 420] width 131 height 25
select select "service"
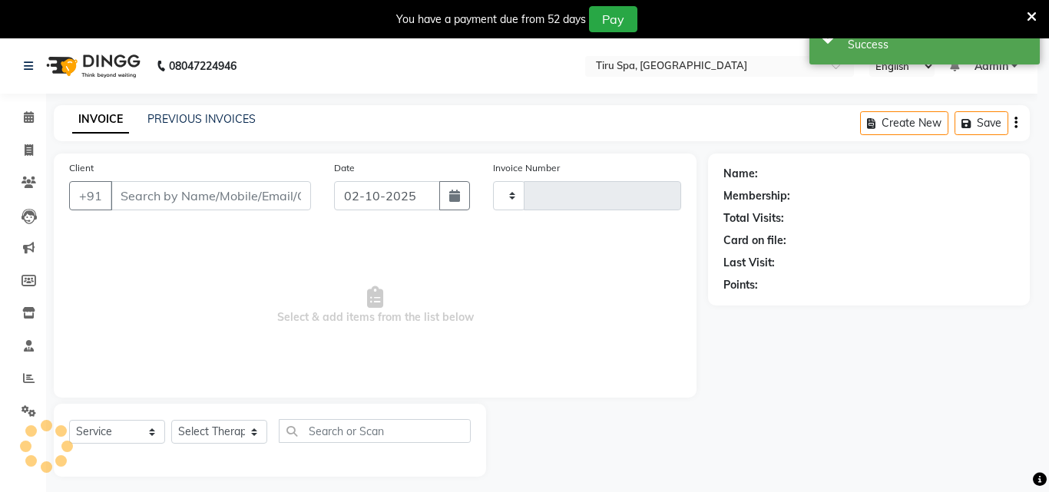
select select "3"
type input "0499"
select select "722"
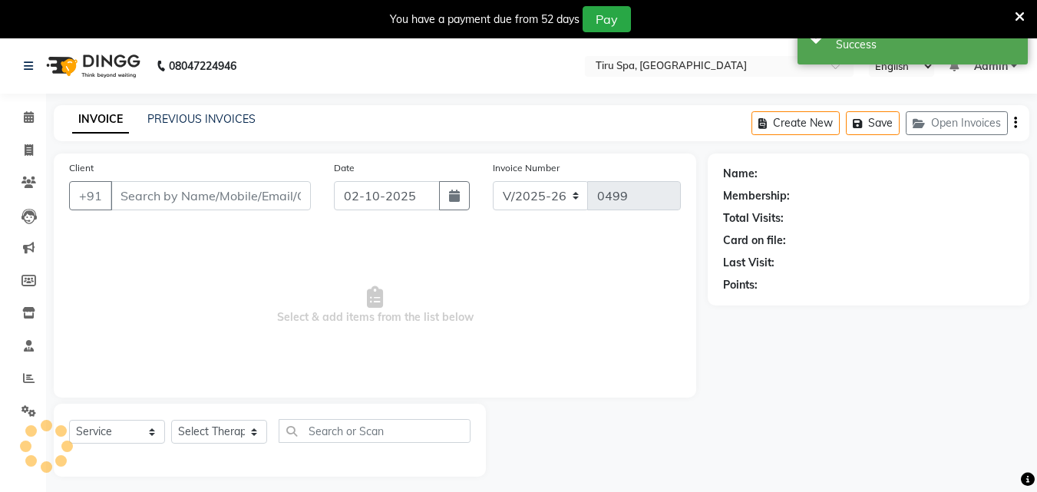
type input "7738416217"
select select "11017"
select select "1: Object"
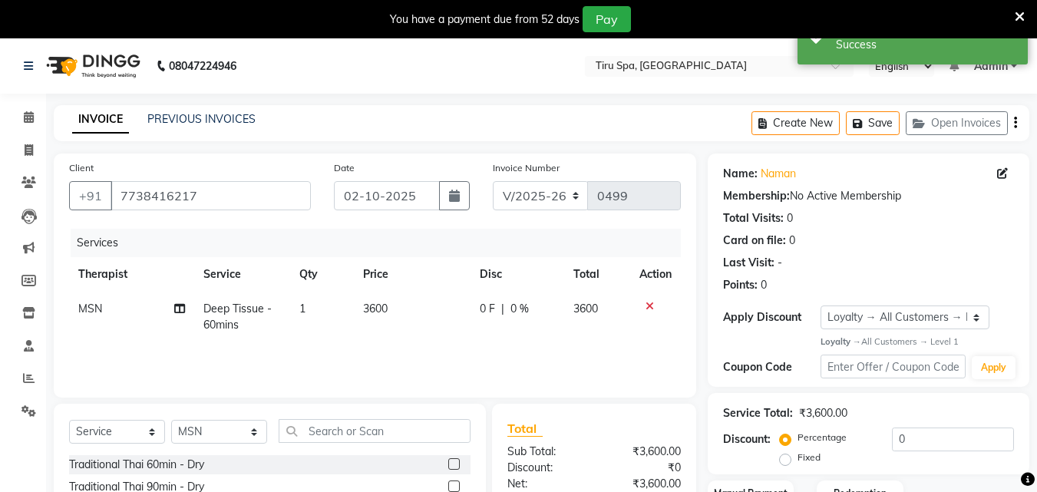
click at [798, 461] on label "Fixed" at bounding box center [809, 458] width 23 height 14
click at [783, 461] on input "Fixed" at bounding box center [788, 457] width 11 height 11
radio input "true"
click at [931, 431] on input "0" at bounding box center [953, 440] width 122 height 24
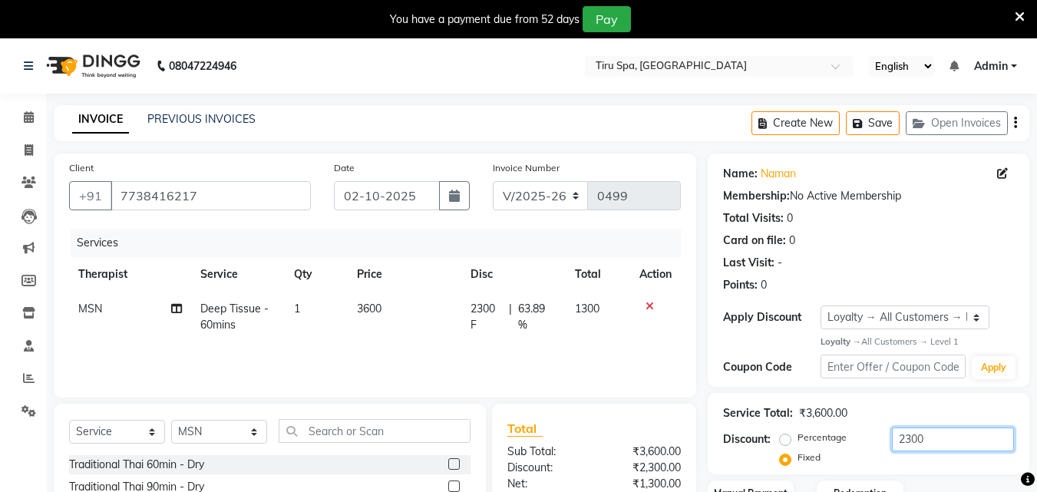
scroll to position [154, 0]
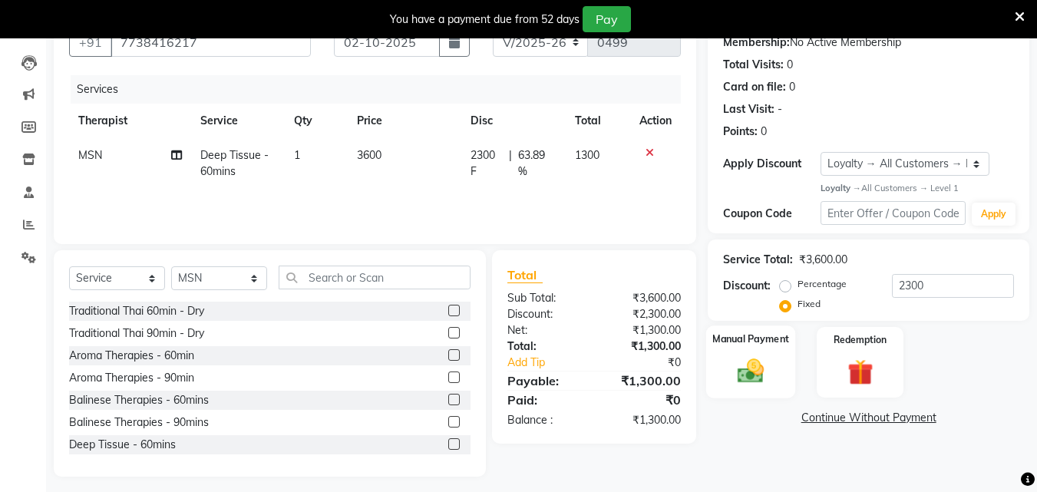
click at [759, 368] on img at bounding box center [750, 371] width 43 height 31
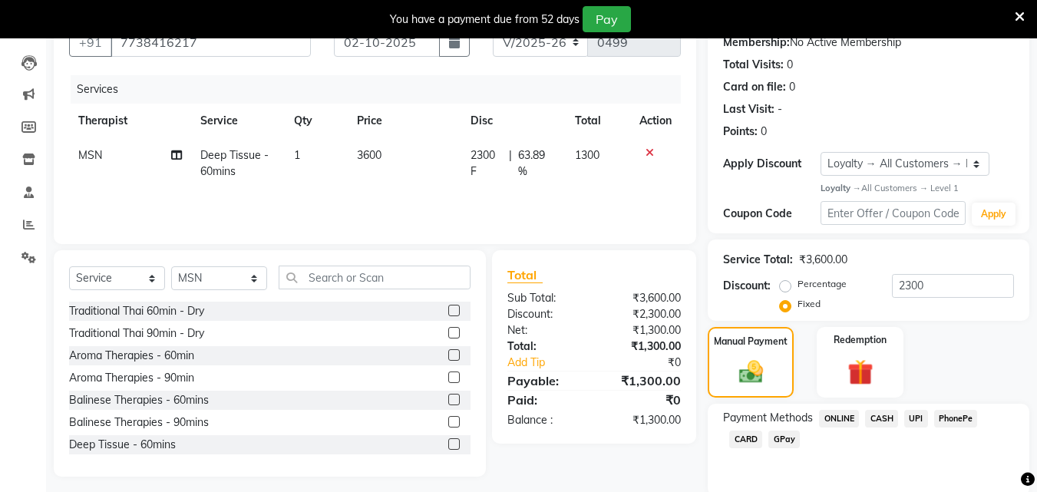
click at [915, 417] on span "UPI" at bounding box center [916, 419] width 24 height 18
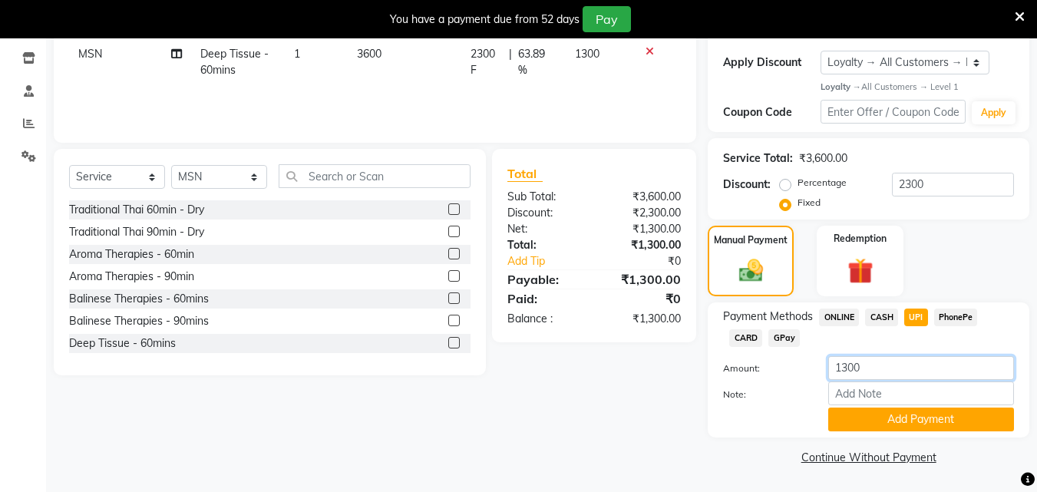
click at [908, 362] on input "1300" at bounding box center [921, 368] width 186 height 24
click at [934, 189] on input "2300" at bounding box center [953, 185] width 122 height 24
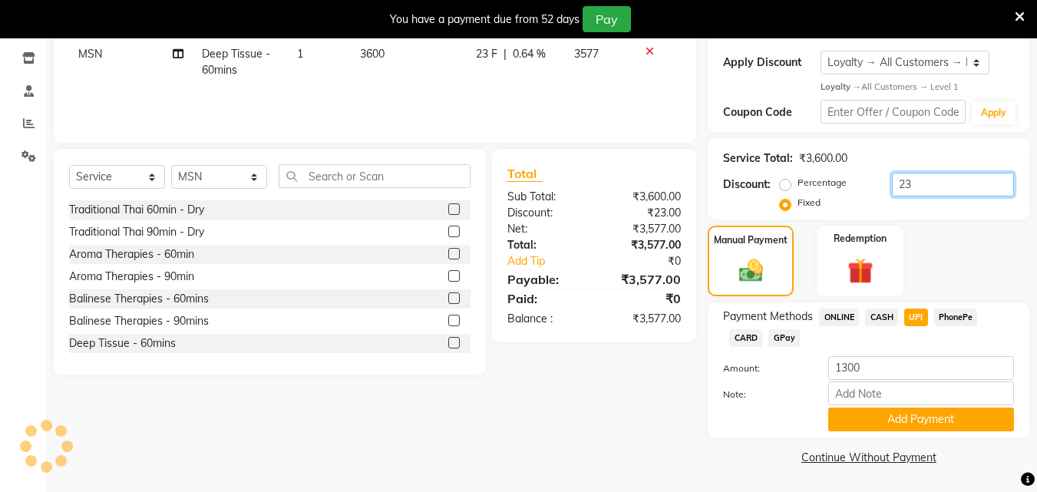
type input "2"
type input "3"
type input "1300"
click at [914, 320] on span "UPI" at bounding box center [916, 318] width 24 height 18
type input "2300"
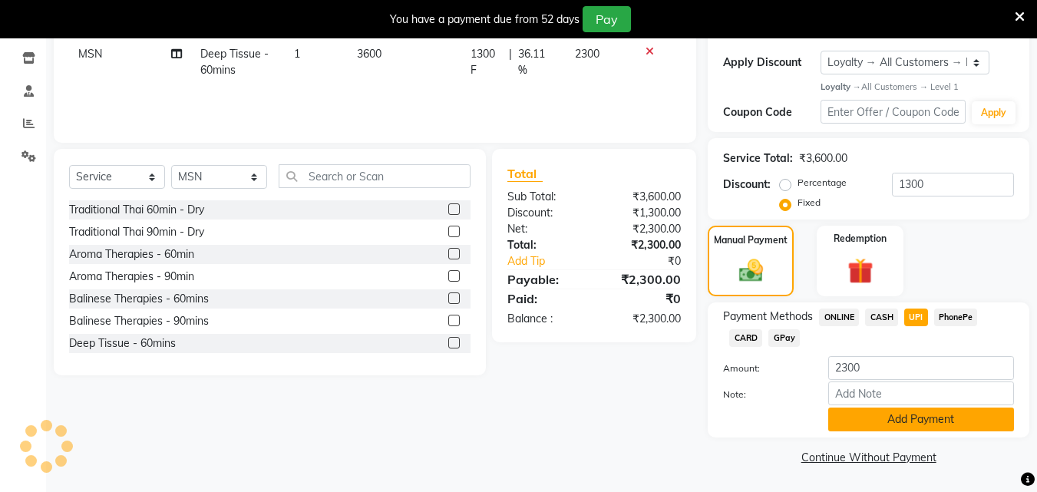
click at [903, 412] on button "Add Payment" at bounding box center [921, 420] width 186 height 24
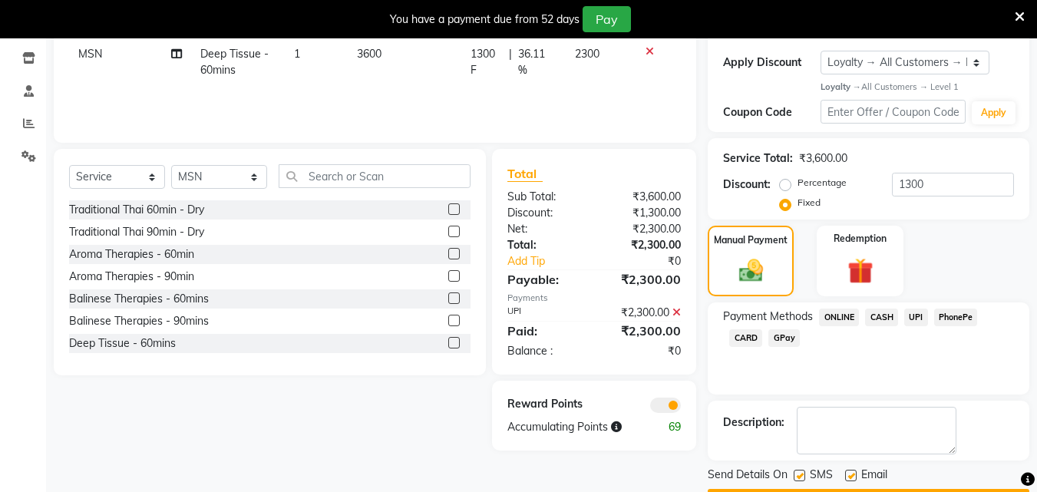
scroll to position [299, 0]
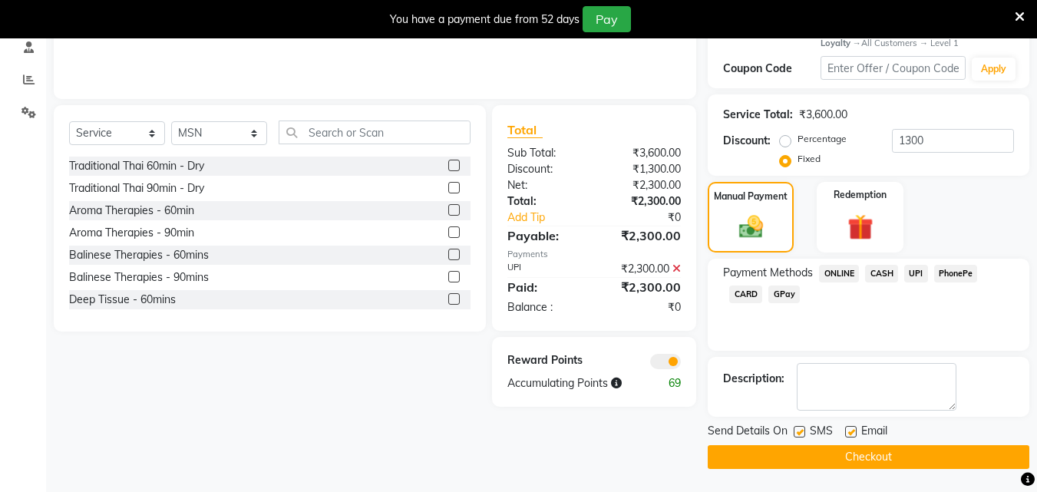
click at [874, 451] on button "Checkout" at bounding box center [869, 457] width 322 height 24
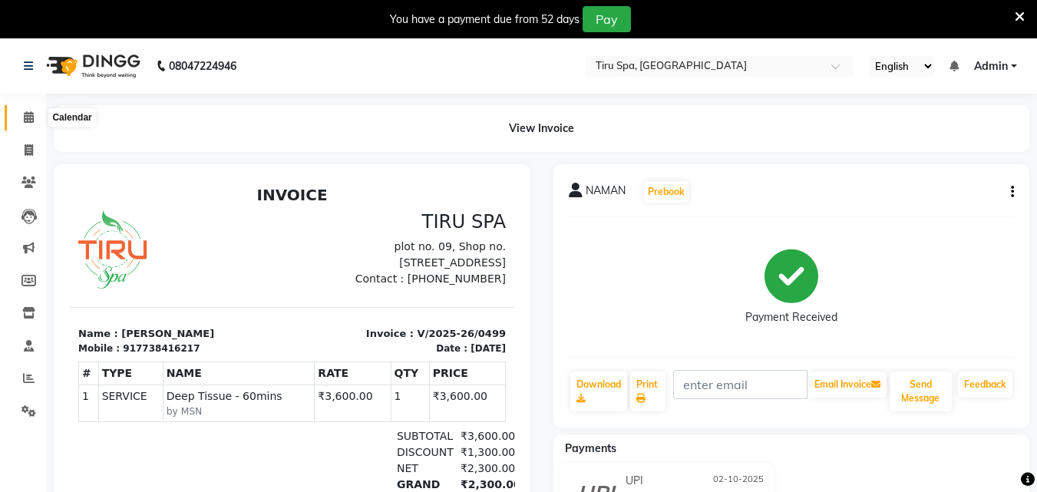
click at [28, 111] on icon at bounding box center [29, 117] width 10 height 12
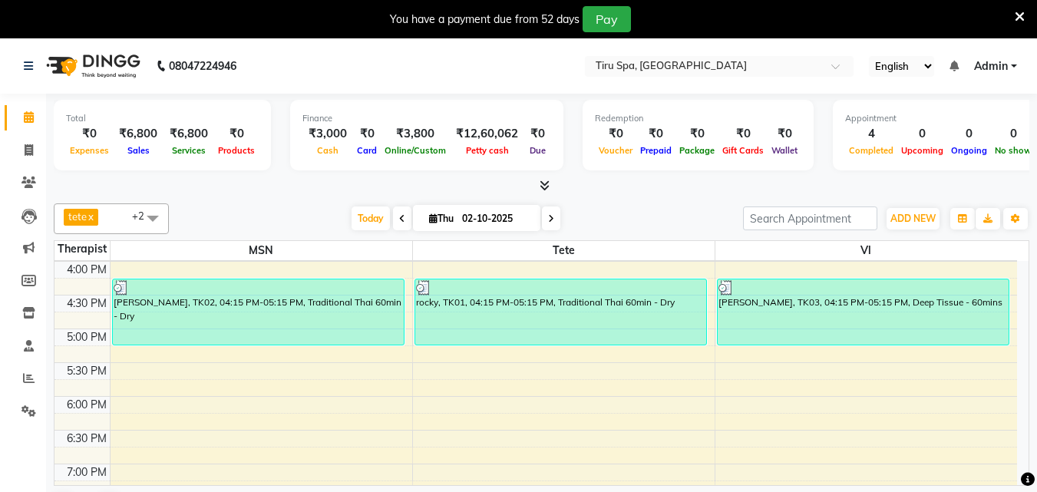
scroll to position [500, 0]
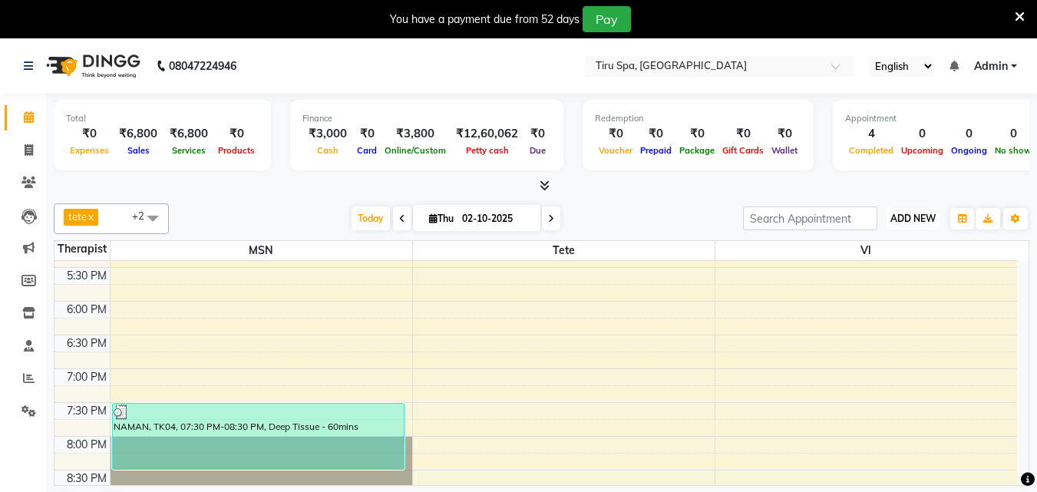
click at [918, 211] on button "ADD NEW Toggle Dropdown" at bounding box center [913, 218] width 53 height 21
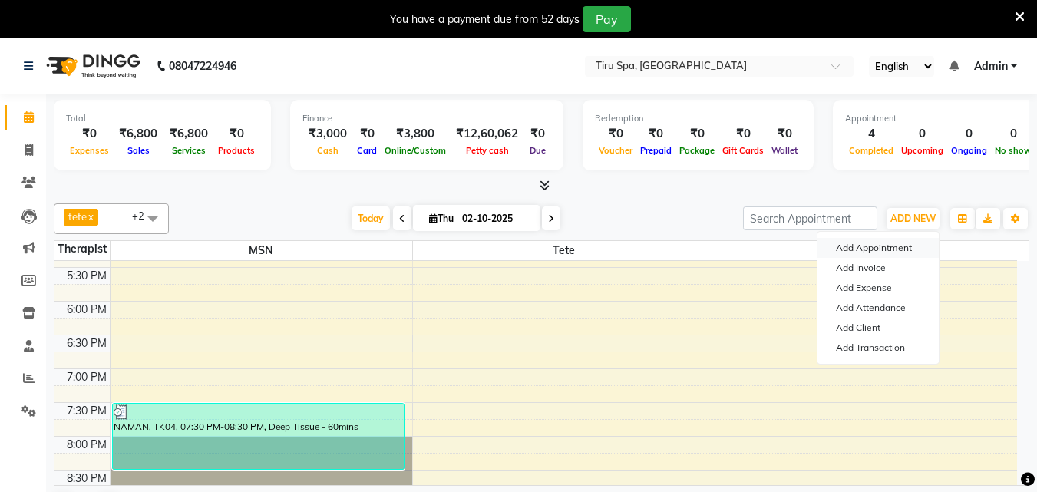
click at [894, 244] on button "Add Appointment" at bounding box center [878, 248] width 121 height 20
select select "tentative"
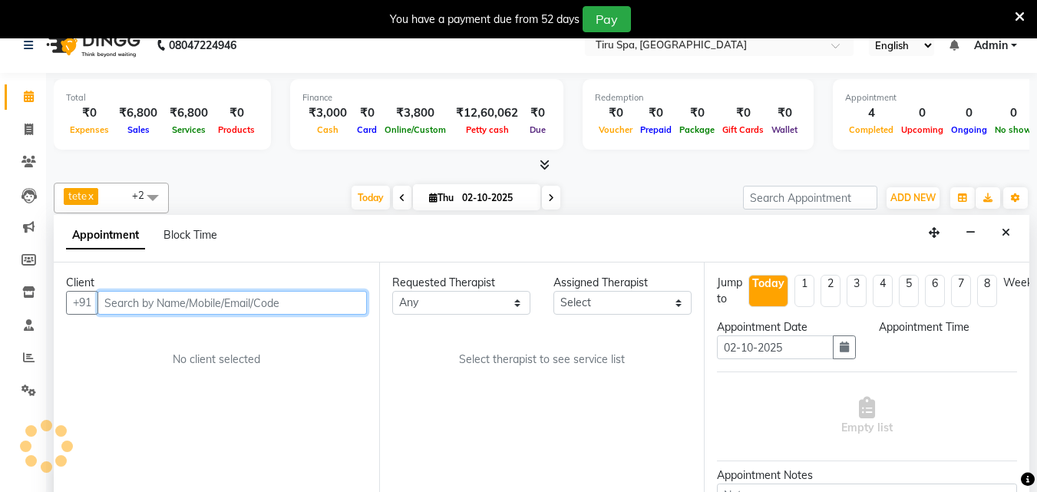
select select "660"
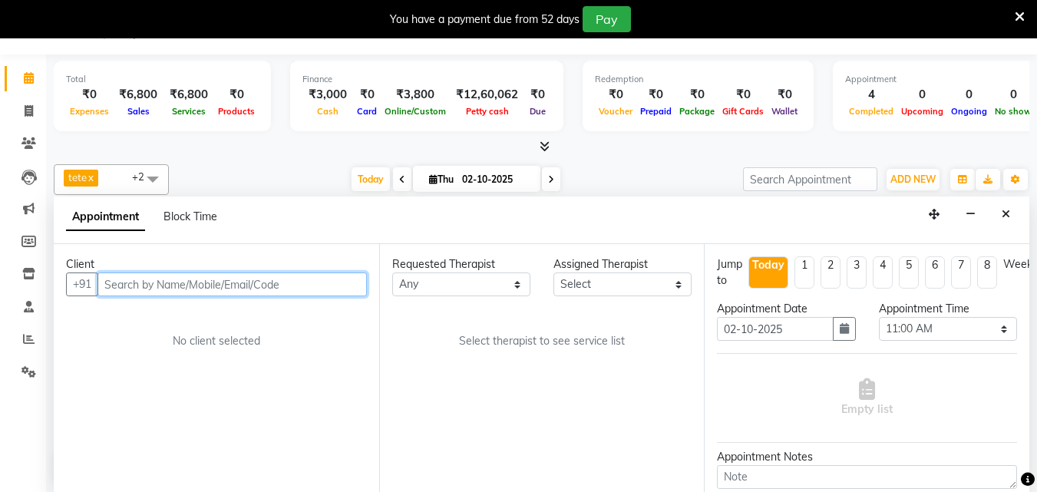
click at [286, 277] on input "text" at bounding box center [231, 285] width 269 height 24
paste input "7738416217"
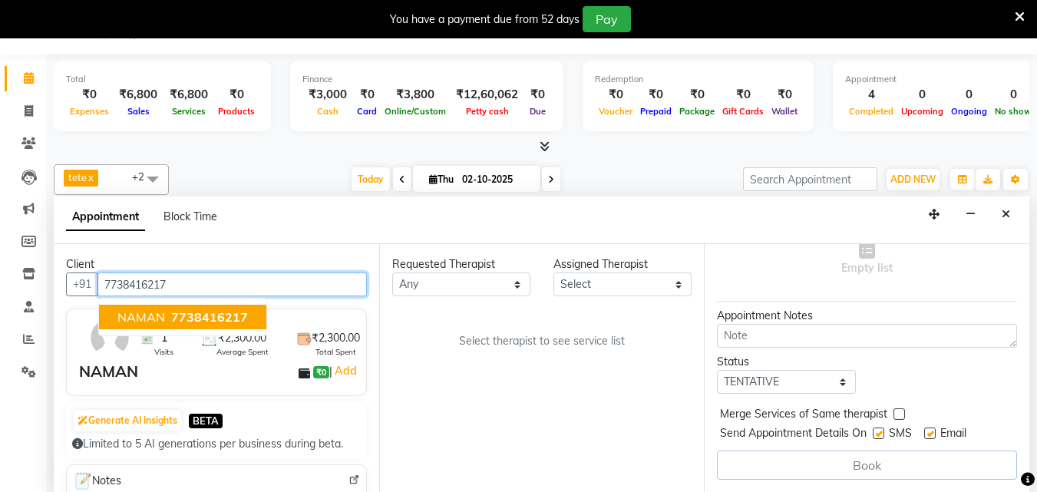
scroll to position [153, 0]
type input "7738416217"
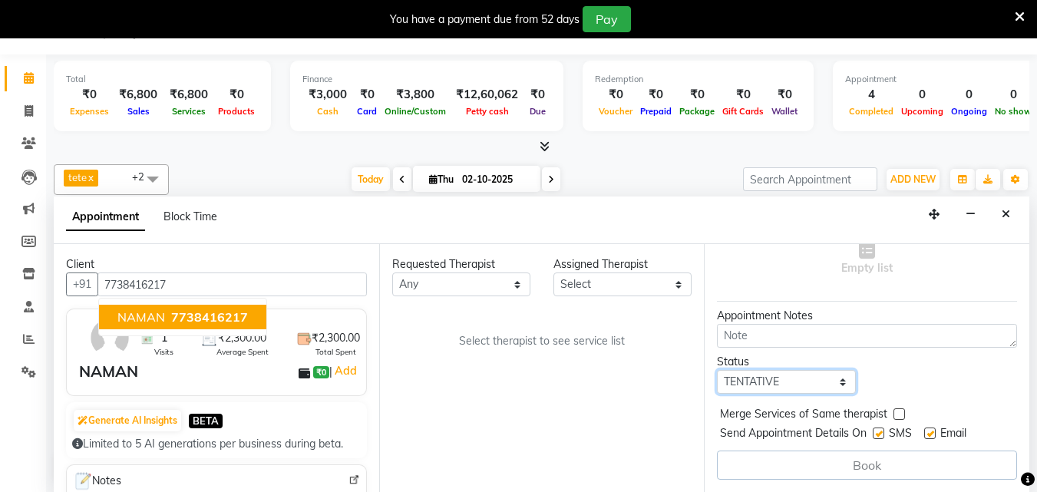
click at [809, 372] on select "Select TENTATIVE CONFIRM CHECK-IN UPCOMING" at bounding box center [786, 382] width 138 height 24
select select "check-in"
click at [717, 370] on select "Select TENTATIVE CONFIRM CHECK-IN UPCOMING" at bounding box center [786, 382] width 138 height 24
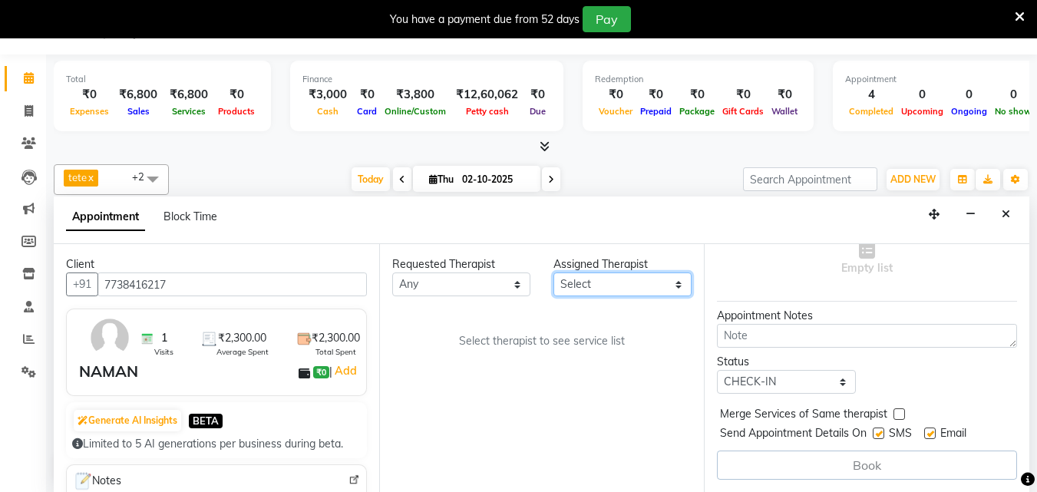
click at [626, 283] on select "Select [PERSON_NAME] MSN Rosy [PERSON_NAME] tete vl" at bounding box center [622, 285] width 138 height 24
click at [672, 282] on select "Select [PERSON_NAME] MSN Rosy [PERSON_NAME] tete vl" at bounding box center [622, 285] width 138 height 24
select select "69855"
click at [553, 273] on select "Select [PERSON_NAME] MSN Rosy [PERSON_NAME] tete vl" at bounding box center [622, 285] width 138 height 24
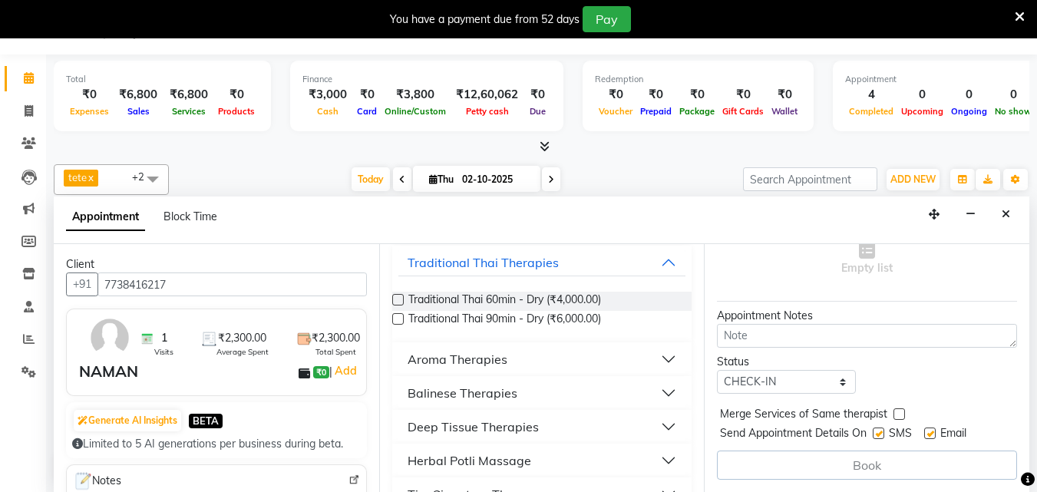
scroll to position [230, 0]
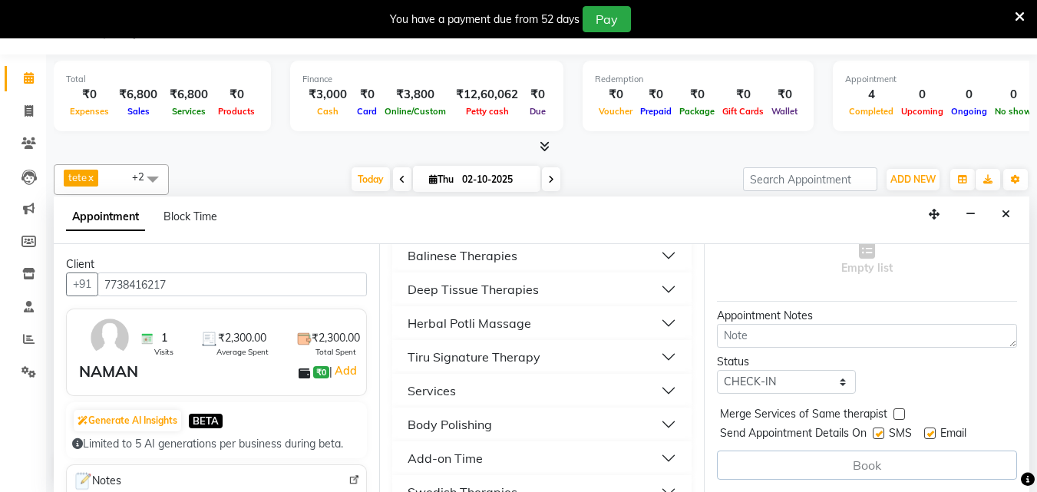
click at [458, 279] on button "Deep Tissue Therapies" at bounding box center [542, 290] width 288 height 28
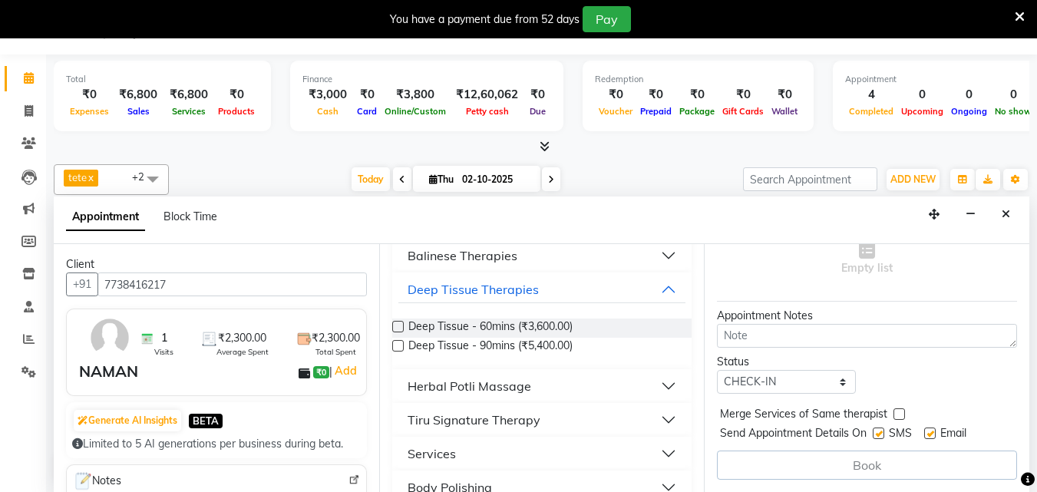
click at [398, 325] on label at bounding box center [398, 327] width 12 height 12
click at [398, 325] on input "checkbox" at bounding box center [397, 328] width 10 height 10
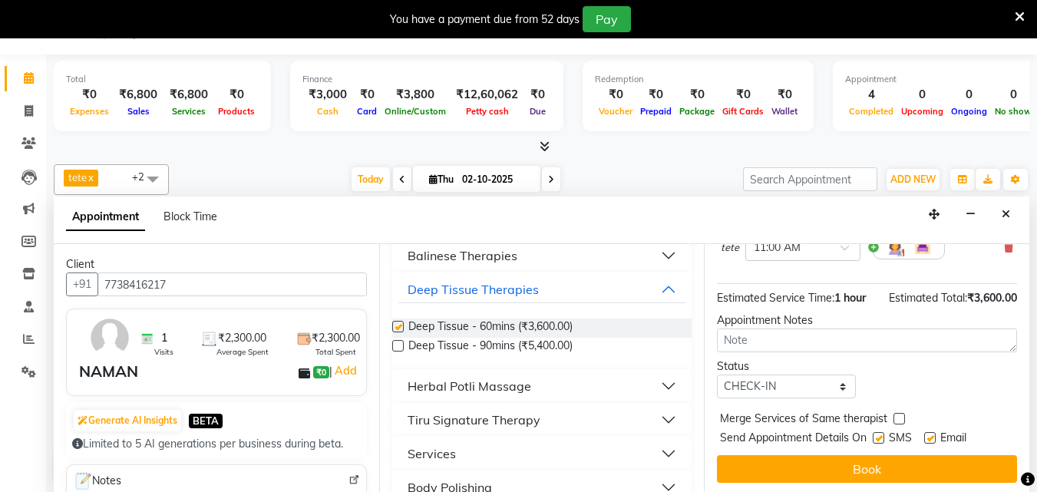
checkbox input "false"
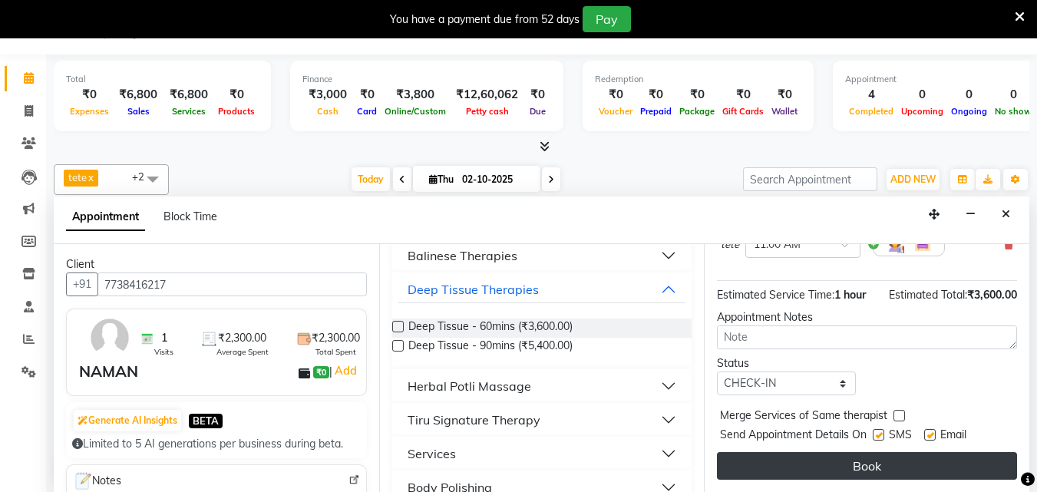
scroll to position [167, 0]
click at [861, 457] on button "Book" at bounding box center [867, 466] width 300 height 28
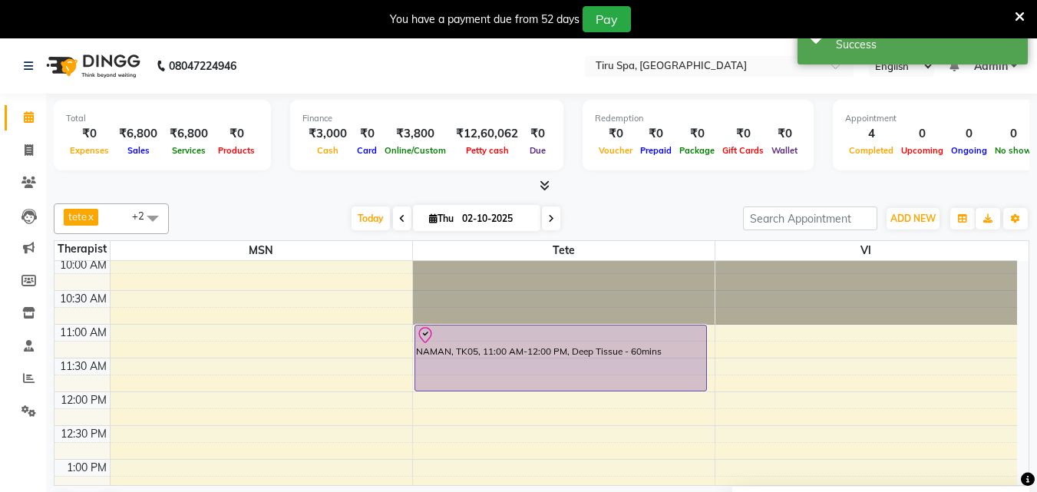
scroll to position [0, 0]
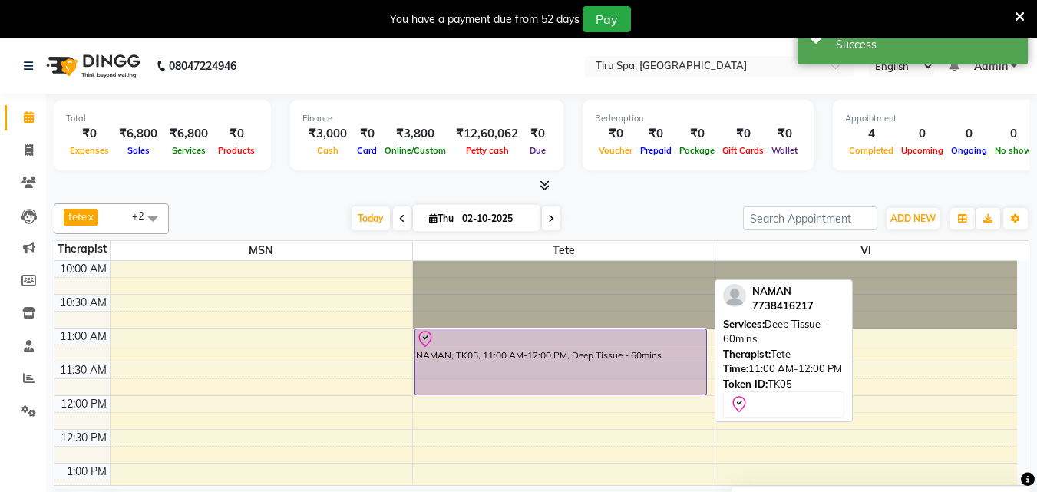
click at [514, 351] on div "NAMAN, TK05, 11:00 AM-12:00 PM, Deep Tissue - 60mins" at bounding box center [560, 361] width 291 height 65
select select "8"
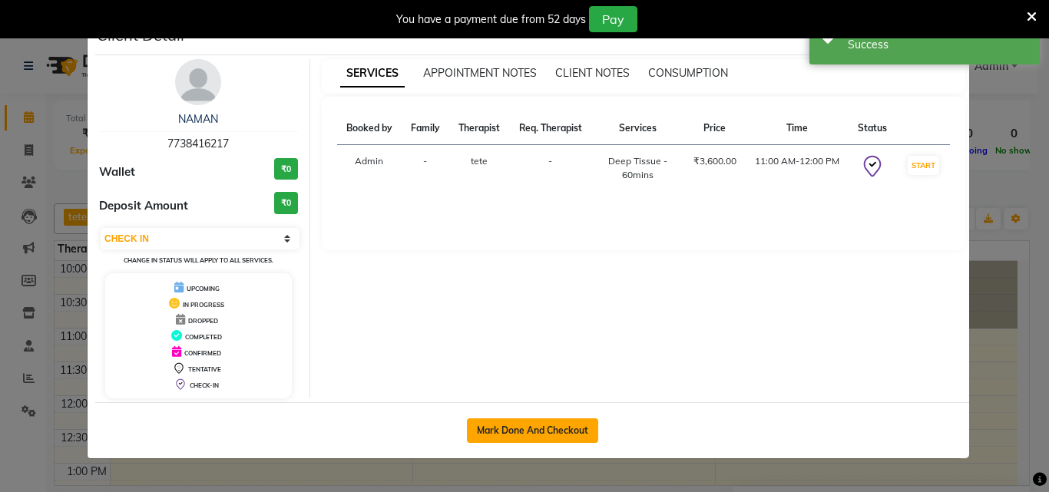
click at [510, 424] on button "Mark Done And Checkout" at bounding box center [532, 430] width 131 height 25
select select "722"
select select "service"
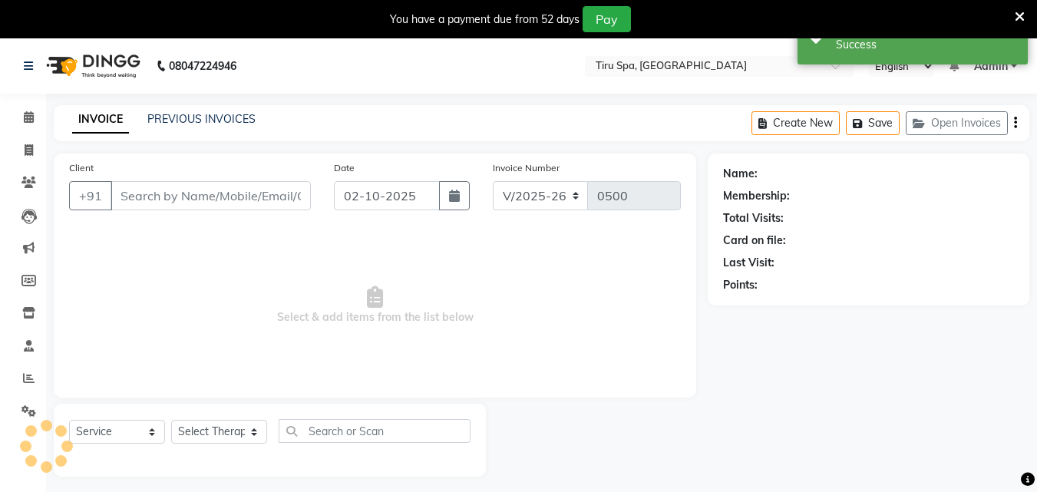
type input "7738416217"
select select "69855"
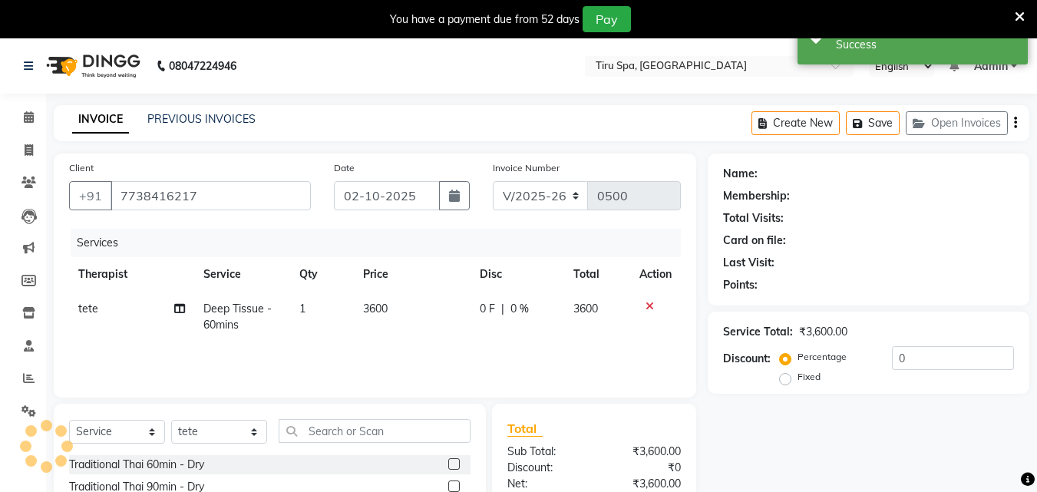
select select "1: Object"
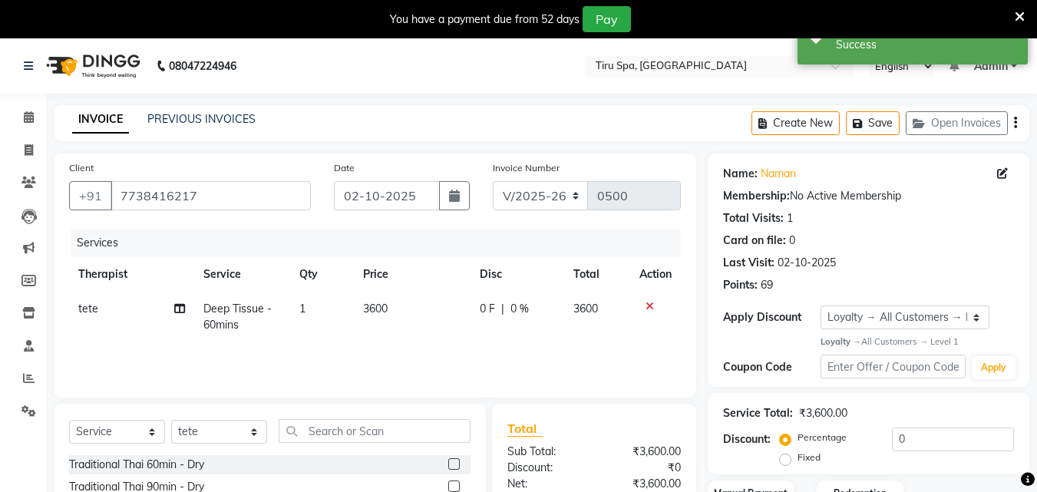
click at [798, 456] on label "Fixed" at bounding box center [809, 458] width 23 height 14
click at [789, 456] on input "Fixed" at bounding box center [788, 457] width 11 height 11
radio input "true"
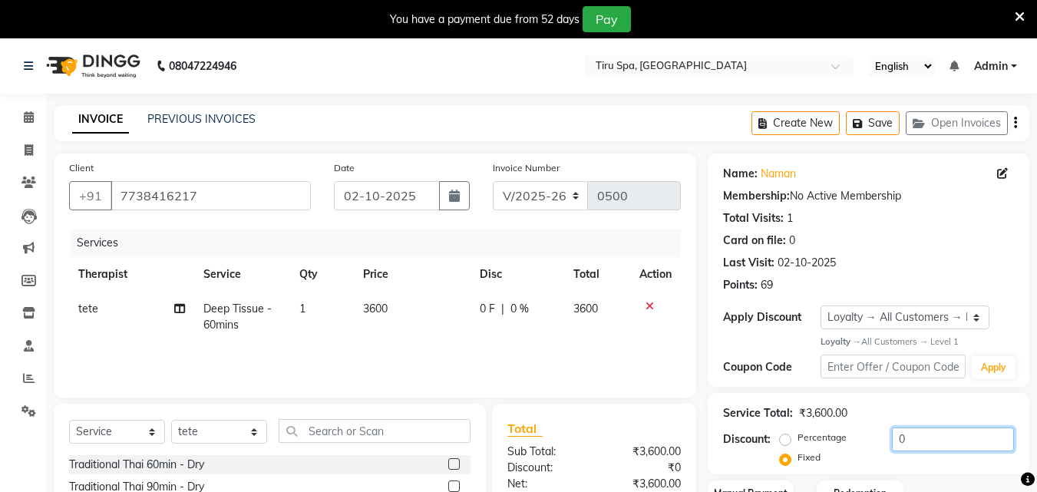
click at [911, 433] on input "0" at bounding box center [953, 440] width 122 height 24
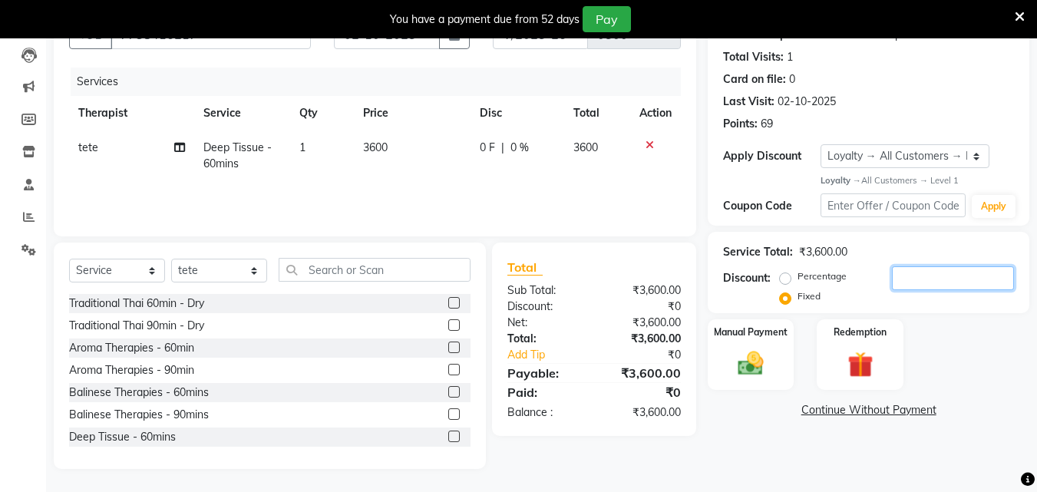
click at [941, 273] on input "number" at bounding box center [953, 278] width 122 height 24
type input "2"
type input "1600"
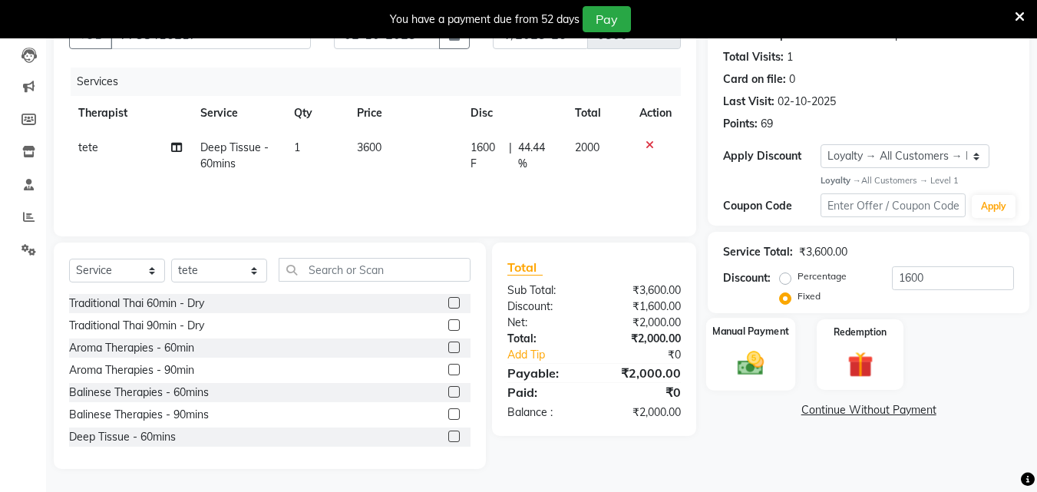
click at [778, 332] on label "Manual Payment" at bounding box center [750, 332] width 77 height 15
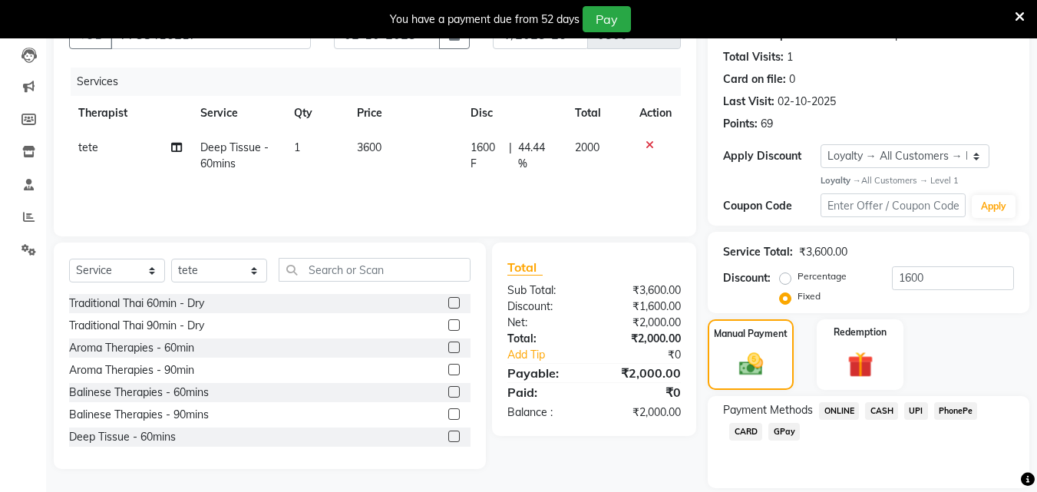
click at [918, 409] on span "UPI" at bounding box center [916, 411] width 24 height 18
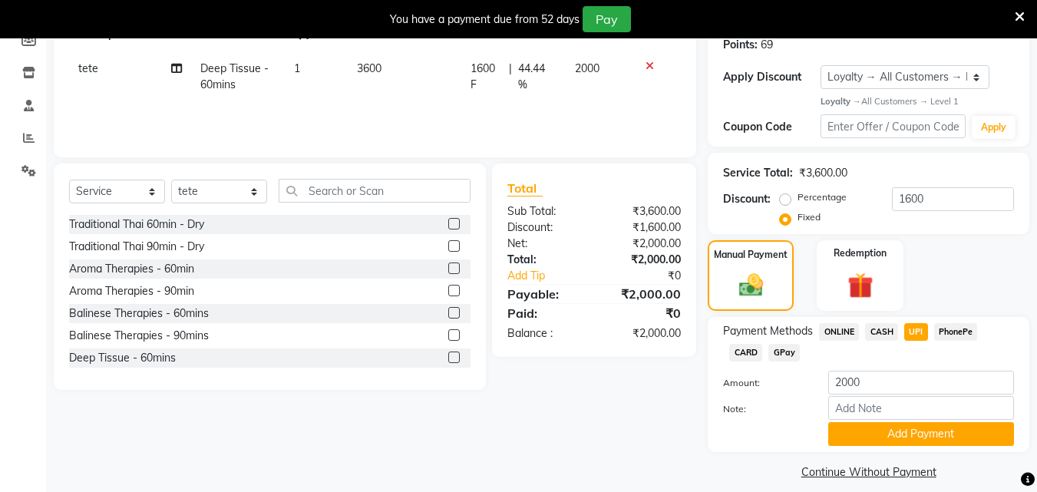
scroll to position [255, 0]
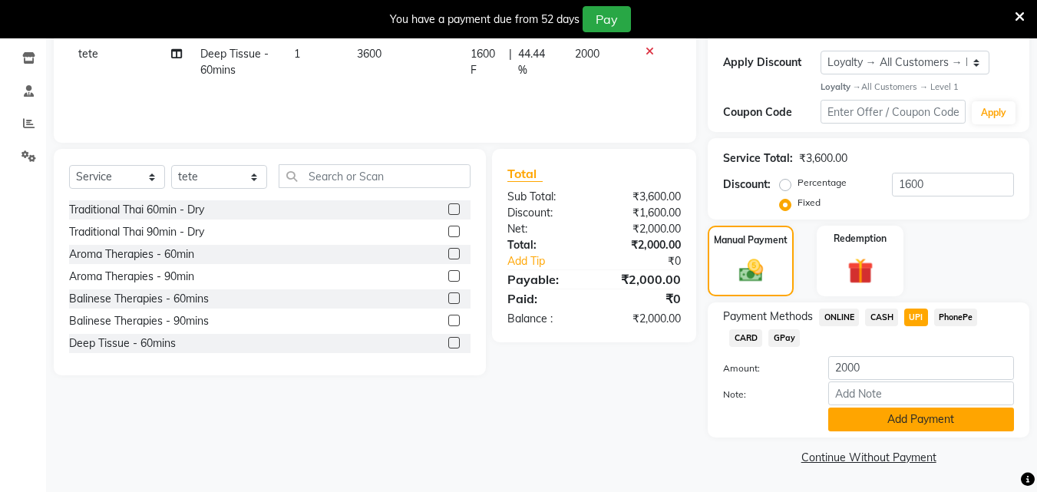
click at [928, 414] on button "Add Payment" at bounding box center [921, 420] width 186 height 24
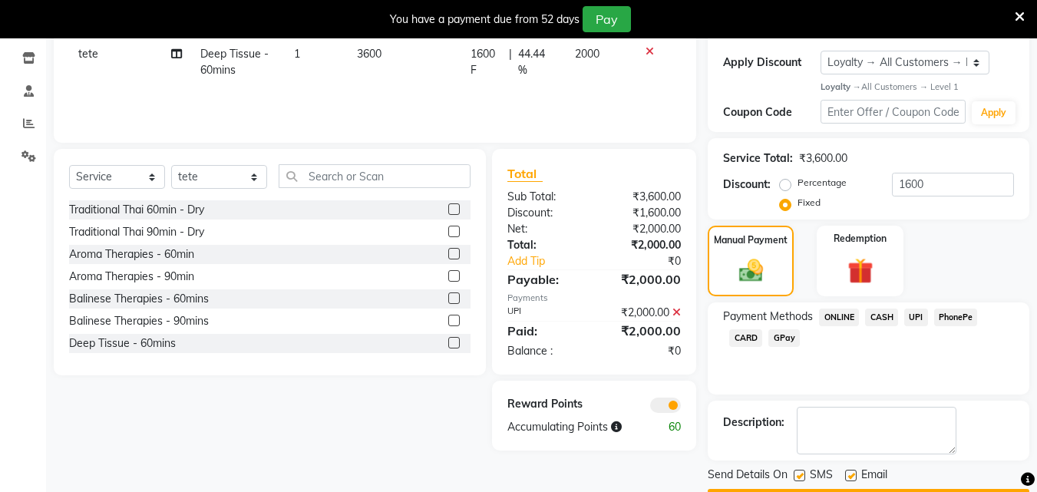
scroll to position [299, 0]
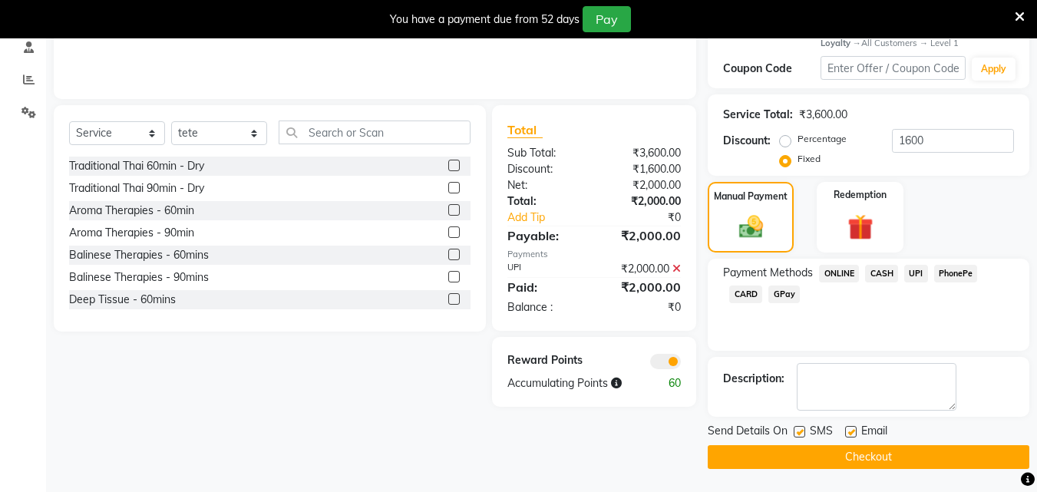
click at [898, 448] on button "Checkout" at bounding box center [869, 457] width 322 height 24
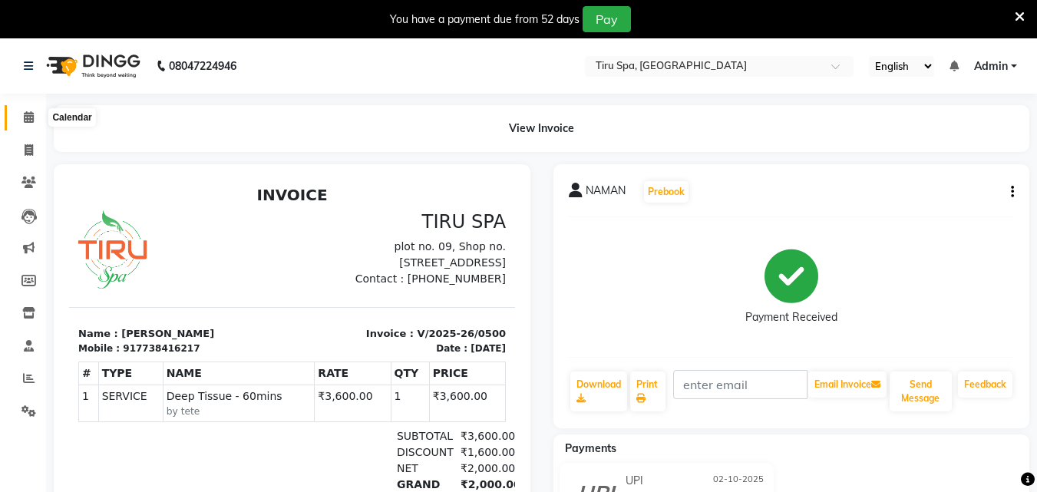
click at [34, 112] on icon at bounding box center [29, 117] width 10 height 12
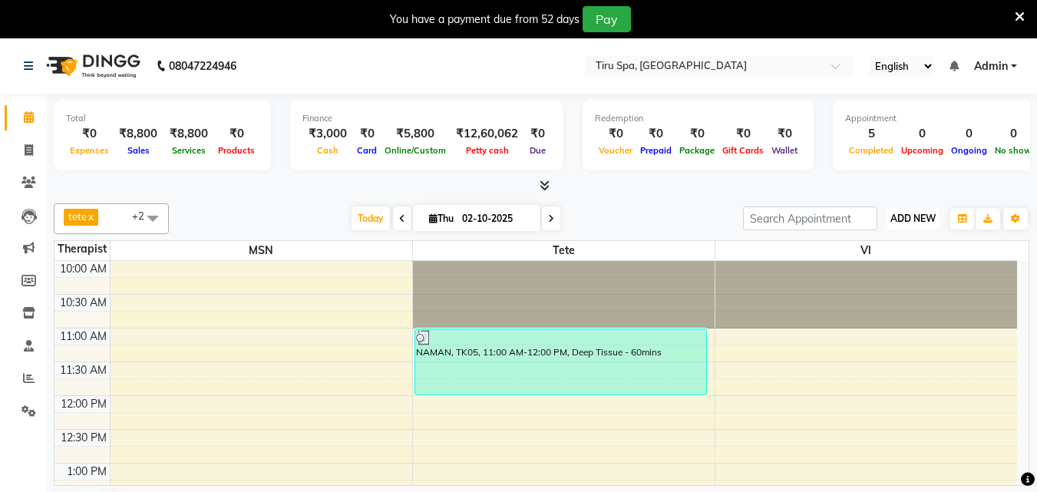
click at [923, 217] on span "ADD NEW" at bounding box center [912, 219] width 45 height 12
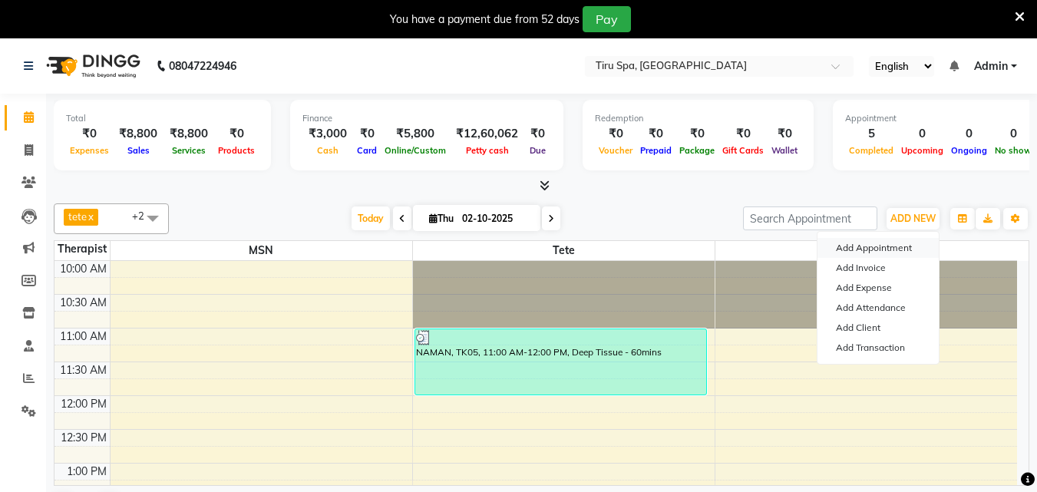
click at [874, 246] on button "Add Appointment" at bounding box center [878, 248] width 121 height 20
select select "660"
select select "tentative"
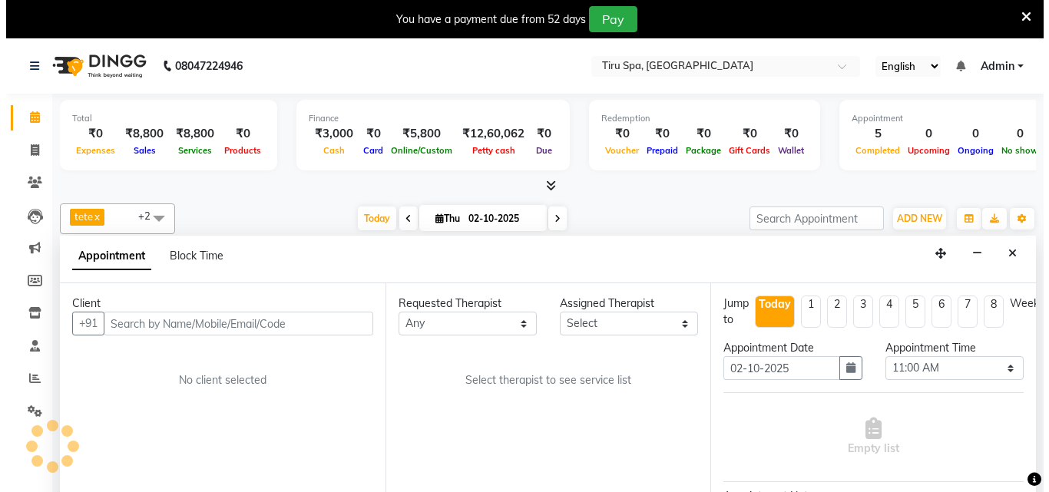
scroll to position [39, 0]
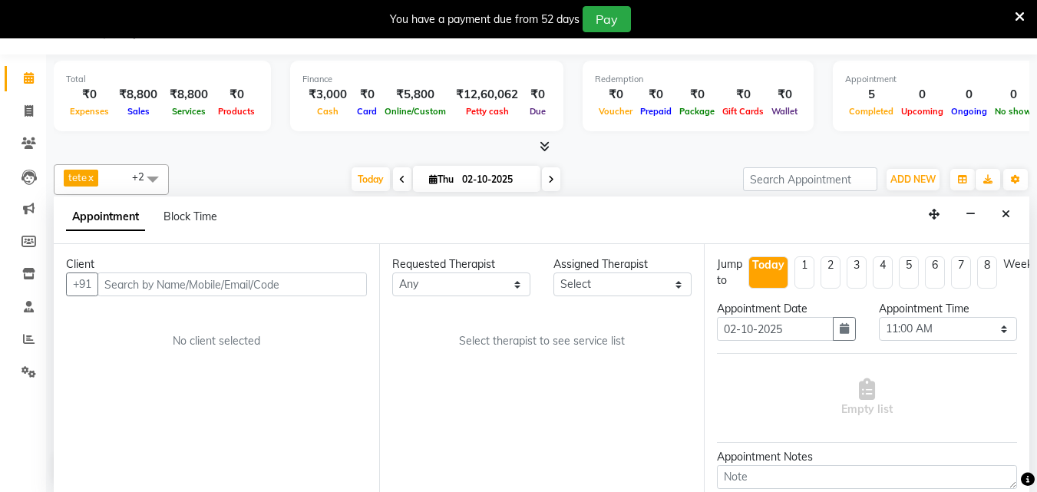
click at [302, 286] on input "text" at bounding box center [231, 285] width 269 height 24
type input "9769505020"
click at [345, 289] on span "Add Client" at bounding box center [334, 284] width 51 height 14
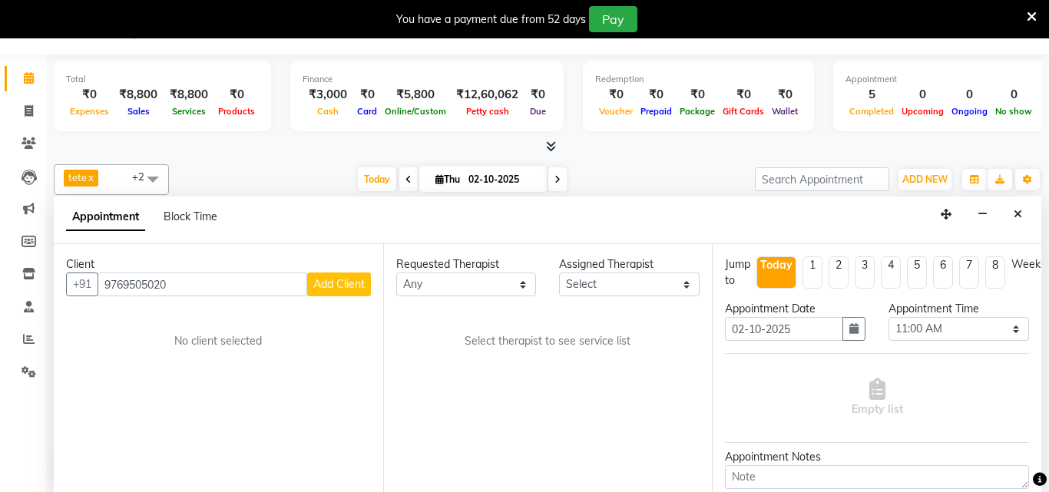
select select "22"
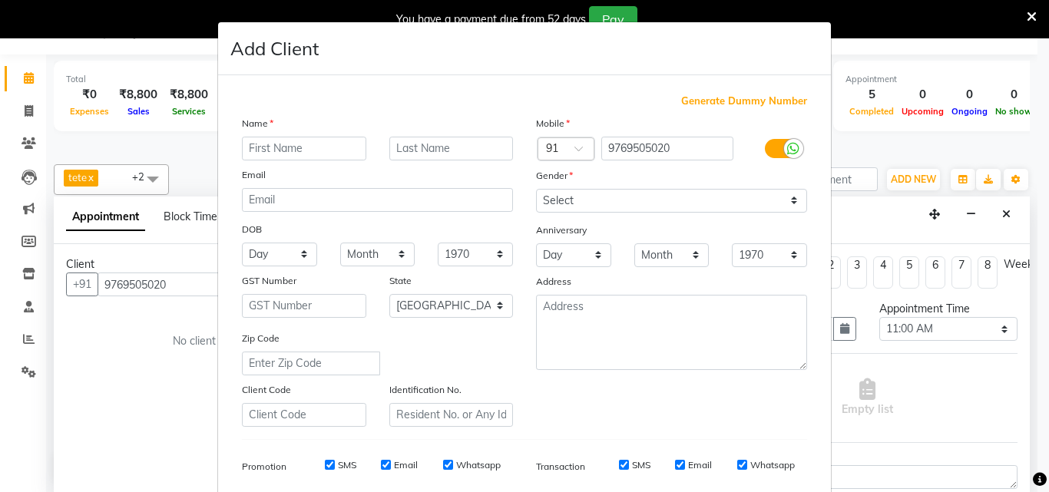
click at [329, 150] on input "text" at bounding box center [304, 149] width 124 height 24
type input "JANVI"
click at [771, 145] on label at bounding box center [782, 148] width 35 height 19
click at [0, 0] on input "checkbox" at bounding box center [0, 0] width 0 height 0
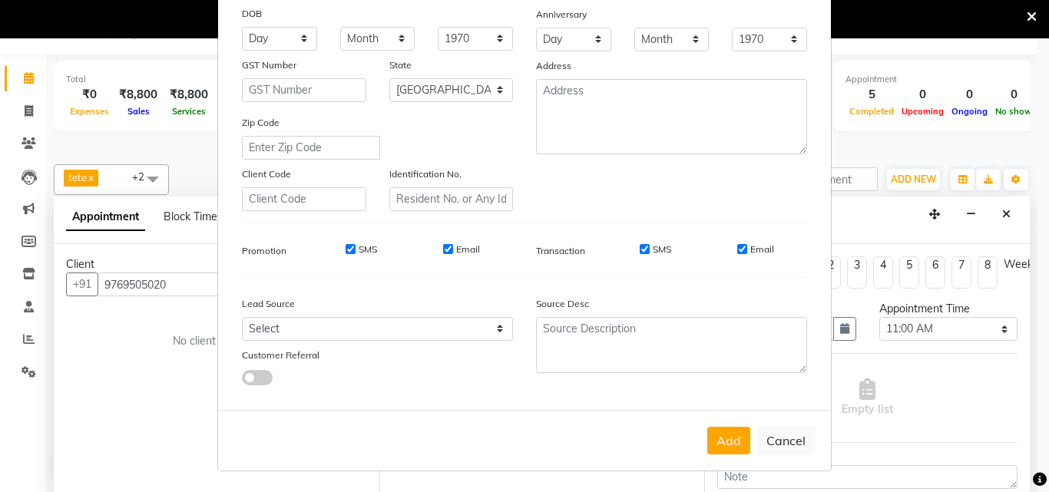
scroll to position [216, 0]
click at [345, 252] on input "SMS" at bounding box center [350, 248] width 10 height 10
checkbox input "false"
click at [444, 245] on input "Email" at bounding box center [448, 248] width 10 height 10
checkbox input "false"
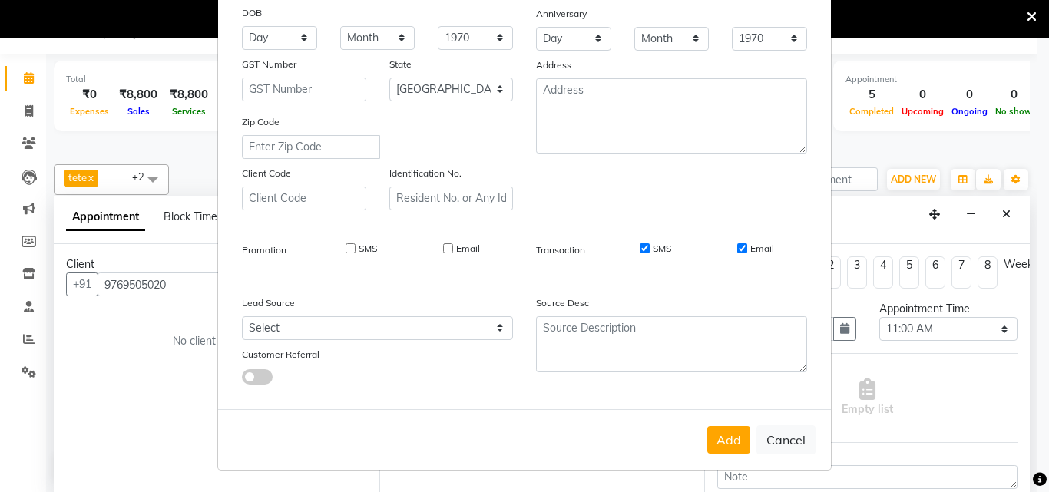
drag, startPoint x: 636, startPoint y: 248, endPoint x: 708, endPoint y: 249, distance: 71.4
click at [639, 249] on input "SMS" at bounding box center [644, 248] width 10 height 10
checkbox input "false"
click at [738, 250] on input "Email" at bounding box center [742, 248] width 10 height 10
checkbox input "false"
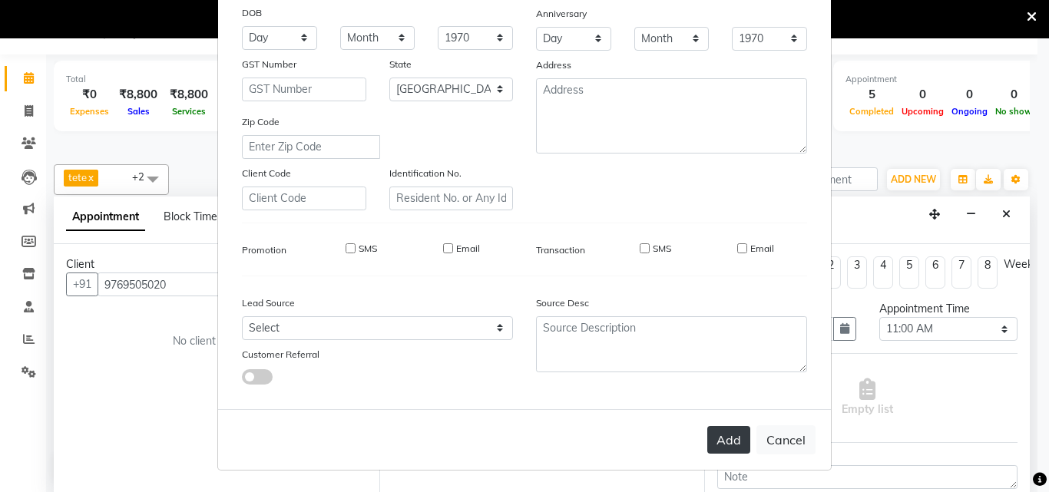
click at [722, 437] on button "Add" at bounding box center [728, 440] width 43 height 28
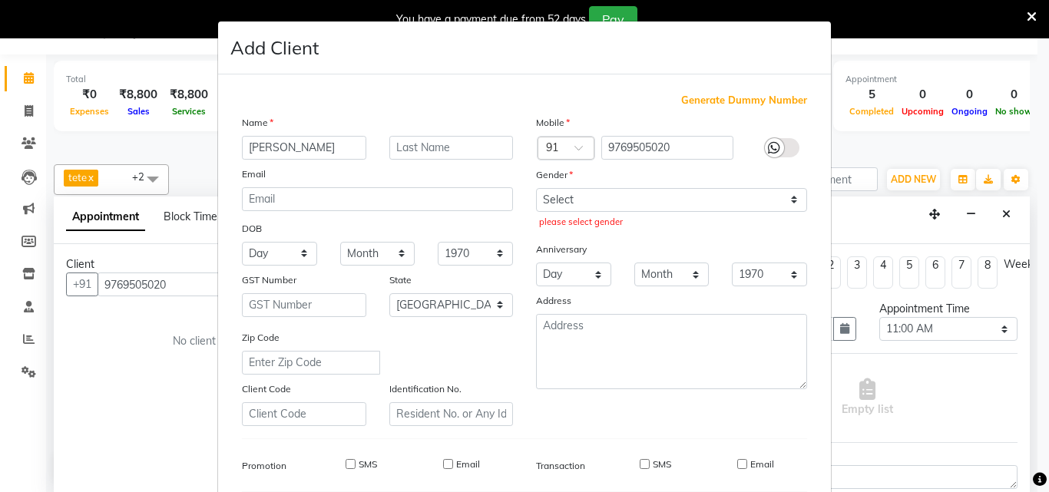
scroll to position [0, 0]
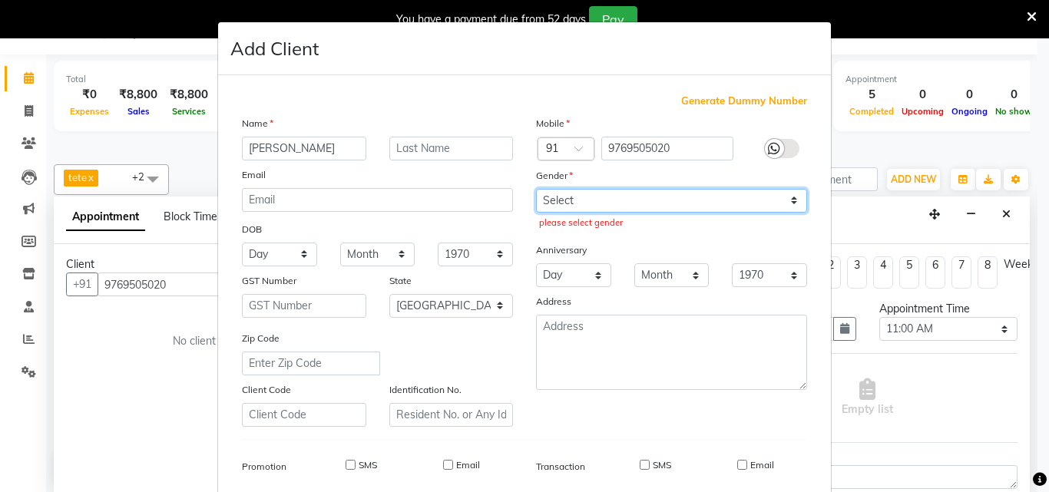
click at [737, 202] on select "Select Male Female Other Prefer Not To Say" at bounding box center [671, 201] width 271 height 24
select select "female"
click at [536, 189] on select "Select Male Female Other Prefer Not To Say" at bounding box center [671, 201] width 271 height 24
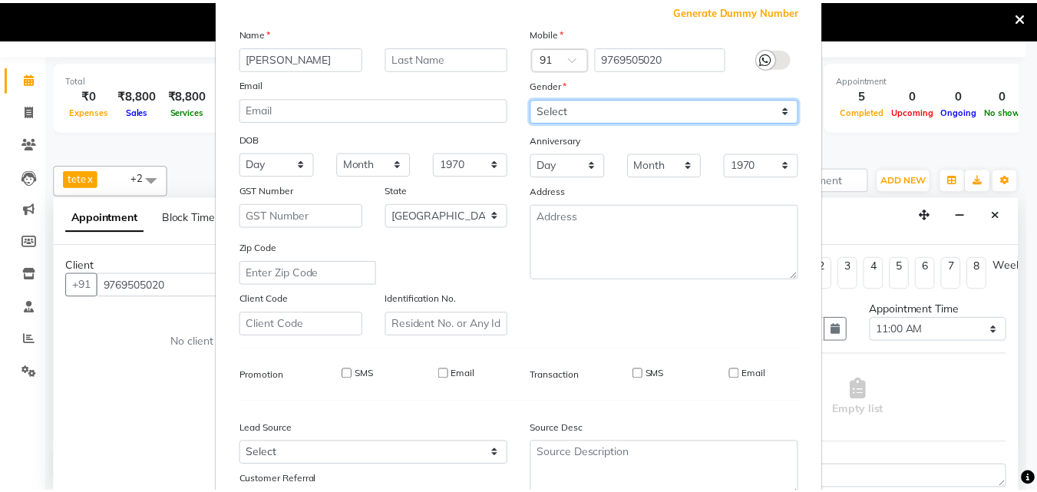
scroll to position [216, 0]
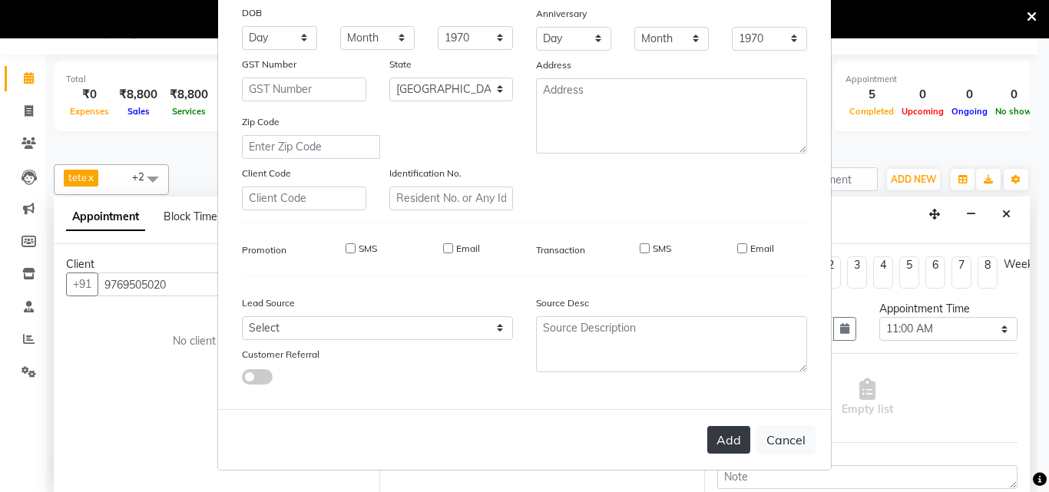
click at [729, 440] on button "Add" at bounding box center [728, 440] width 43 height 28
select select
select select "null"
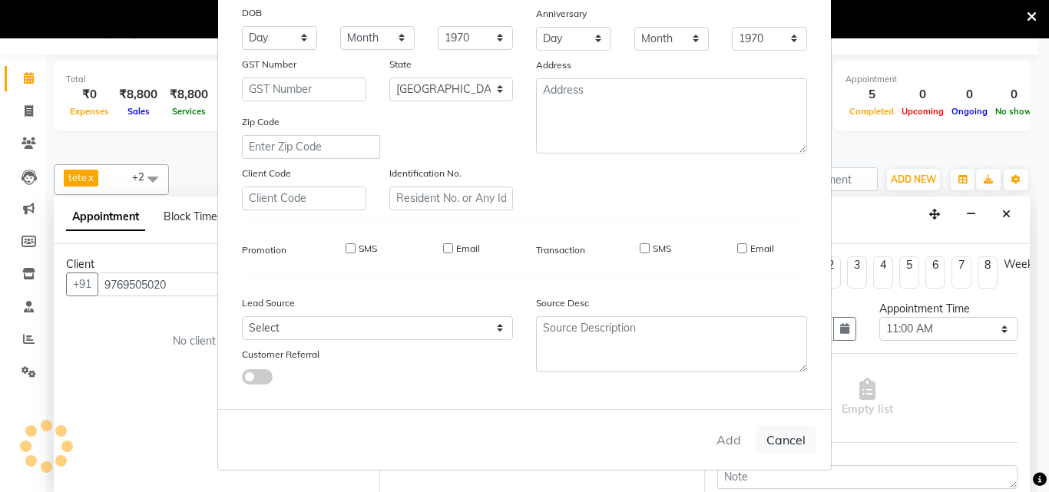
select select
checkbox input "false"
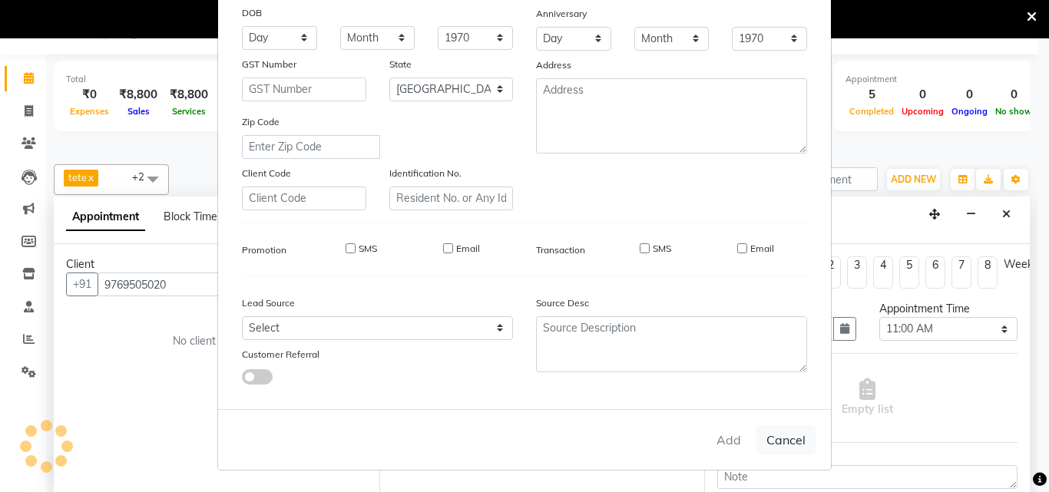
checkbox input "false"
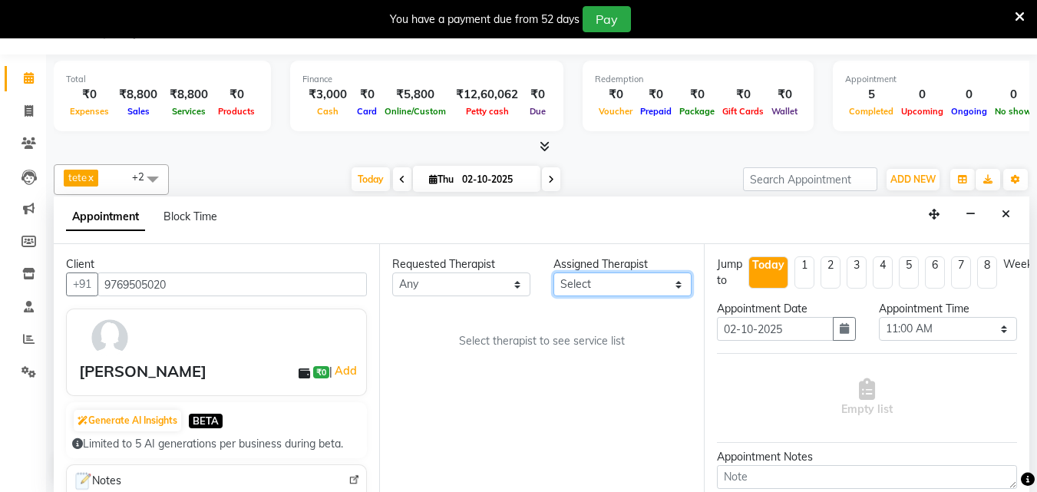
click at [662, 296] on select "Select [PERSON_NAME] MSN Rosy [PERSON_NAME] tete vl" at bounding box center [622, 285] width 138 height 24
select select "89856"
click at [553, 273] on select "Select [PERSON_NAME] MSN Rosy [PERSON_NAME] tete vl" at bounding box center [622, 285] width 138 height 24
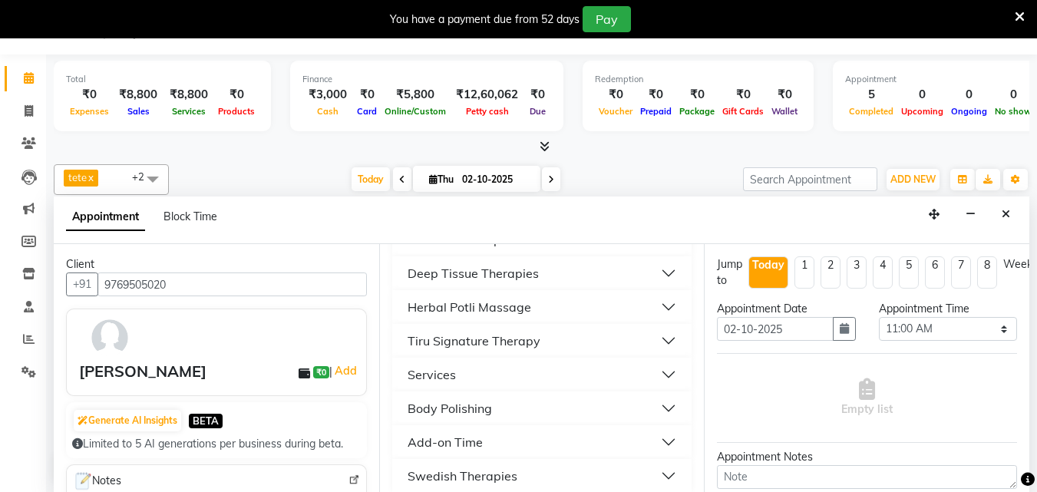
scroll to position [259, 0]
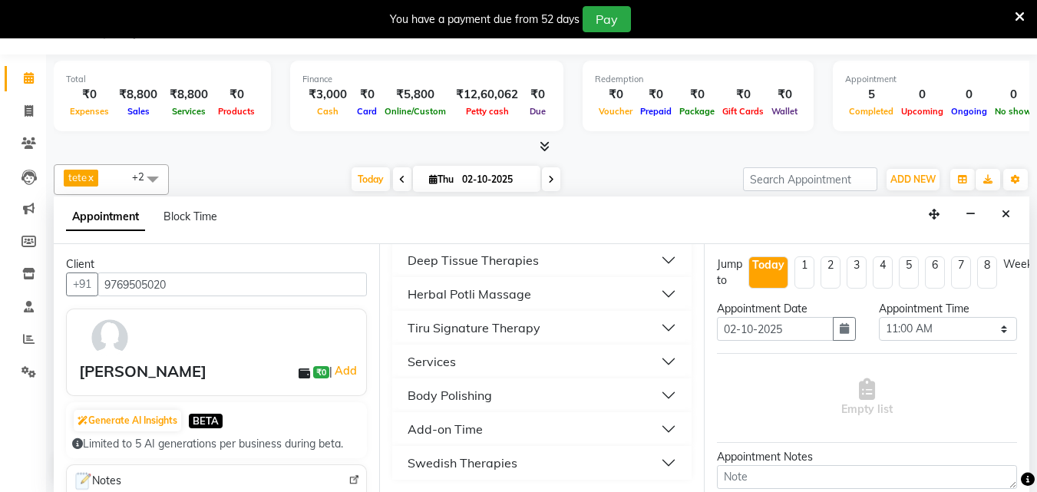
click at [479, 460] on div "Swedish Therapies" at bounding box center [463, 463] width 110 height 18
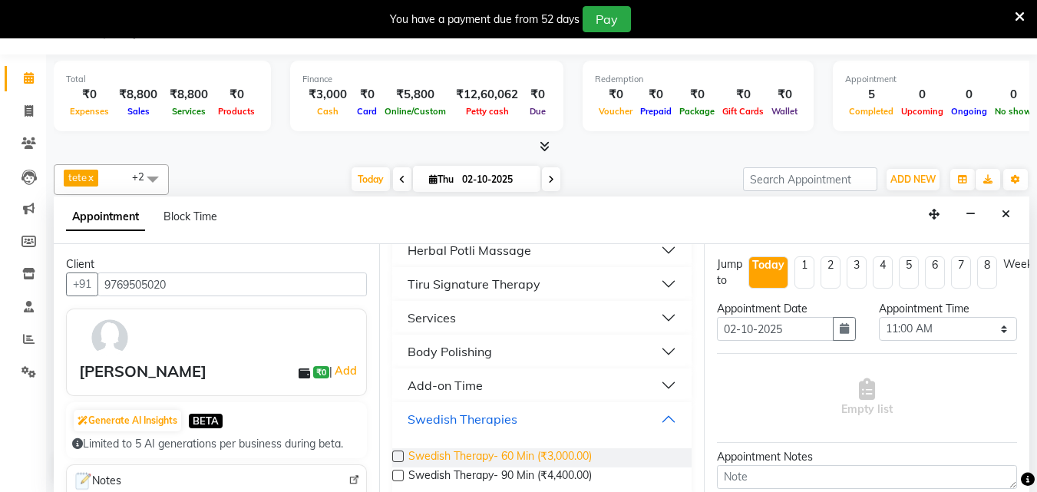
scroll to position [322, 0]
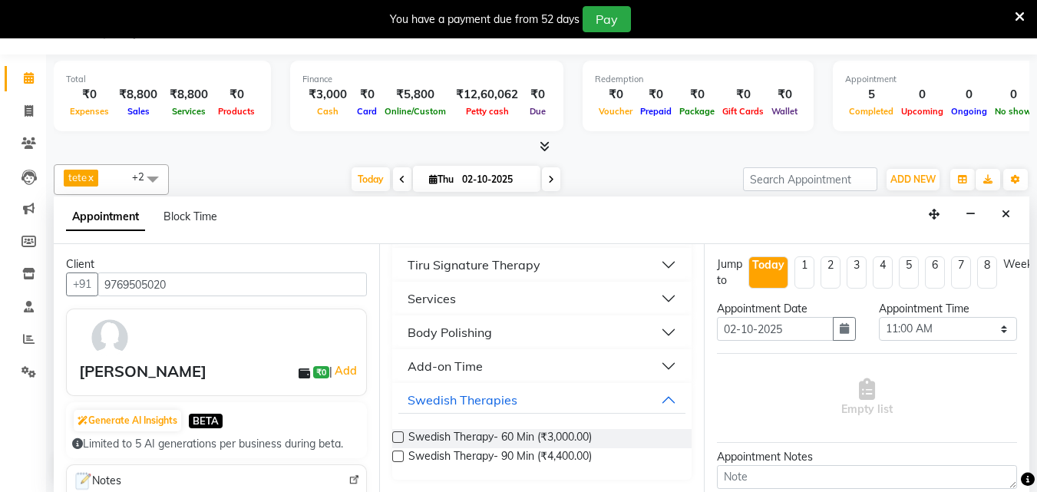
click at [401, 433] on label at bounding box center [398, 437] width 12 height 12
click at [401, 434] on input "checkbox" at bounding box center [397, 439] width 10 height 10
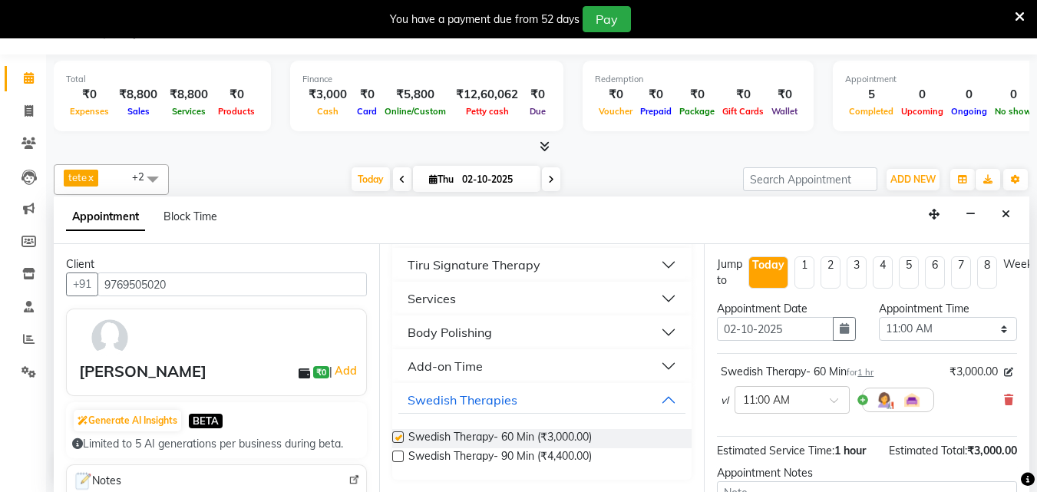
checkbox input "false"
click at [824, 397] on div at bounding box center [792, 399] width 114 height 16
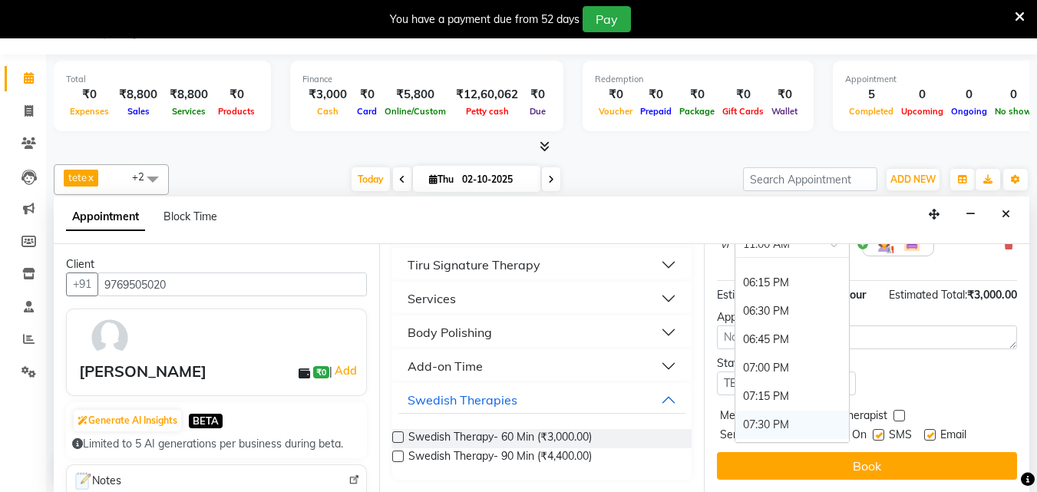
scroll to position [844, 0]
click at [770, 386] on div "07:30 PM" at bounding box center [792, 399] width 114 height 28
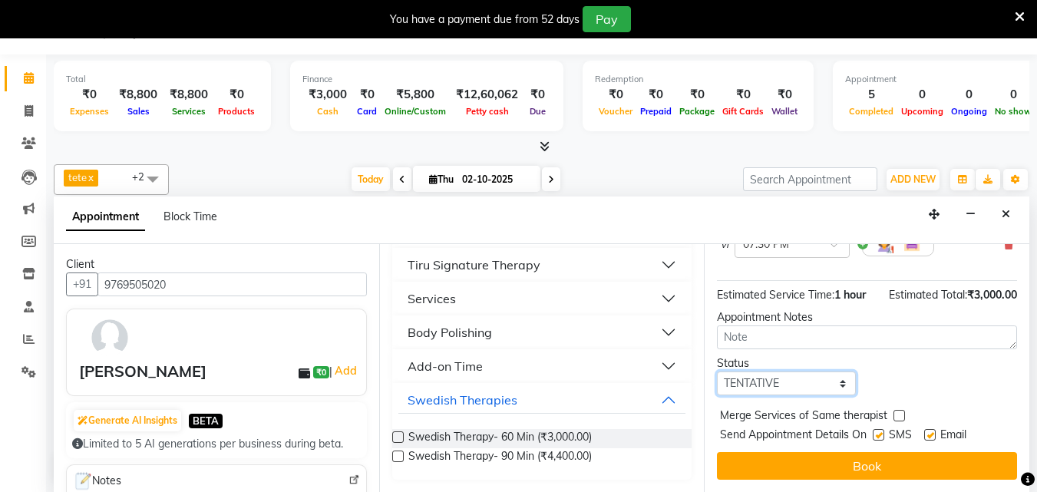
click at [791, 372] on select "Select TENTATIVE CONFIRM CHECK-IN UPCOMING" at bounding box center [786, 384] width 138 height 24
select select "check-in"
click at [717, 372] on select "Select TENTATIVE CONFIRM CHECK-IN UPCOMING" at bounding box center [786, 384] width 138 height 24
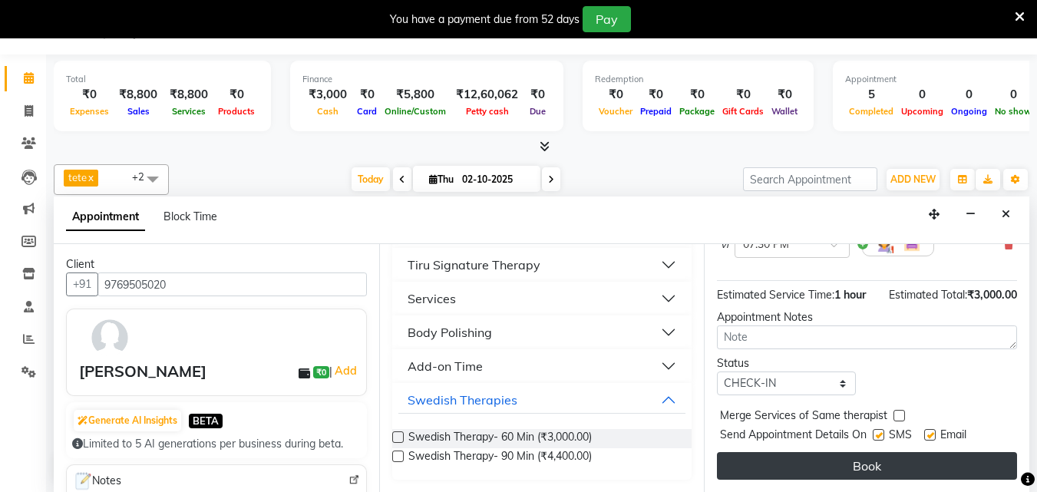
click at [891, 452] on button "Book" at bounding box center [867, 466] width 300 height 28
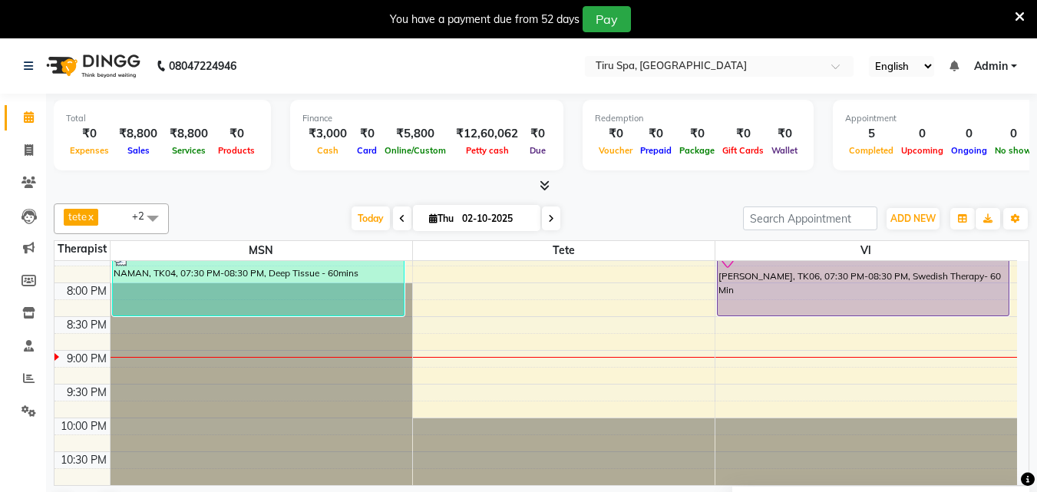
scroll to position [576, 0]
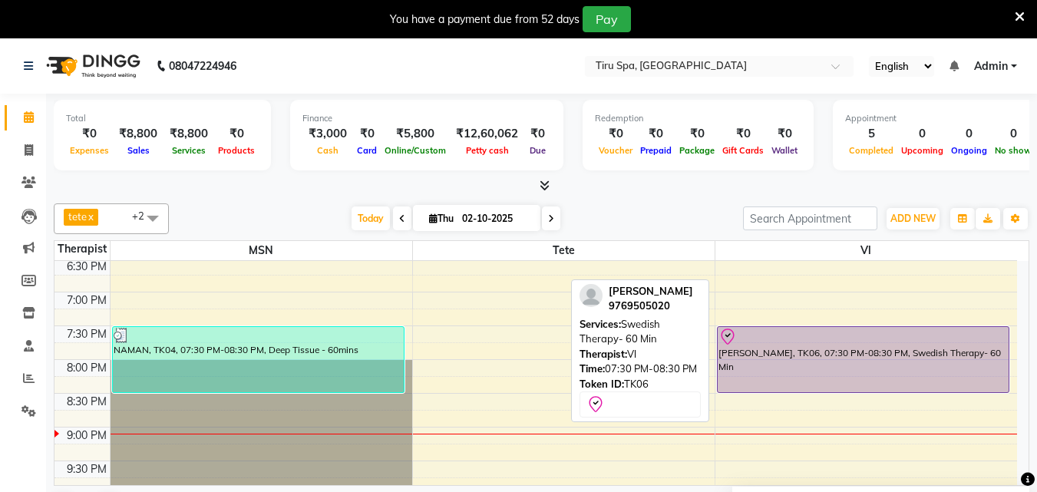
click at [863, 350] on div "JANVI, TK06, 07:30 PM-08:30 PM, Swedish Therapy- 60 Min" at bounding box center [864, 359] width 292 height 65
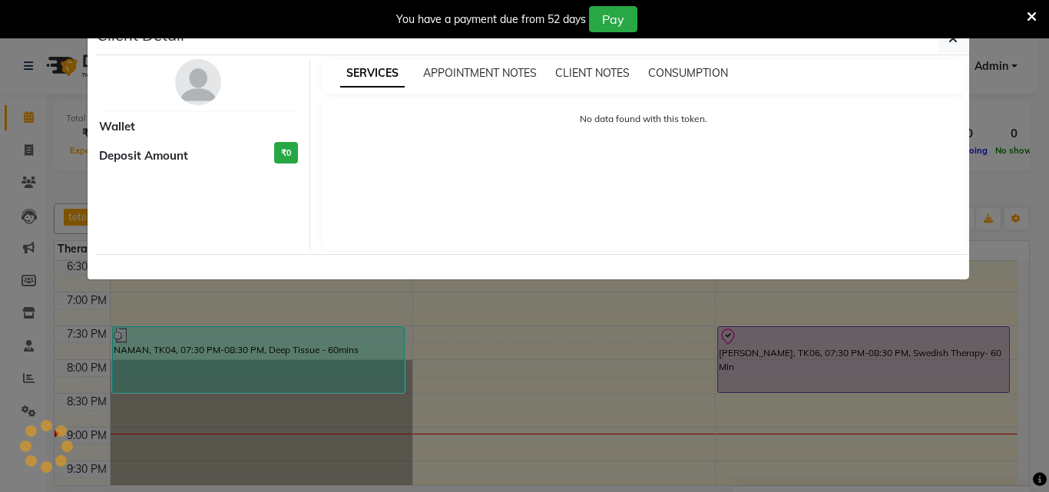
select select "8"
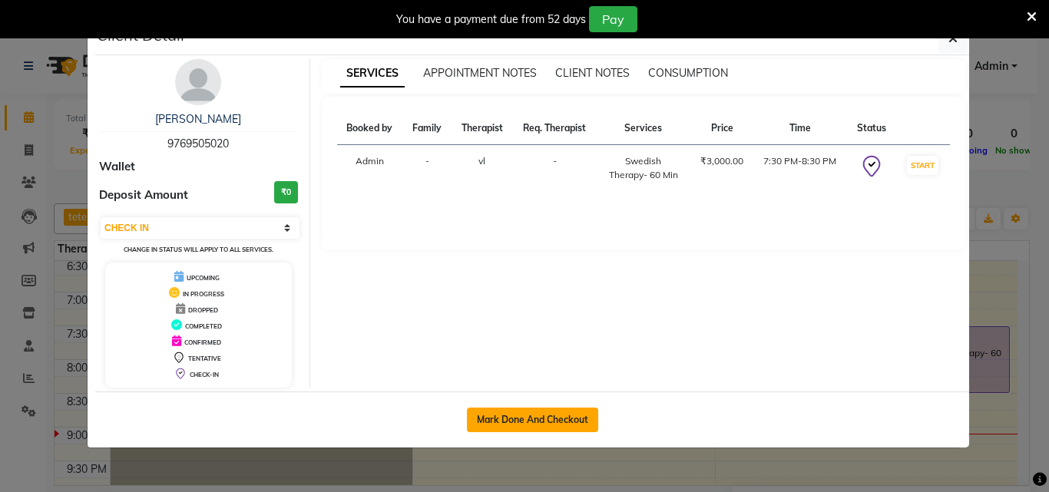
click at [505, 421] on button "Mark Done And Checkout" at bounding box center [532, 420] width 131 height 25
select select "service"
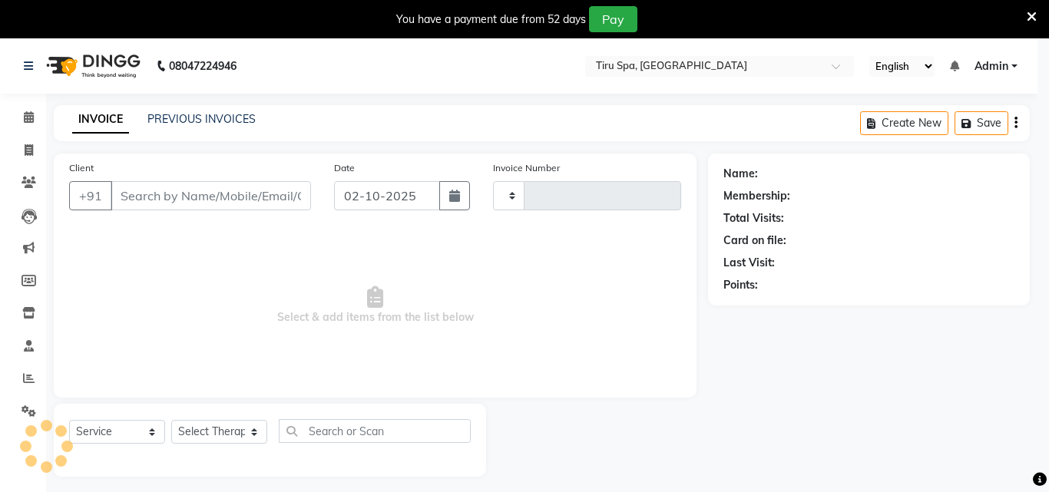
type input "0501"
select select "722"
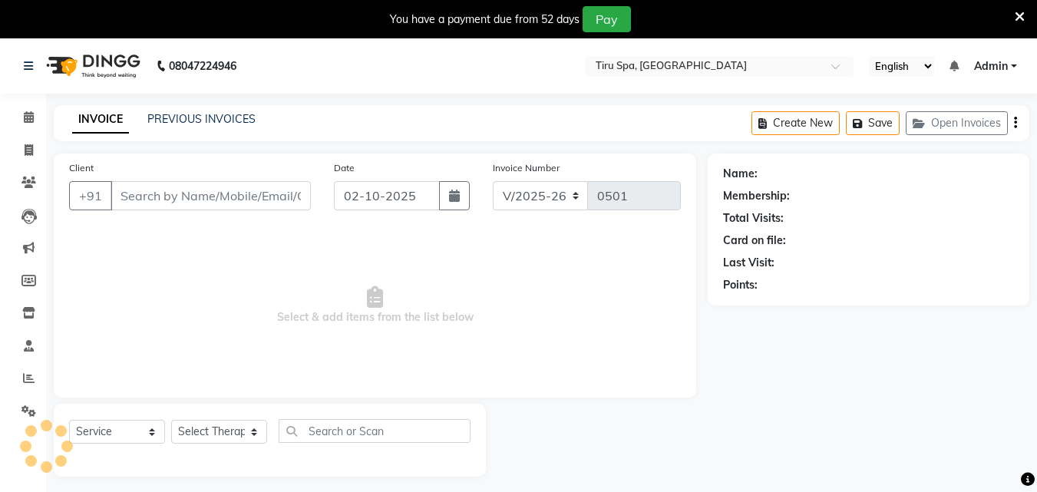
type input "9769505020"
select select "89856"
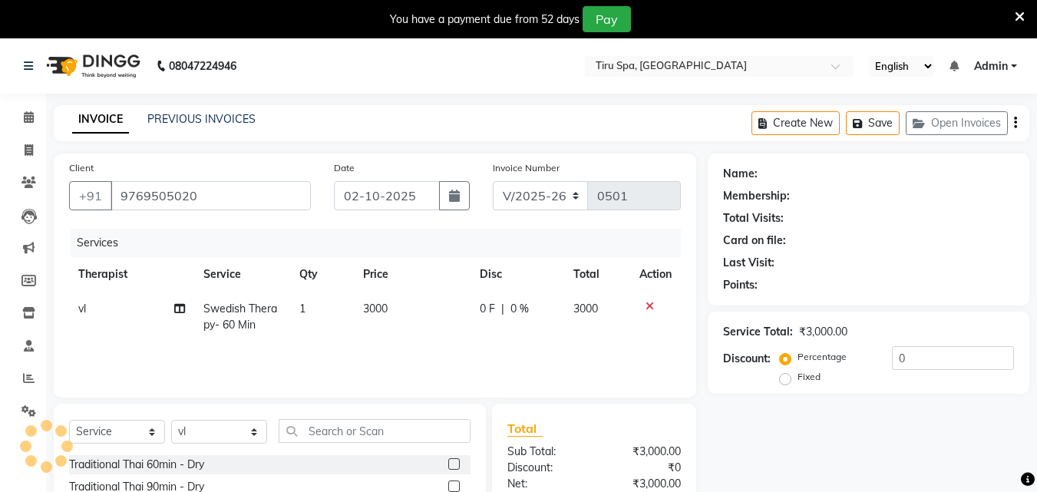
select select "1: Object"
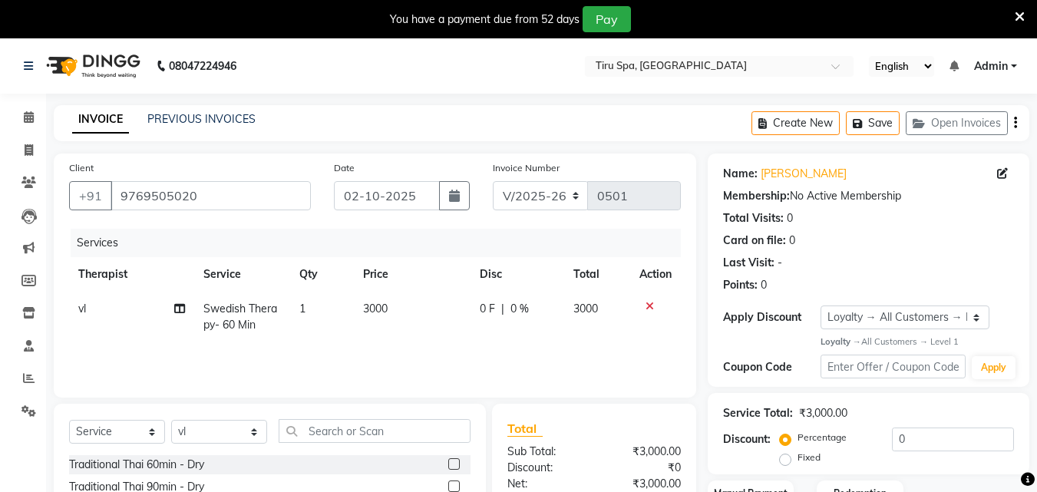
click at [798, 457] on label "Fixed" at bounding box center [809, 458] width 23 height 14
click at [787, 457] on input "Fixed" at bounding box center [788, 457] width 11 height 11
radio input "true"
click at [957, 429] on input "0" at bounding box center [953, 440] width 122 height 24
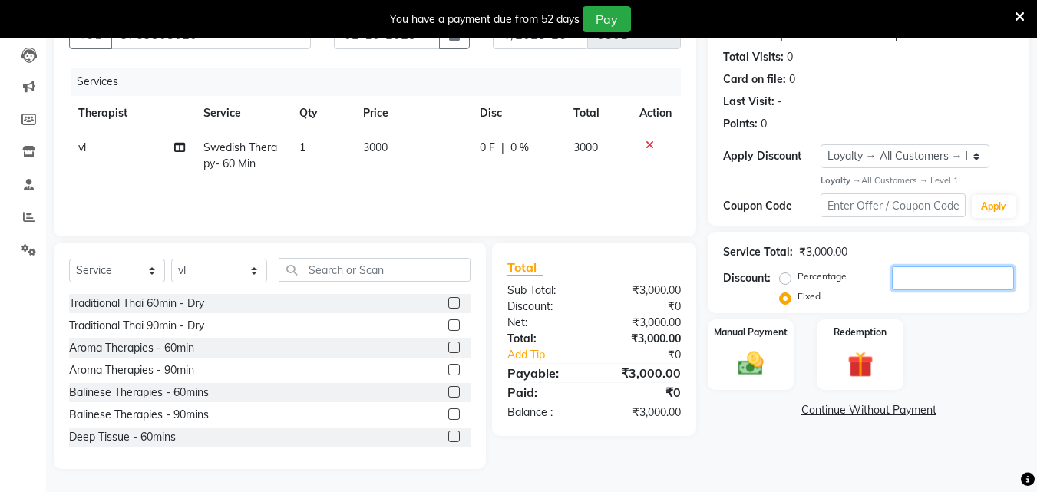
click at [916, 273] on input "number" at bounding box center [953, 278] width 122 height 24
type input "1"
type input "1200"
click at [755, 349] on img at bounding box center [750, 364] width 43 height 31
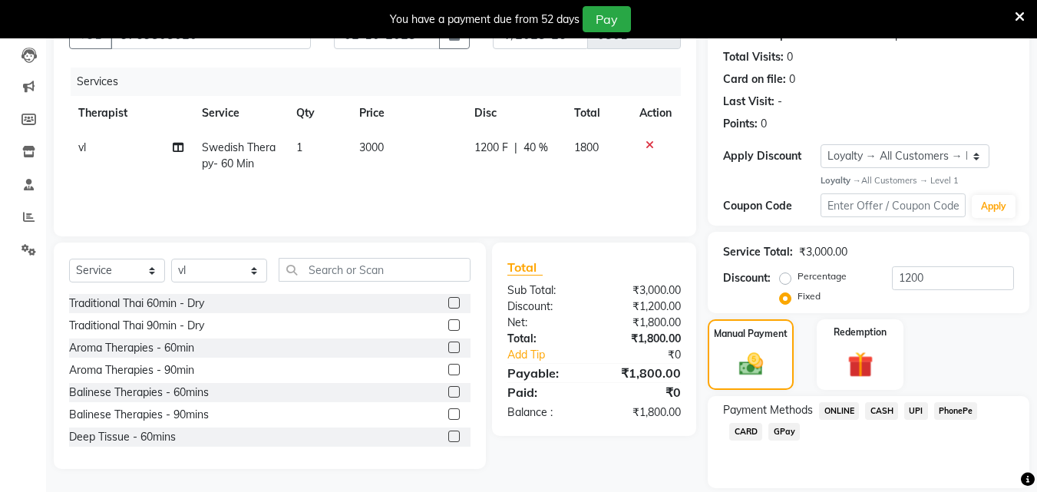
click at [741, 434] on span "CARD" at bounding box center [745, 432] width 33 height 18
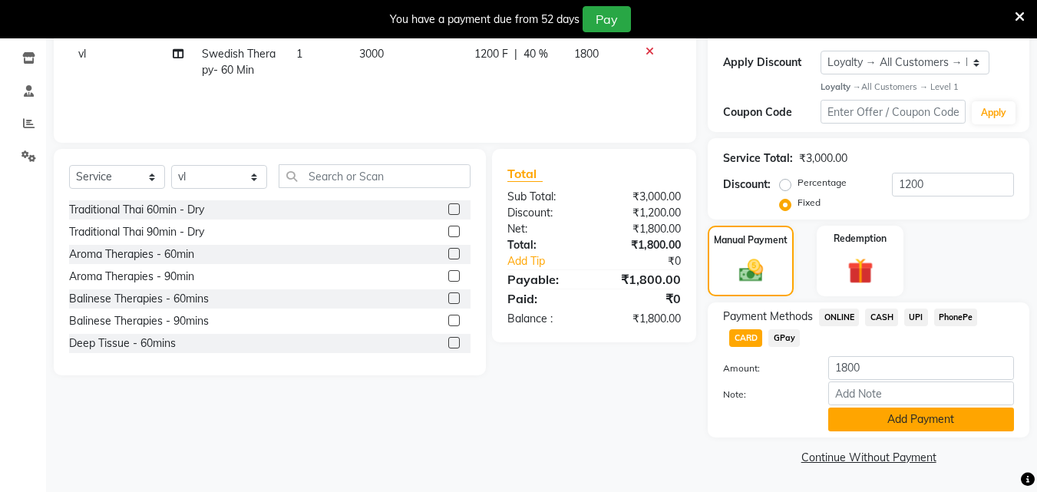
click at [918, 416] on button "Add Payment" at bounding box center [921, 420] width 186 height 24
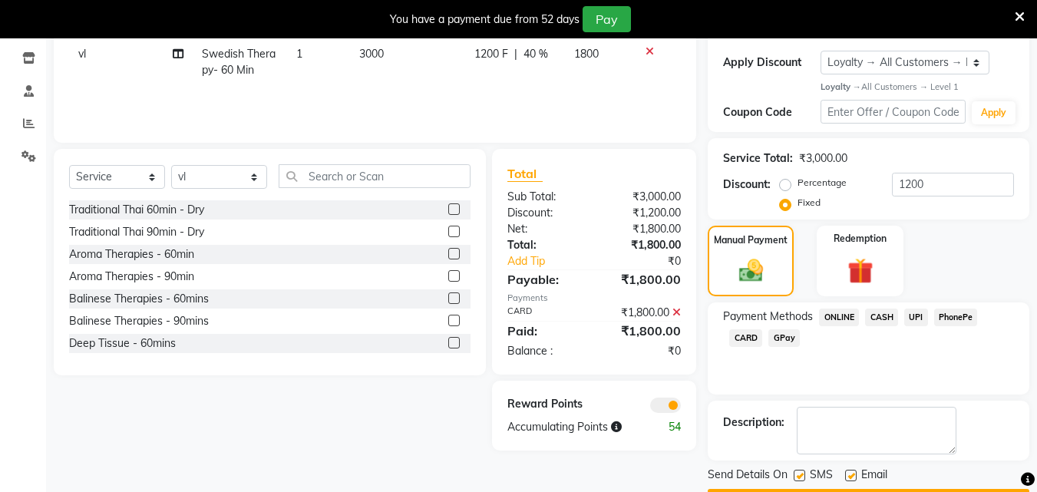
scroll to position [299, 0]
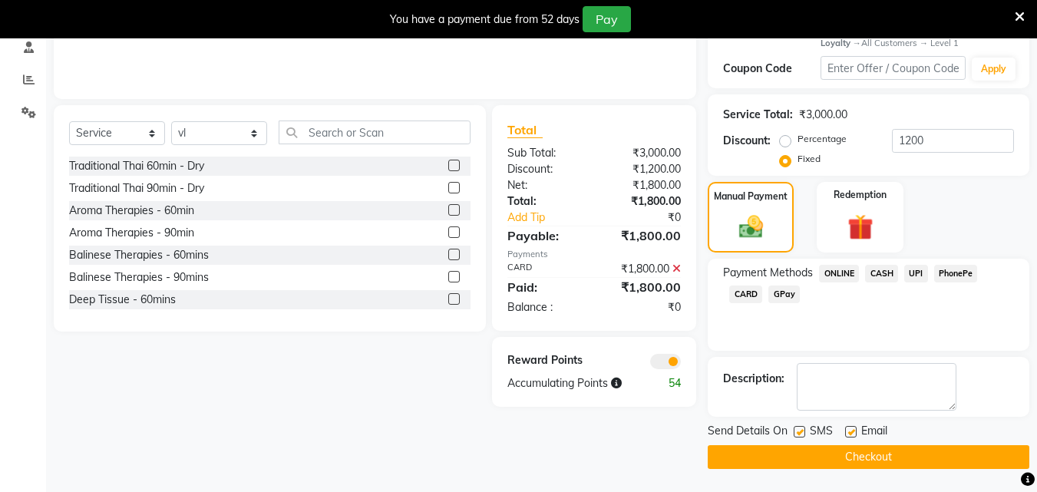
click at [856, 467] on main "INVOICE PREVIOUS INVOICES Create New Save Open Invoices Client +91 9769505020 D…" at bounding box center [541, 150] width 991 height 686
click at [857, 459] on button "Checkout" at bounding box center [869, 457] width 322 height 24
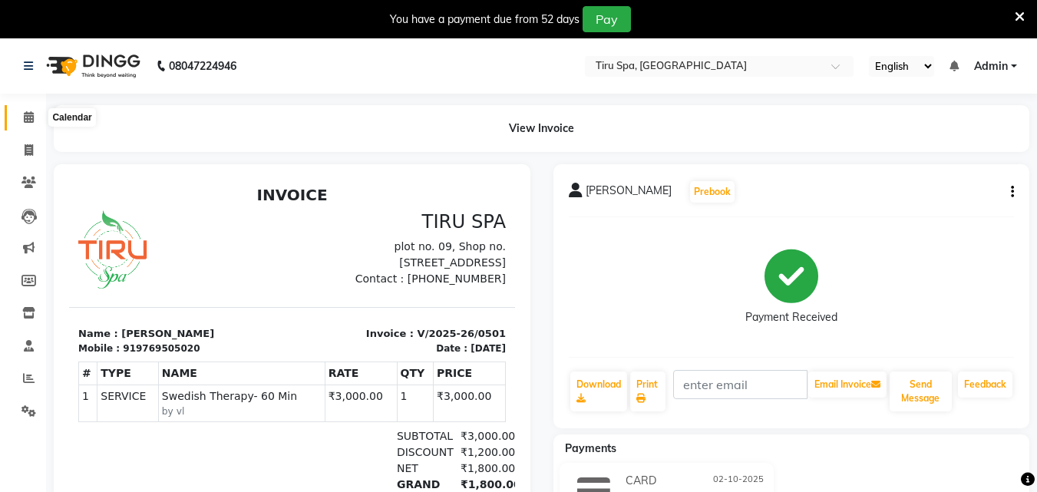
click at [30, 120] on icon at bounding box center [29, 117] width 10 height 12
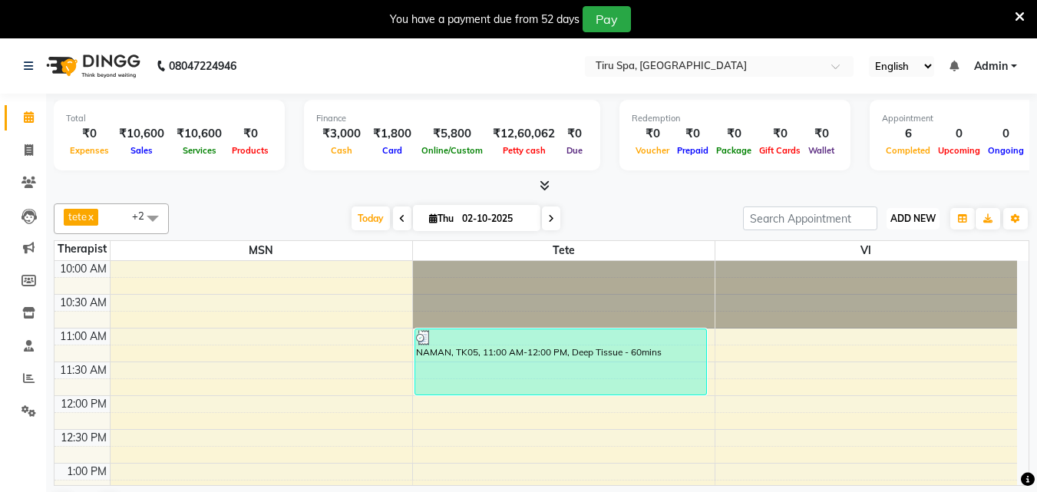
click at [918, 218] on span "ADD NEW" at bounding box center [912, 219] width 45 height 12
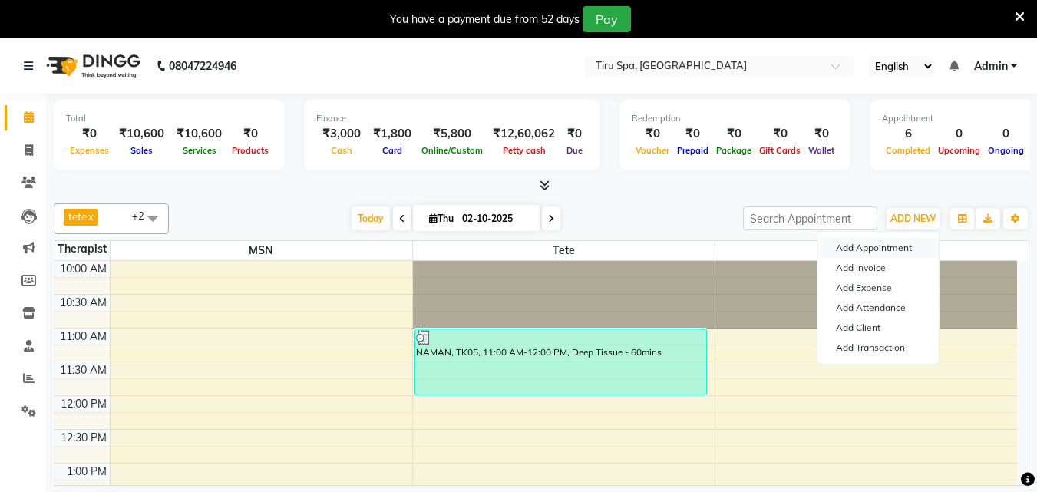
click at [859, 250] on button "Add Appointment" at bounding box center [878, 248] width 121 height 20
select select "660"
select select "tentative"
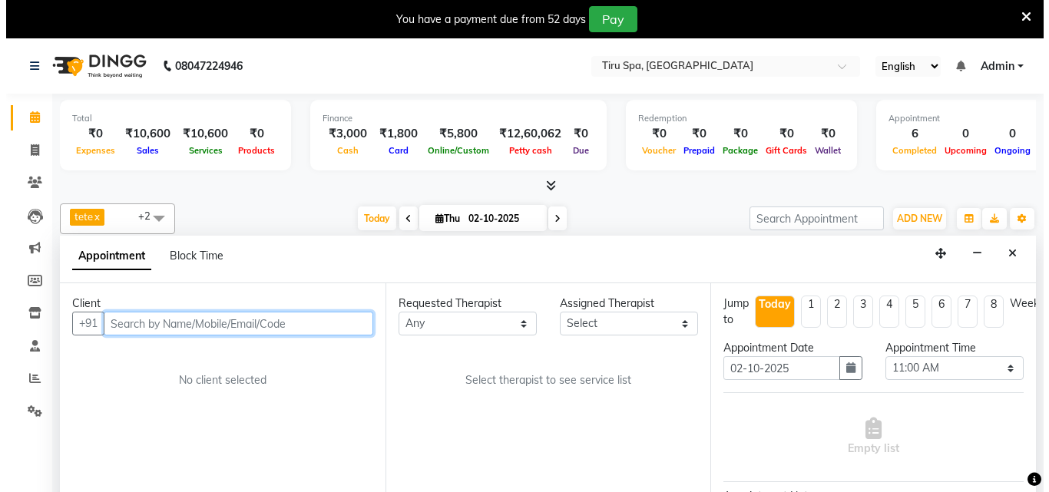
scroll to position [39, 0]
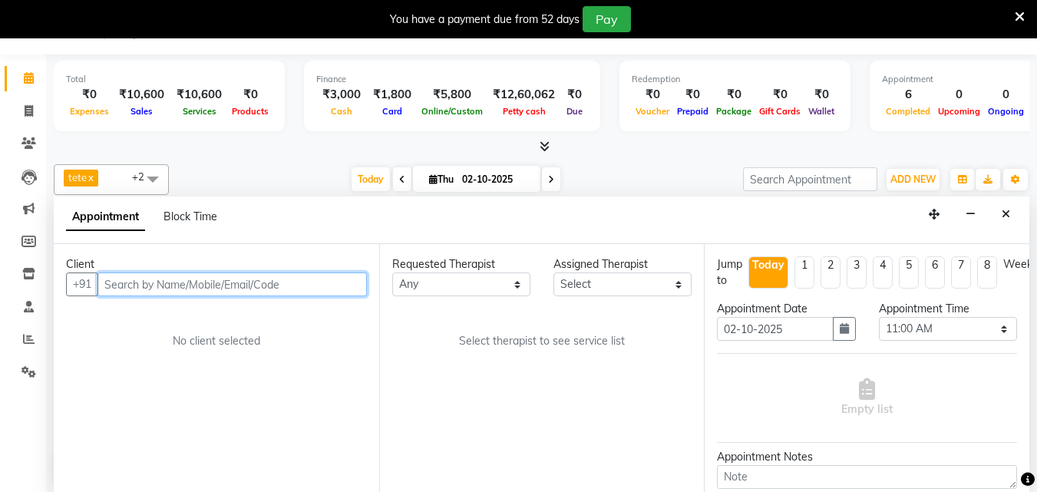
click at [253, 274] on input "text" at bounding box center [231, 285] width 269 height 24
click at [242, 285] on input "text" at bounding box center [231, 285] width 269 height 24
paste input "8793746554"
type input "8793746554"
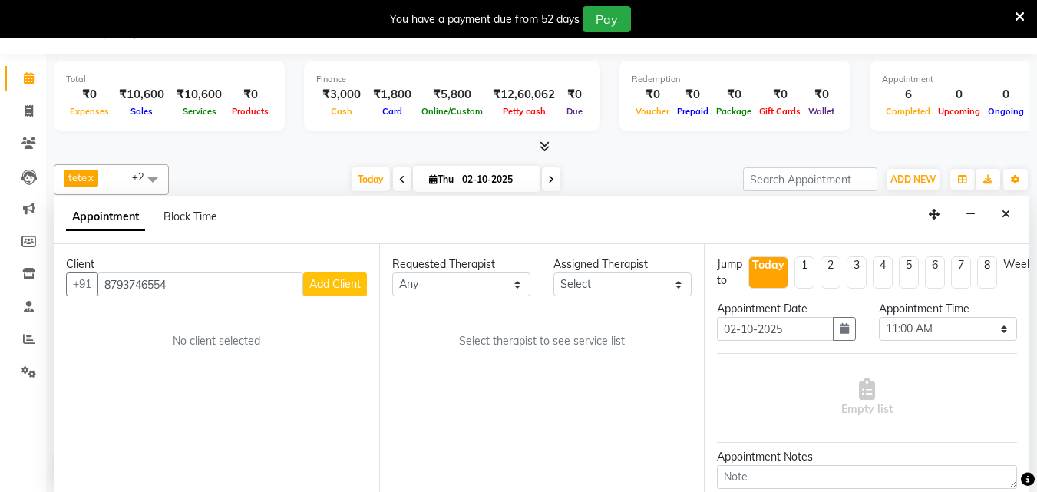
click at [335, 284] on span "Add Client" at bounding box center [334, 284] width 51 height 14
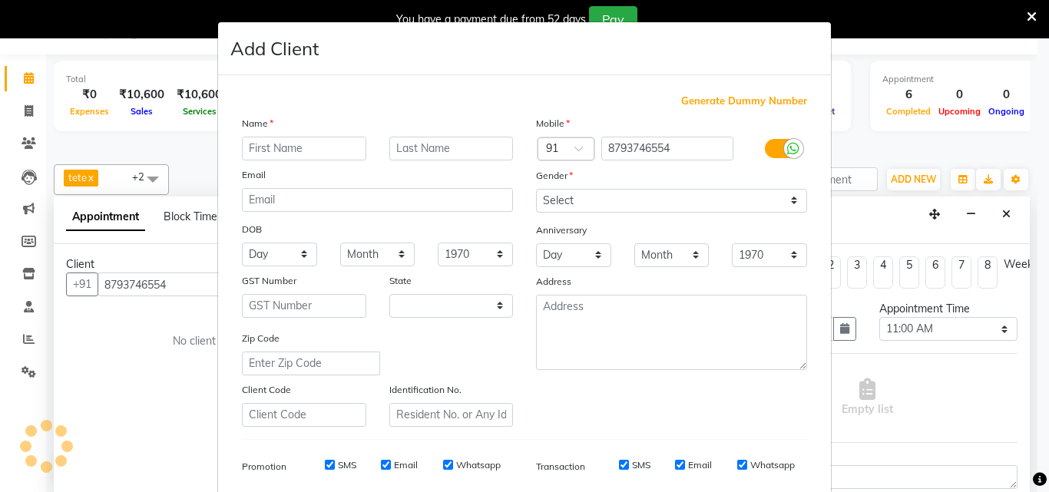
select select "22"
click at [333, 147] on input "text" at bounding box center [304, 149] width 124 height 24
type input "NIKHIL"
click at [780, 137] on div at bounding box center [782, 149] width 74 height 25
click at [777, 144] on label at bounding box center [782, 148] width 35 height 19
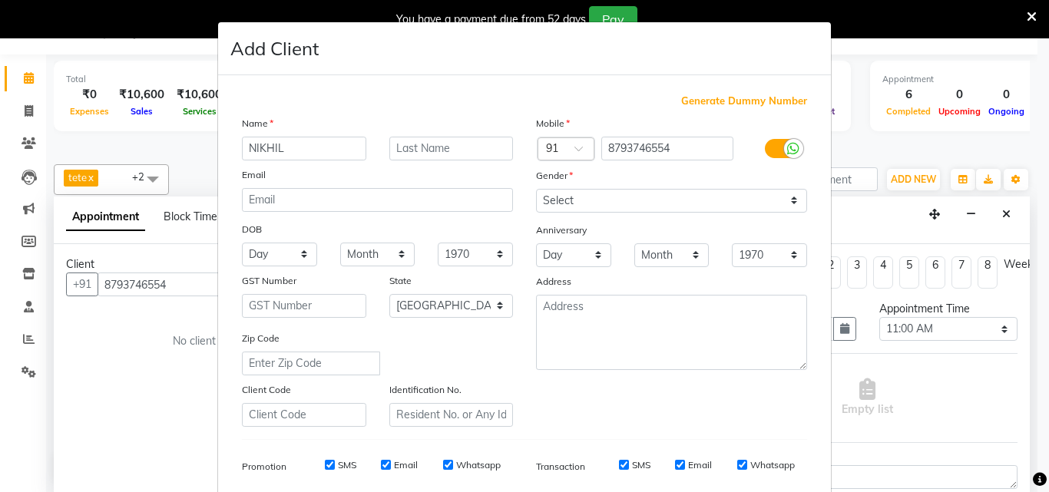
click at [0, 0] on input "checkbox" at bounding box center [0, 0] width 0 height 0
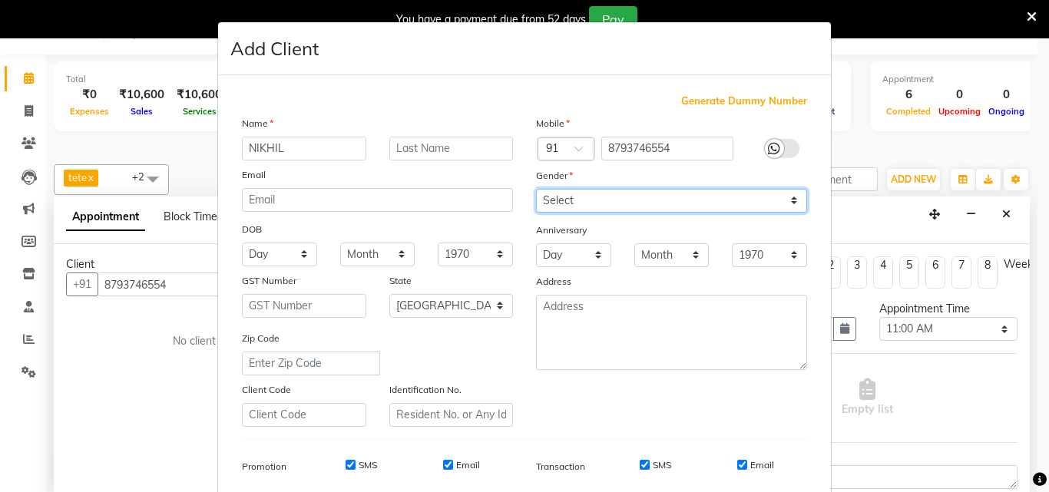
click at [740, 195] on select "Select Male Female Other Prefer Not To Say" at bounding box center [671, 201] width 271 height 24
select select "male"
click at [536, 189] on select "Select Male Female Other Prefer Not To Say" at bounding box center [671, 201] width 271 height 24
click at [348, 465] on input "SMS" at bounding box center [350, 465] width 10 height 10
checkbox input "false"
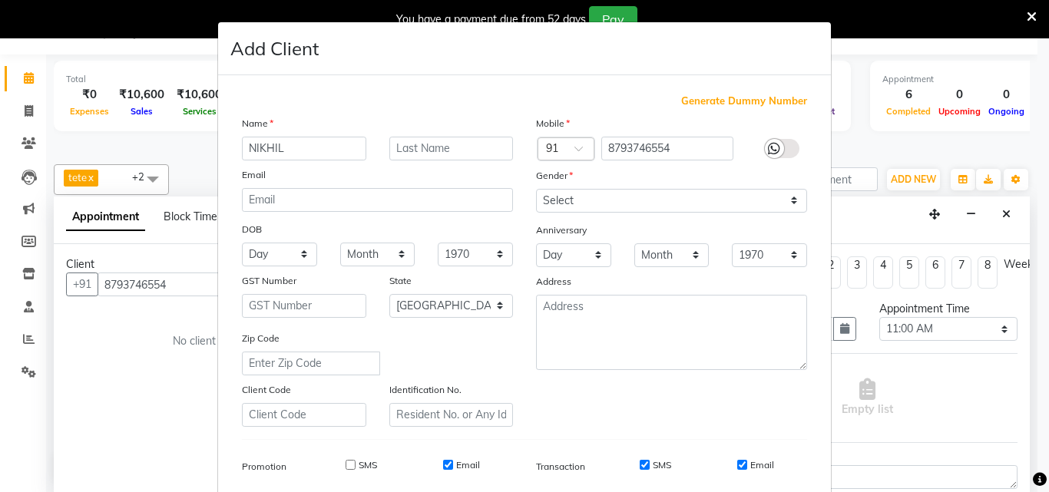
click at [444, 463] on input "Email" at bounding box center [448, 465] width 10 height 10
checkbox input "false"
click at [640, 468] on input "SMS" at bounding box center [644, 465] width 10 height 10
checkbox input "false"
click at [741, 465] on input "Email" at bounding box center [742, 465] width 10 height 10
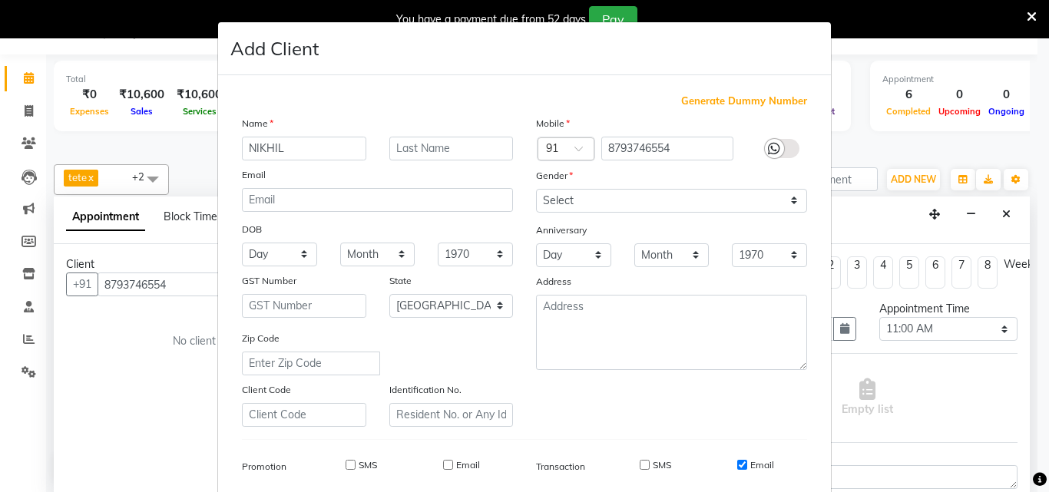
checkbox input "false"
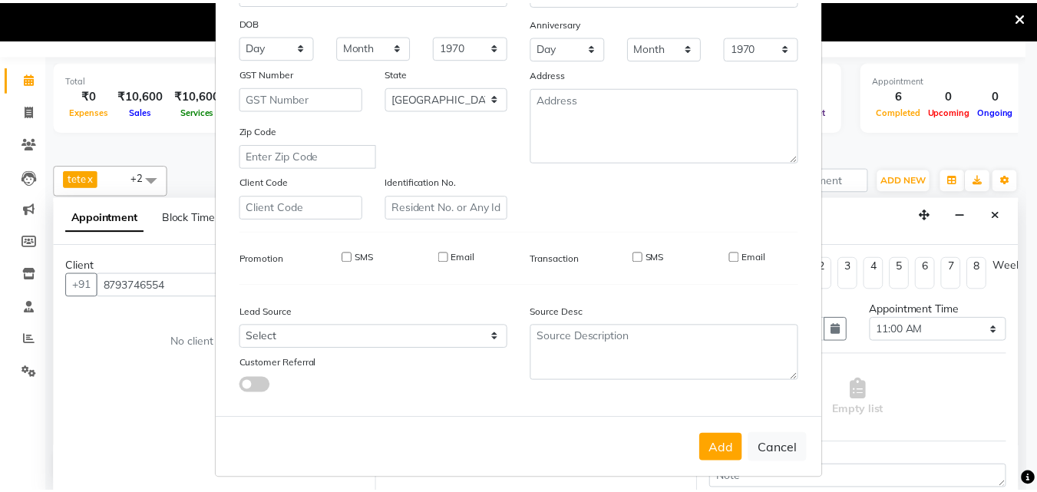
scroll to position [216, 0]
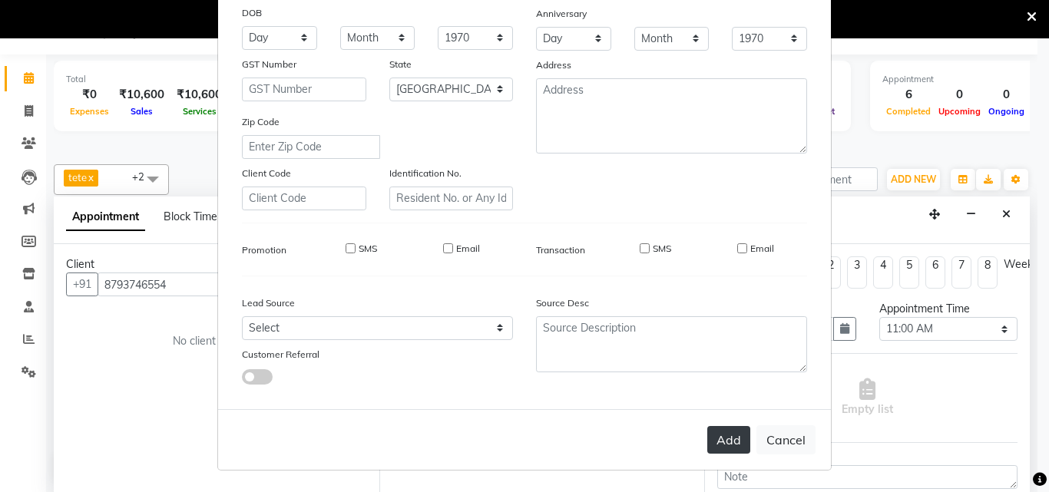
click at [723, 441] on button "Add" at bounding box center [728, 440] width 43 height 28
select select
select select "null"
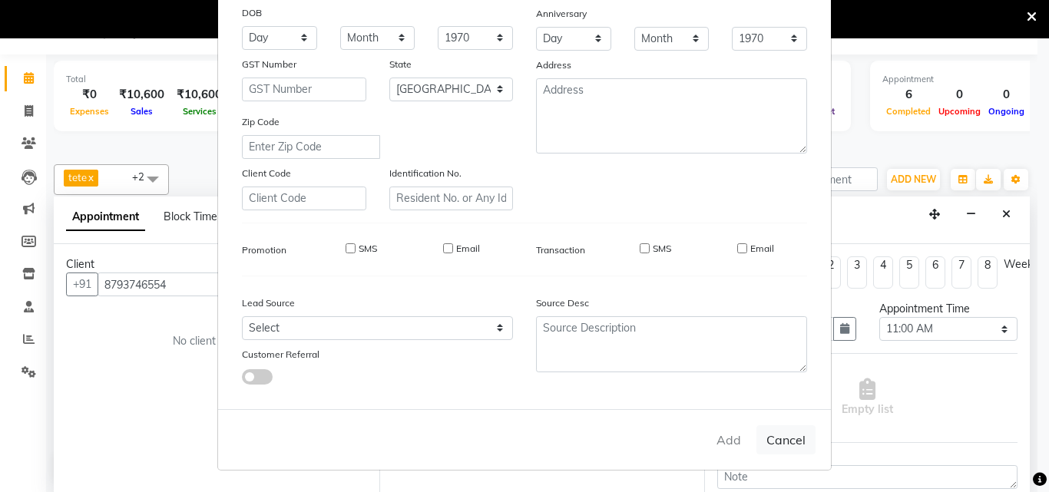
select select
checkbox input "false"
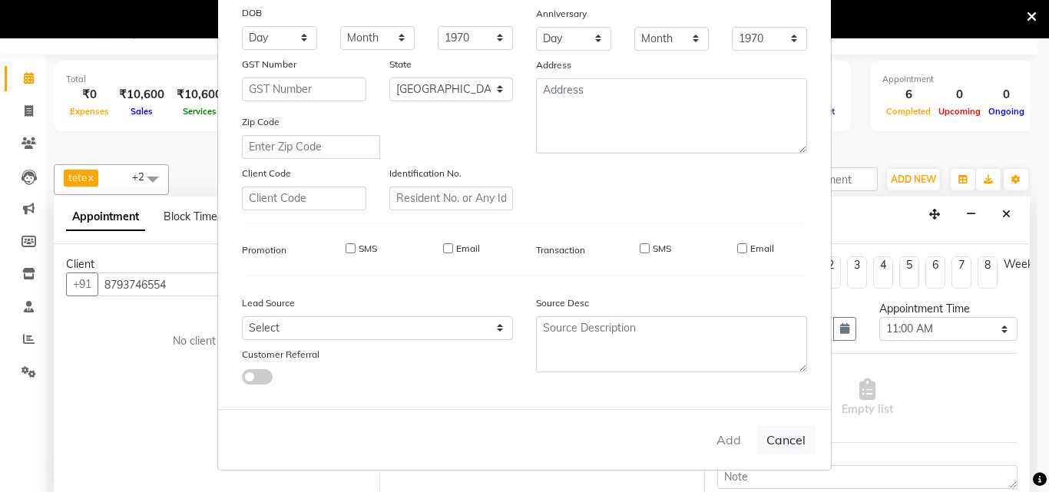
checkbox input "false"
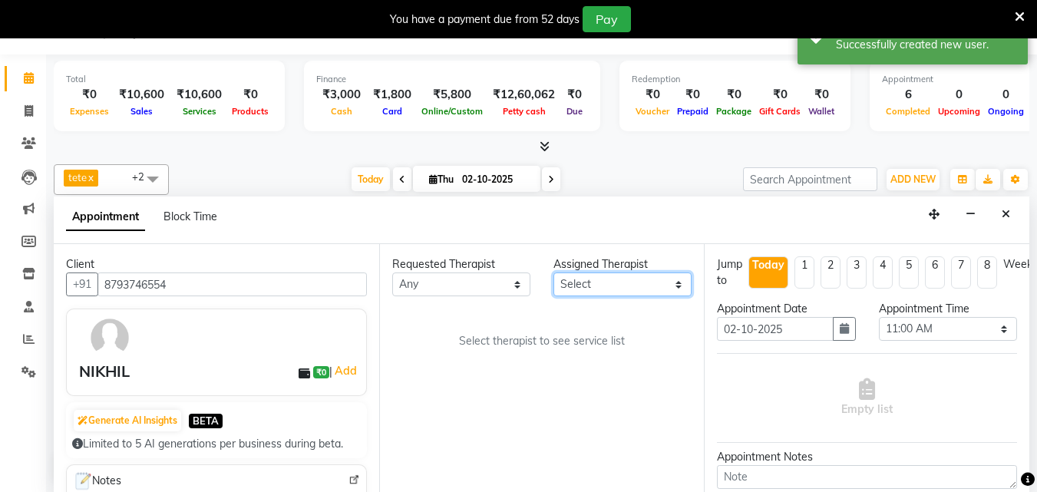
click at [630, 281] on select "Select [PERSON_NAME] MSN Rosy [PERSON_NAME] tete vl" at bounding box center [622, 285] width 138 height 24
select select "89856"
click at [553, 273] on select "Select [PERSON_NAME] MSN Rosy [PERSON_NAME] tete vl" at bounding box center [622, 285] width 138 height 24
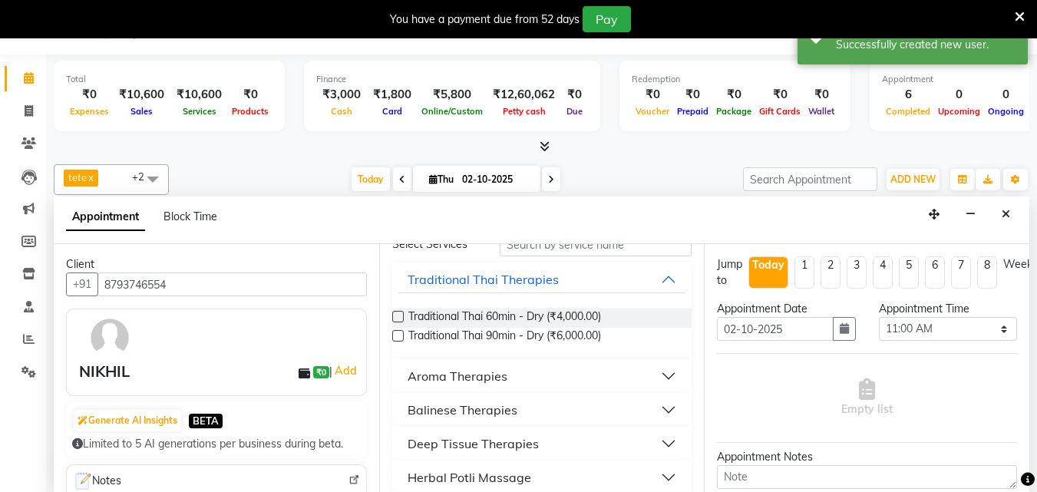
scroll to position [230, 0]
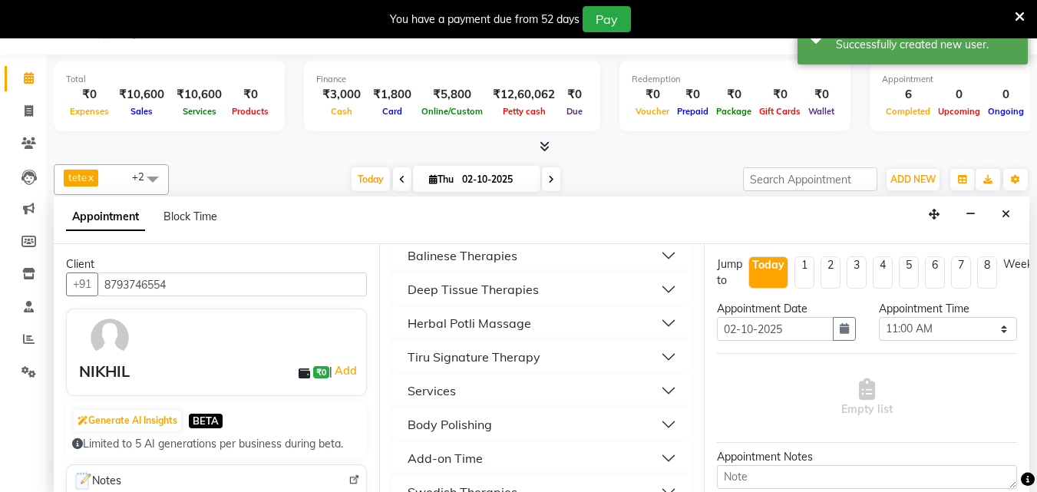
click at [455, 284] on div "Deep Tissue Therapies" at bounding box center [473, 289] width 131 height 18
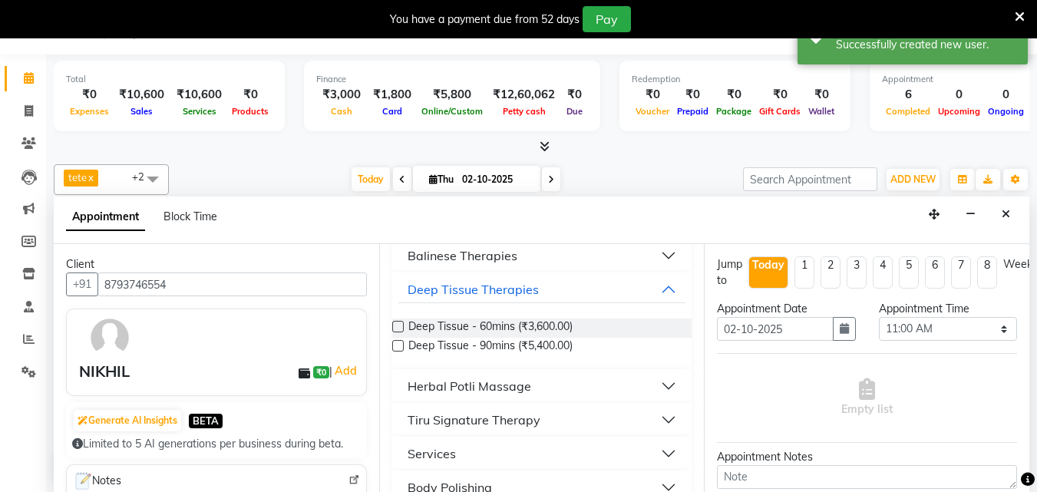
click at [397, 322] on label at bounding box center [398, 327] width 12 height 12
click at [397, 323] on input "checkbox" at bounding box center [397, 328] width 10 height 10
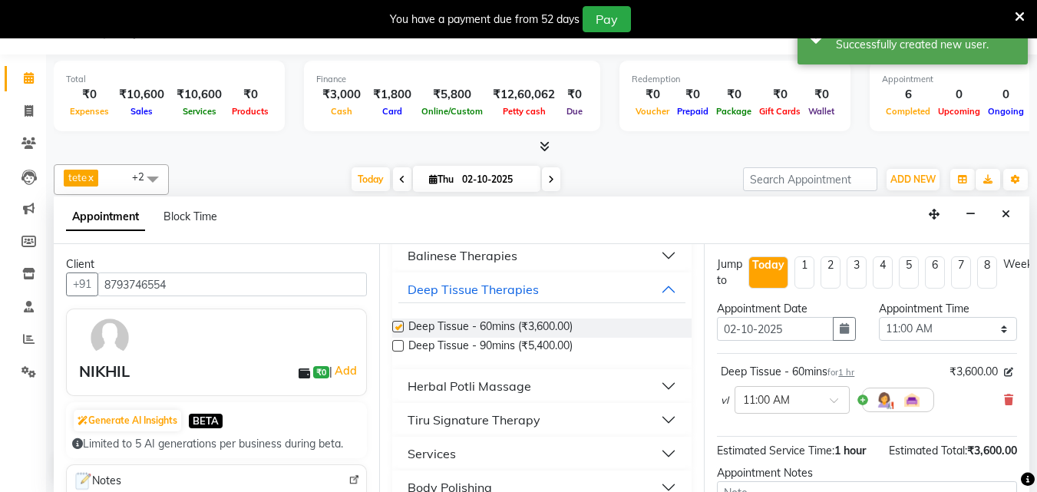
checkbox input "false"
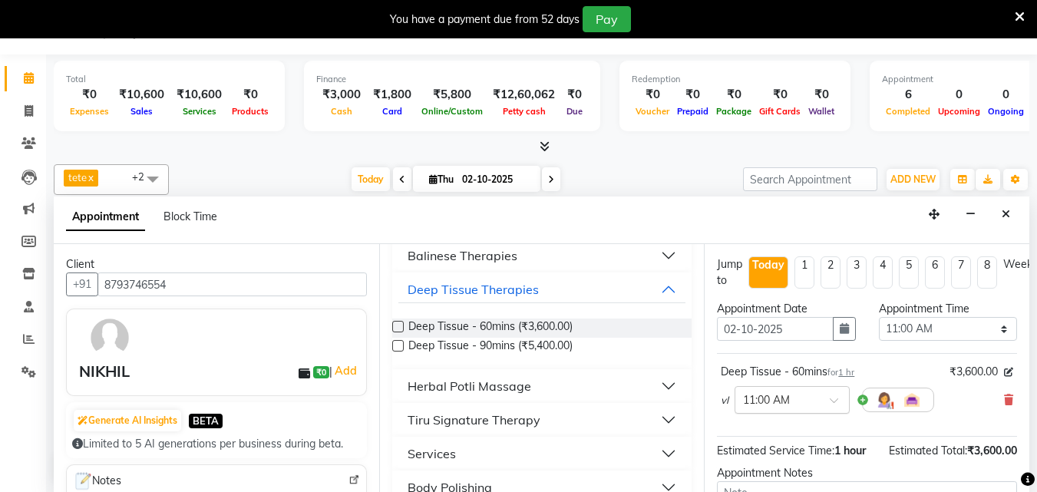
click at [832, 398] on span at bounding box center [839, 405] width 19 height 16
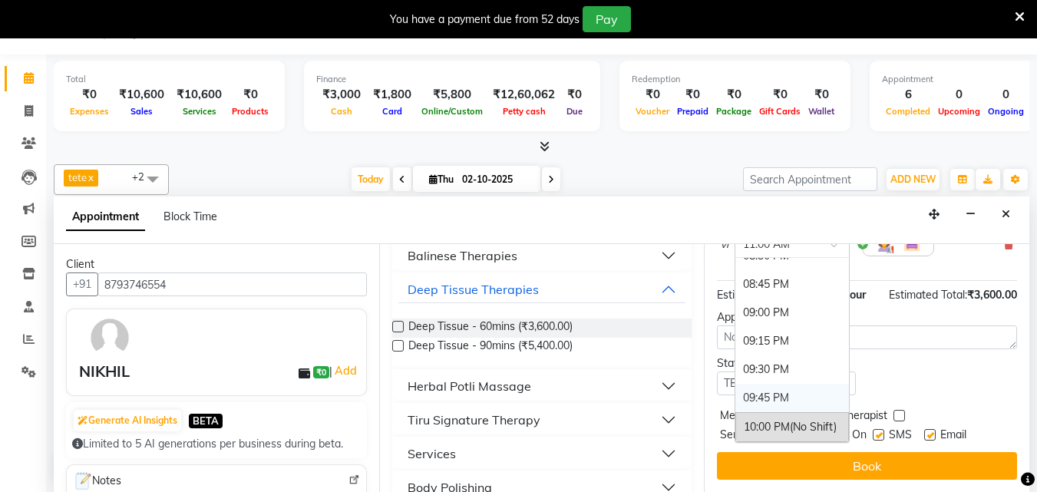
scroll to position [1031, 0]
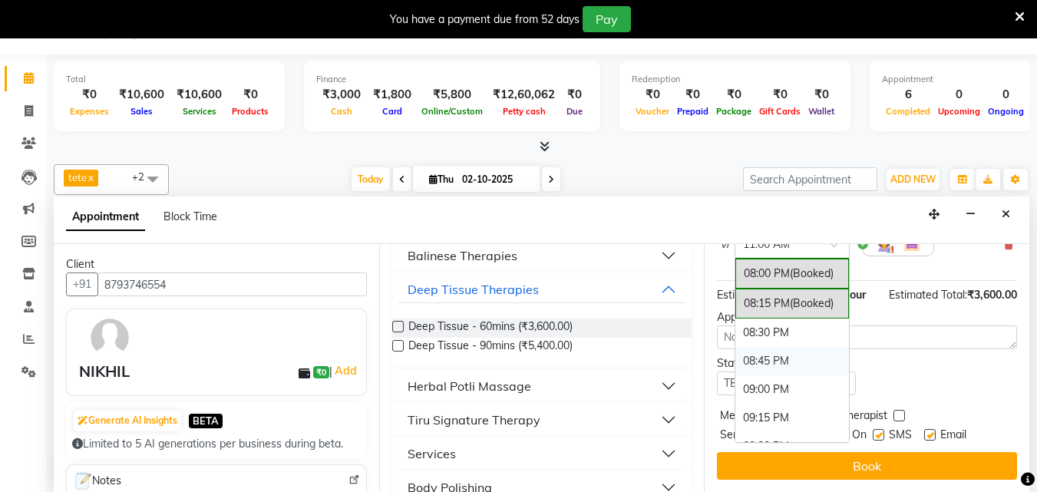
click at [775, 347] on div "08:45 PM" at bounding box center [792, 361] width 114 height 28
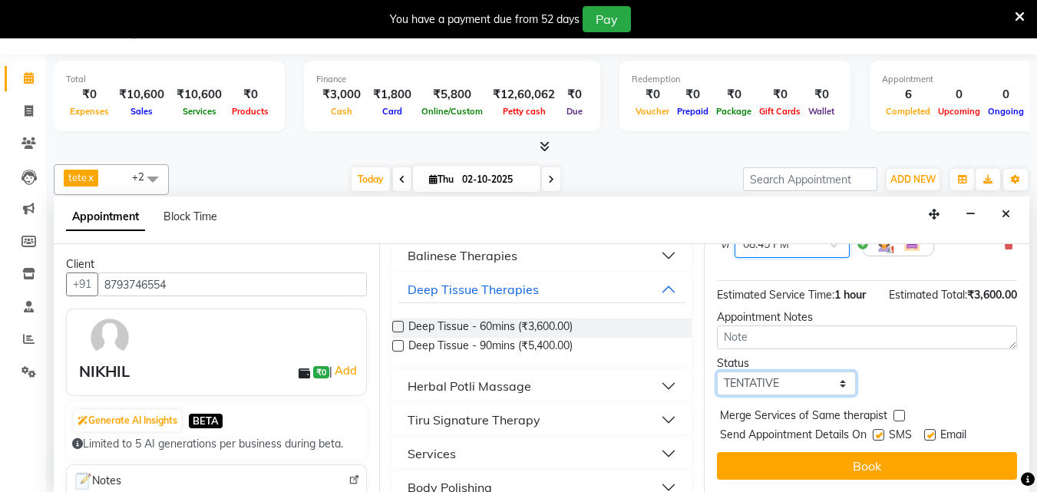
click at [814, 372] on select "Select TENTATIVE CONFIRM CHECK-IN UPCOMING" at bounding box center [786, 384] width 138 height 24
select select "check-in"
click at [717, 372] on select "Select TENTATIVE CONFIRM CHECK-IN UPCOMING" at bounding box center [786, 384] width 138 height 24
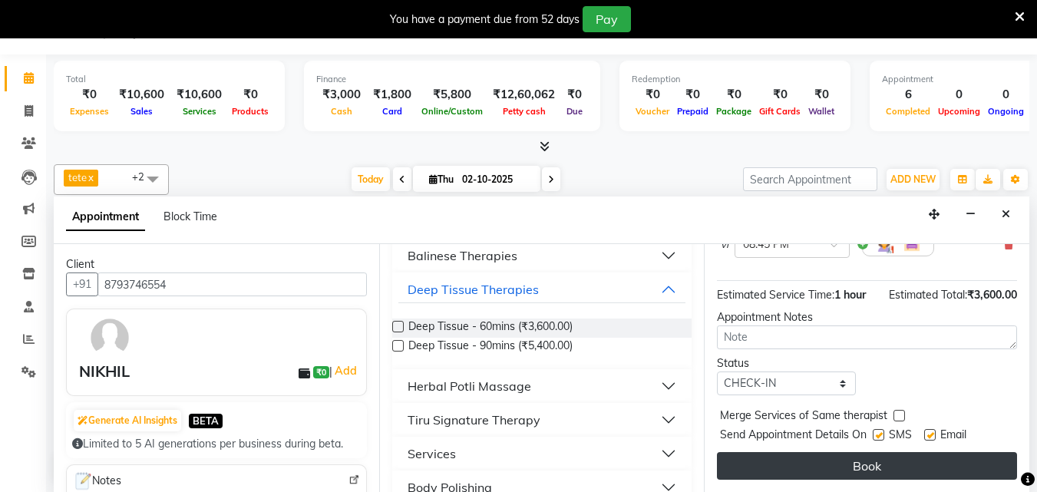
click at [881, 454] on button "Book" at bounding box center [867, 466] width 300 height 28
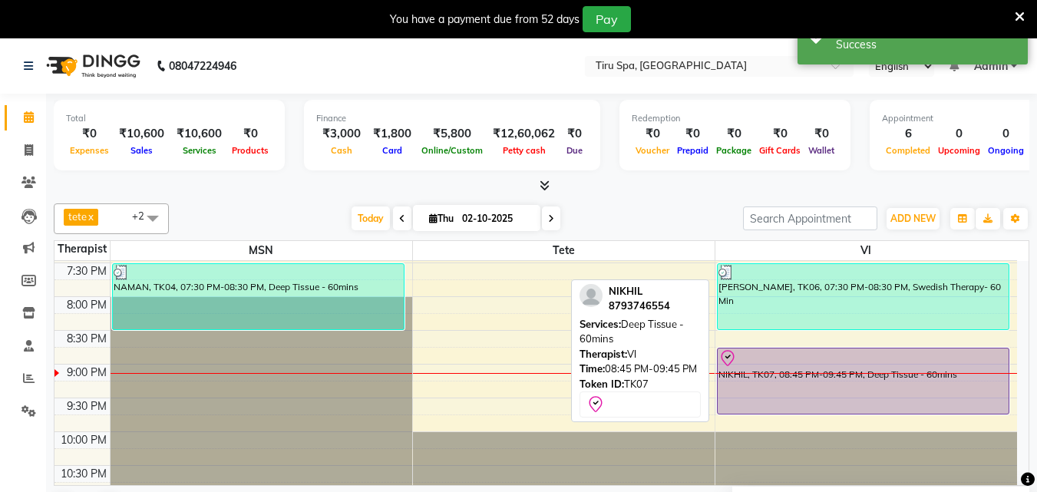
scroll to position [653, 0]
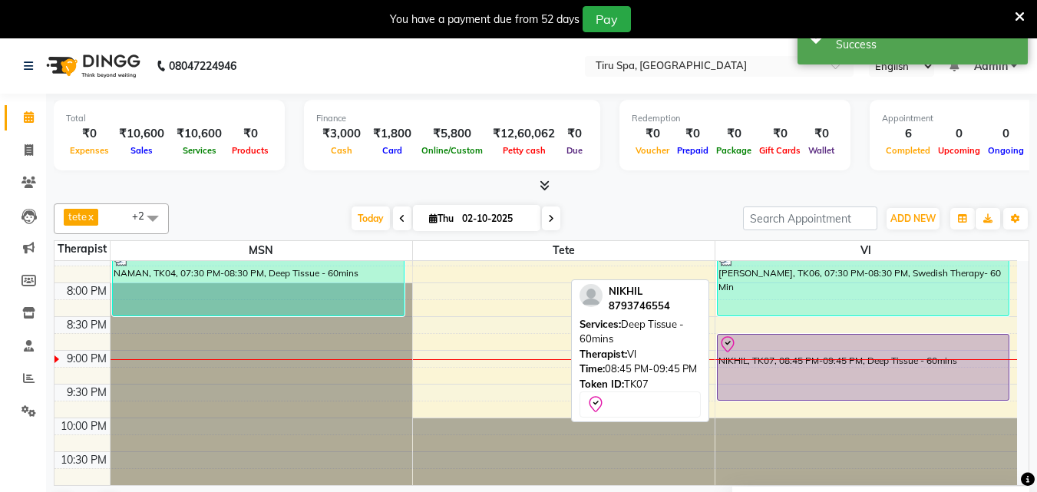
click at [837, 384] on div "NIKHIL, TK07, 08:45 PM-09:45 PM, Deep Tissue - 60mins" at bounding box center [864, 367] width 292 height 65
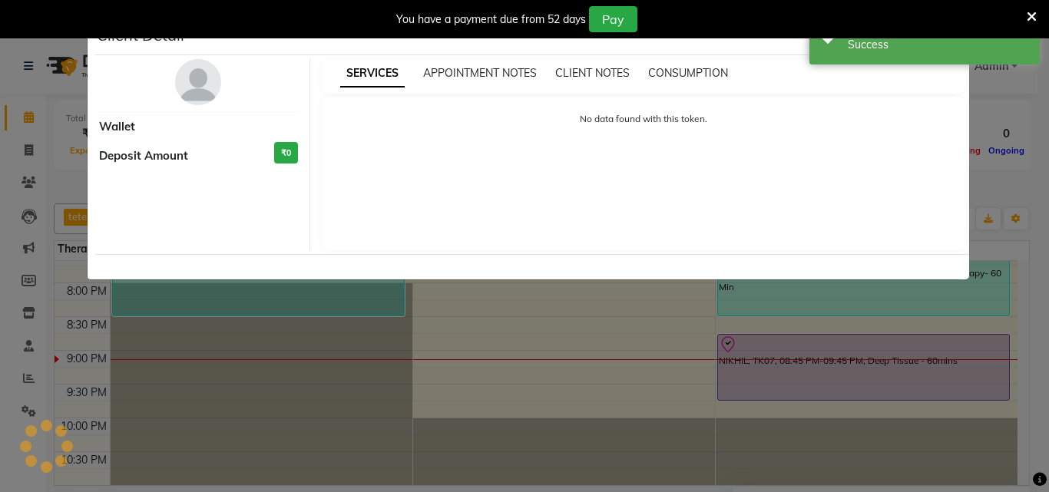
select select "8"
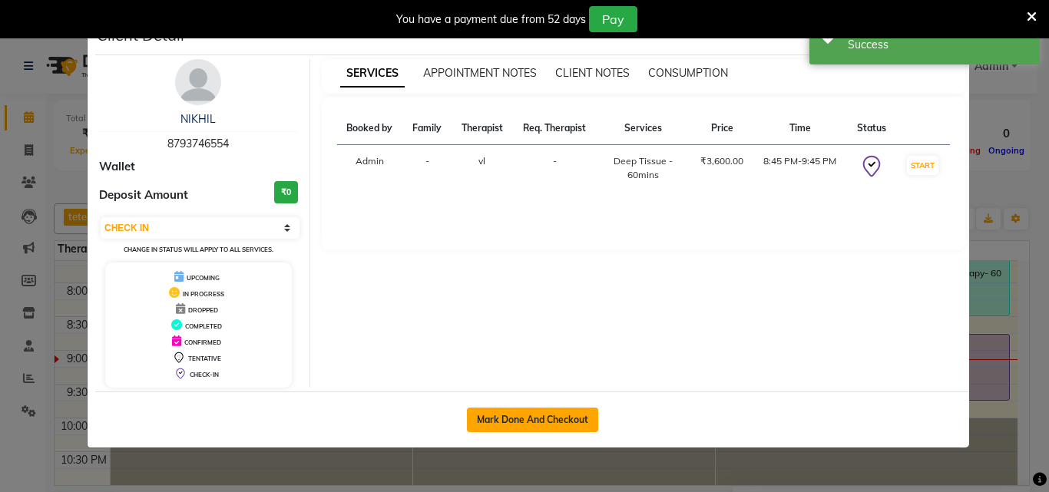
click at [526, 420] on button "Mark Done And Checkout" at bounding box center [532, 420] width 131 height 25
select select "service"
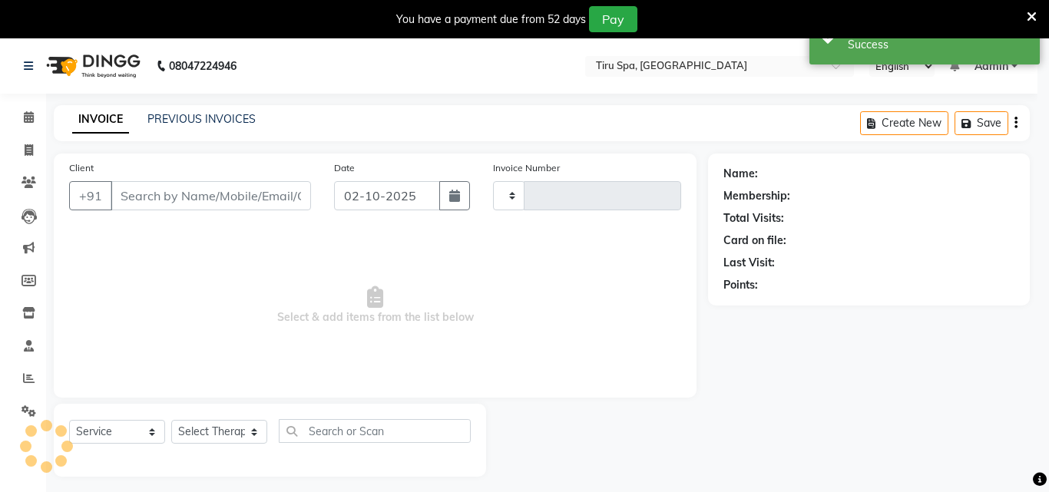
select select "3"
type input "0502"
select select "722"
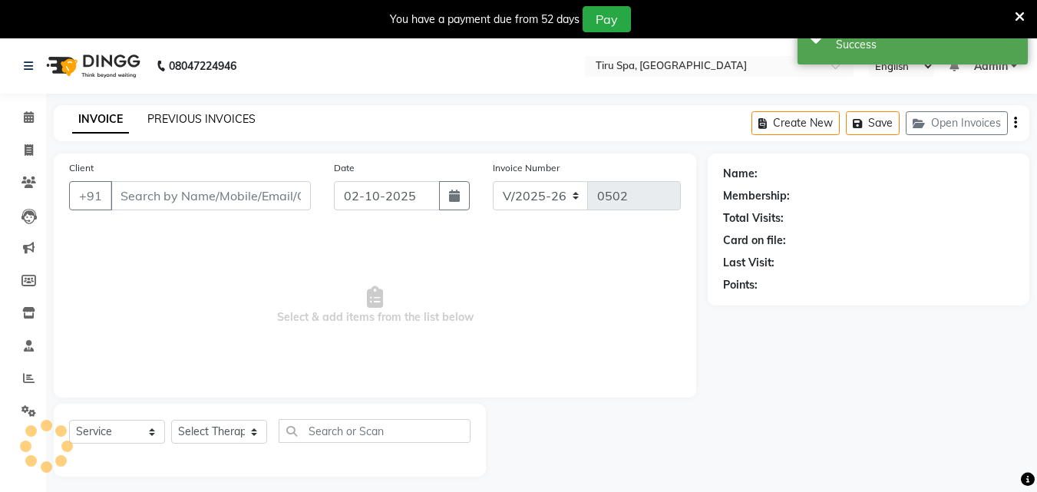
type input "8793746554"
select select "89856"
select select "1: Object"
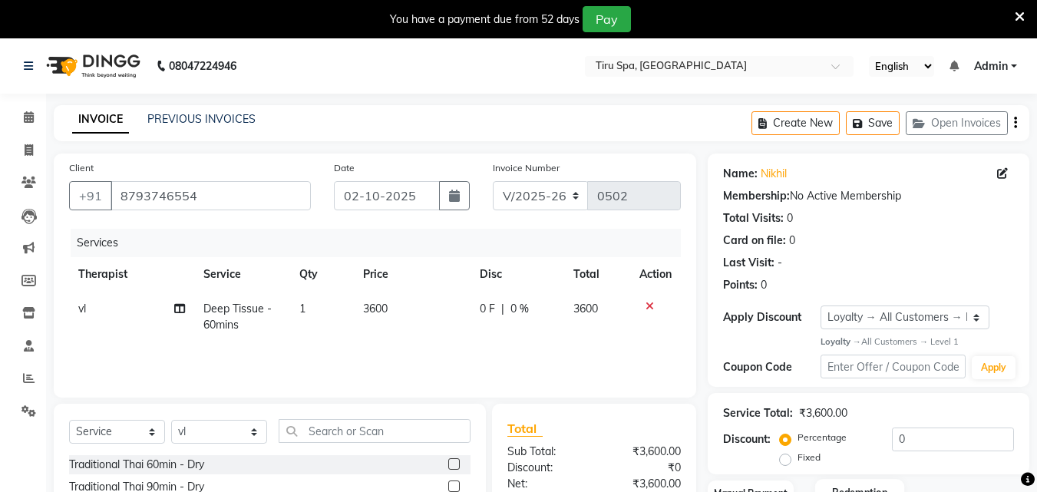
scroll to position [161, 0]
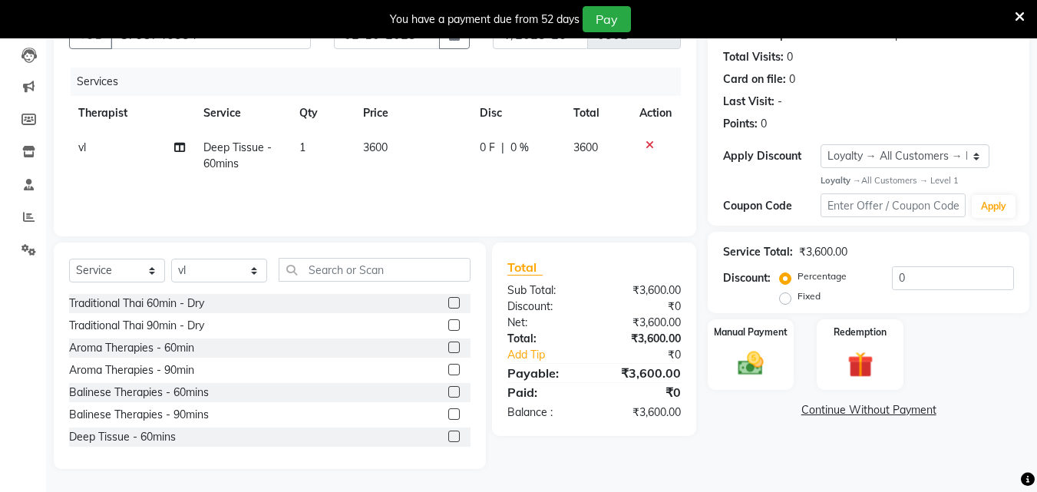
click at [798, 296] on label "Fixed" at bounding box center [809, 296] width 23 height 14
click at [790, 296] on input "Fixed" at bounding box center [788, 296] width 11 height 11
radio input "true"
click at [943, 278] on input "0" at bounding box center [953, 278] width 122 height 24
type input "1800"
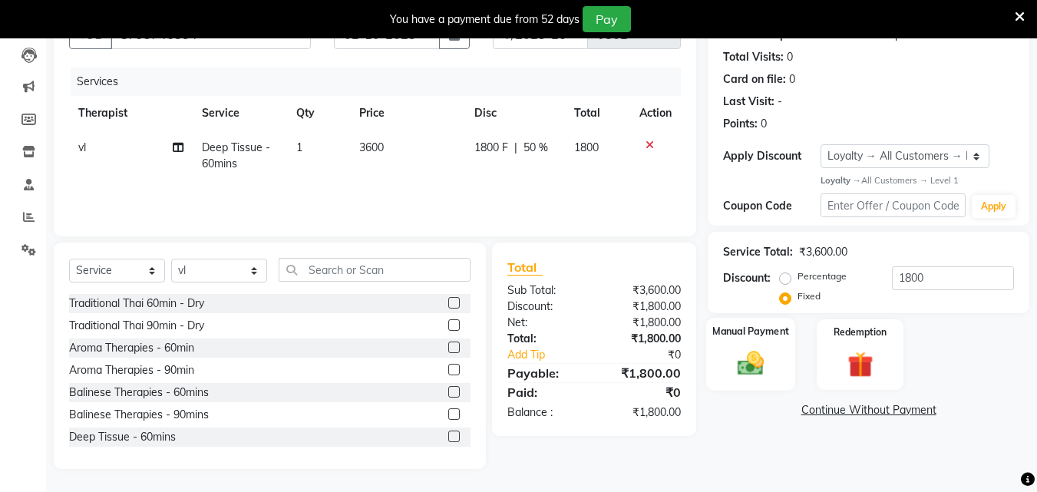
click at [741, 362] on img at bounding box center [750, 364] width 43 height 31
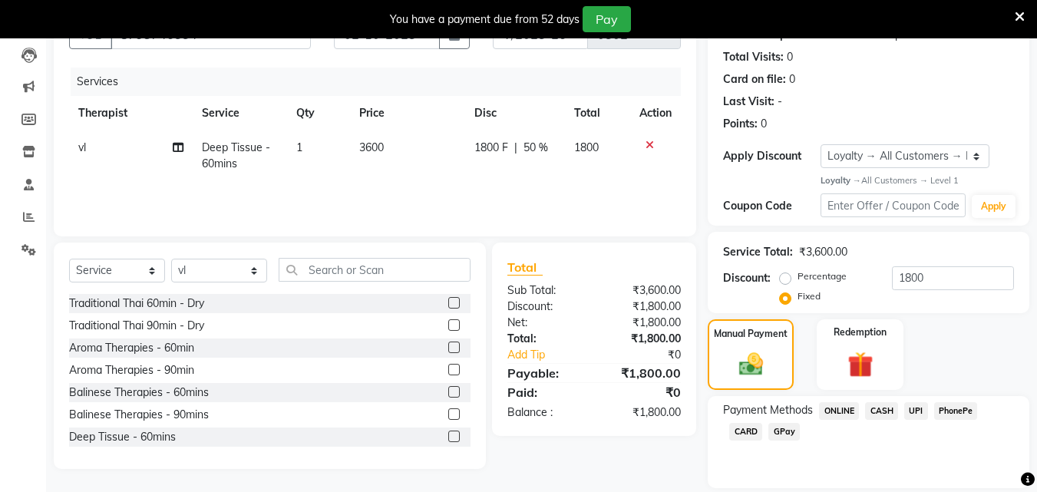
scroll to position [212, 0]
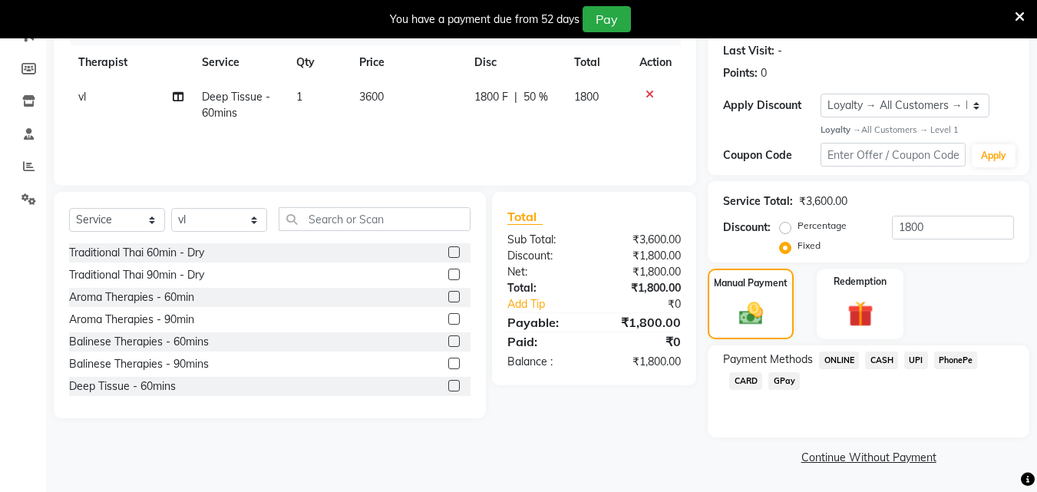
click at [917, 355] on span "UPI" at bounding box center [916, 361] width 24 height 18
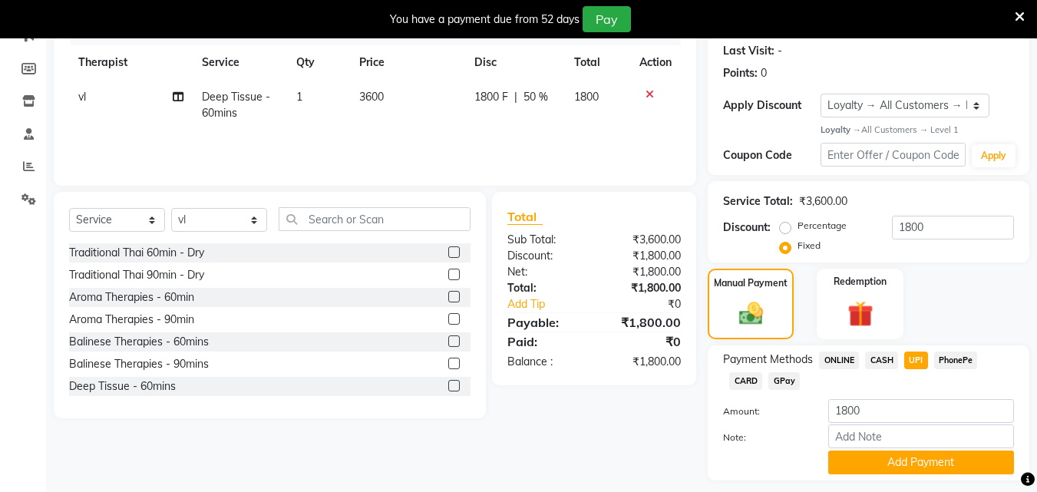
scroll to position [255, 0]
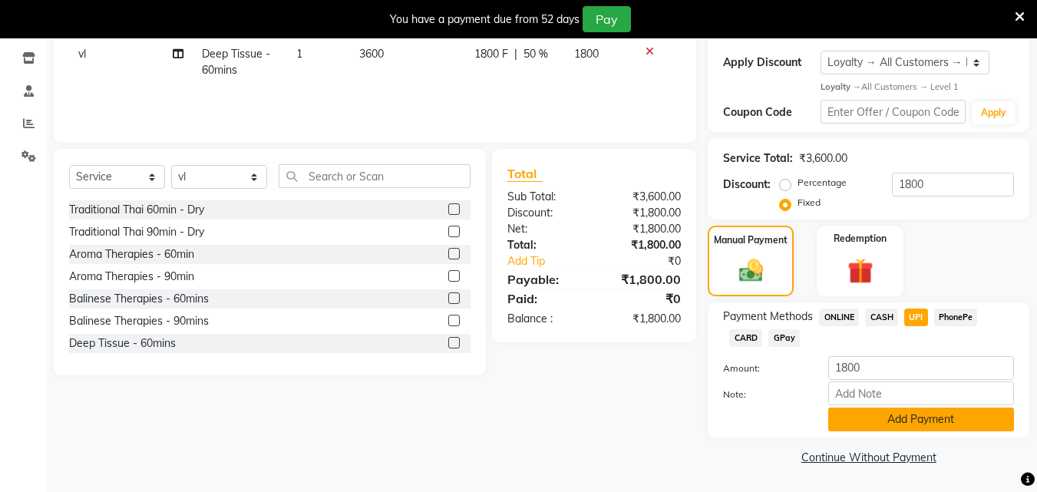
click at [924, 419] on button "Add Payment" at bounding box center [921, 420] width 186 height 24
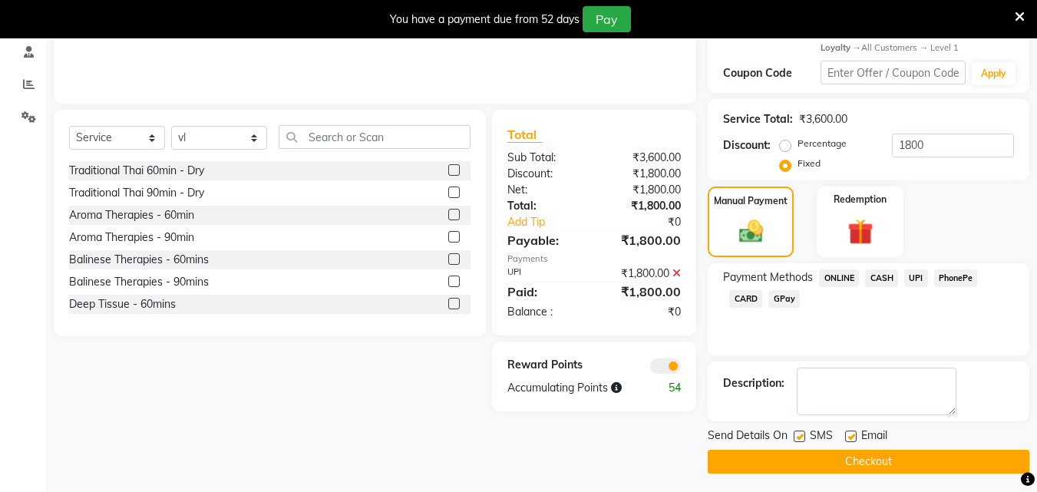
scroll to position [299, 0]
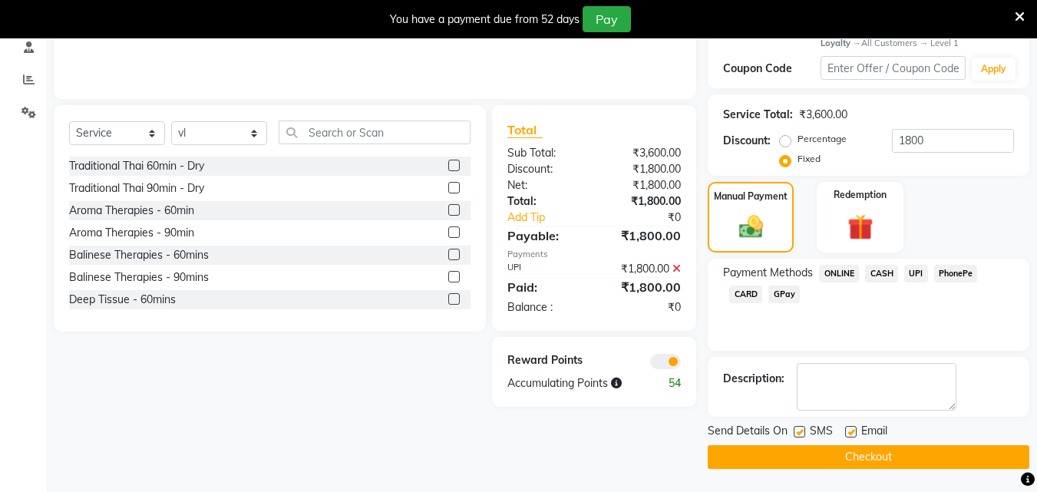
click at [857, 454] on button "Checkout" at bounding box center [869, 457] width 322 height 24
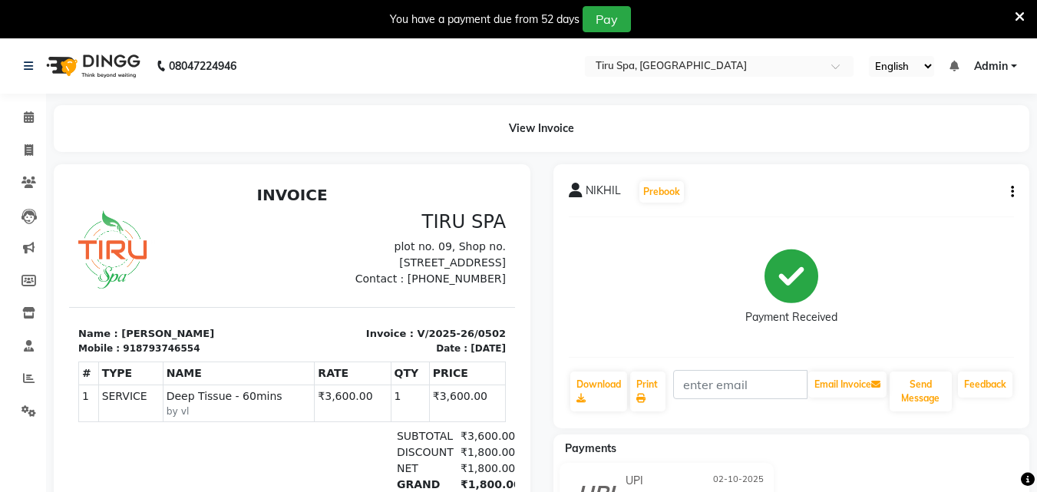
click at [1016, 16] on div "You have a payment due from 52 days Pay" at bounding box center [518, 19] width 1037 height 38
click at [1018, 16] on icon at bounding box center [1020, 17] width 10 height 14
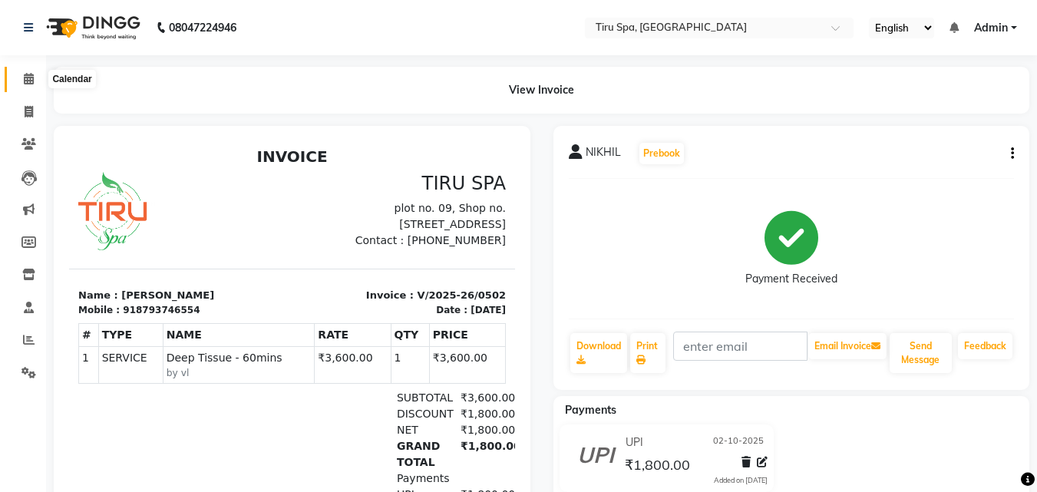
click at [28, 77] on icon at bounding box center [29, 79] width 10 height 12
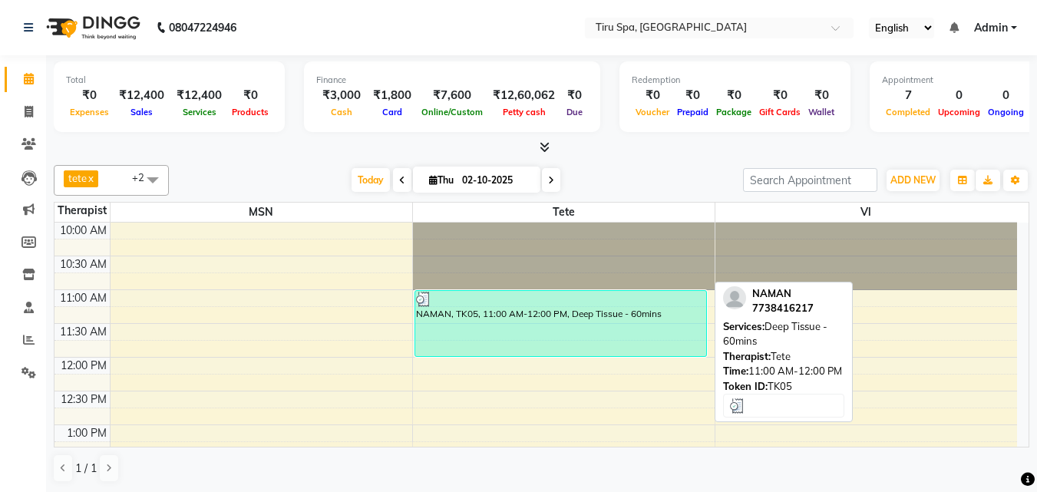
click at [474, 325] on div "NAMAN, TK05, 11:00 AM-12:00 PM, Deep Tissue - 60mins" at bounding box center [560, 323] width 291 height 65
select select "3"
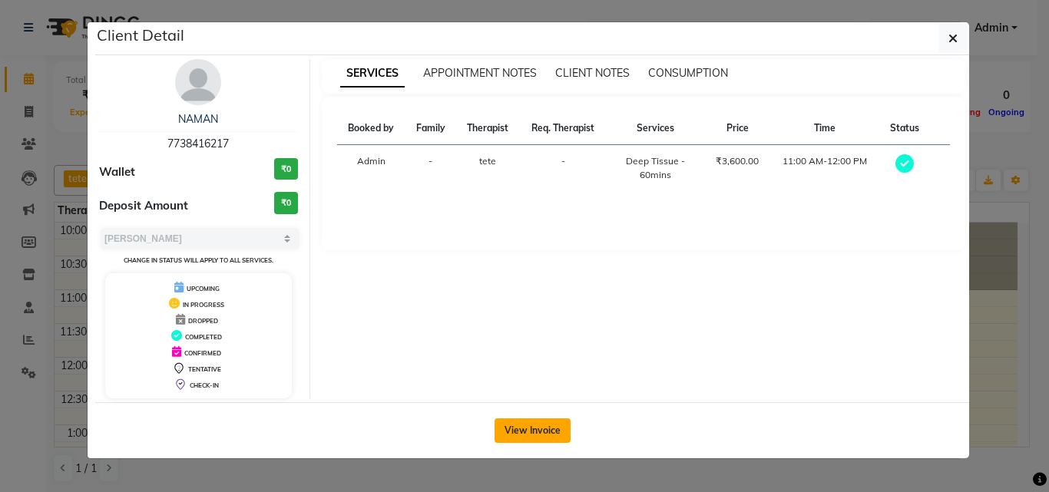
click at [535, 418] on button "View Invoice" at bounding box center [532, 430] width 76 height 25
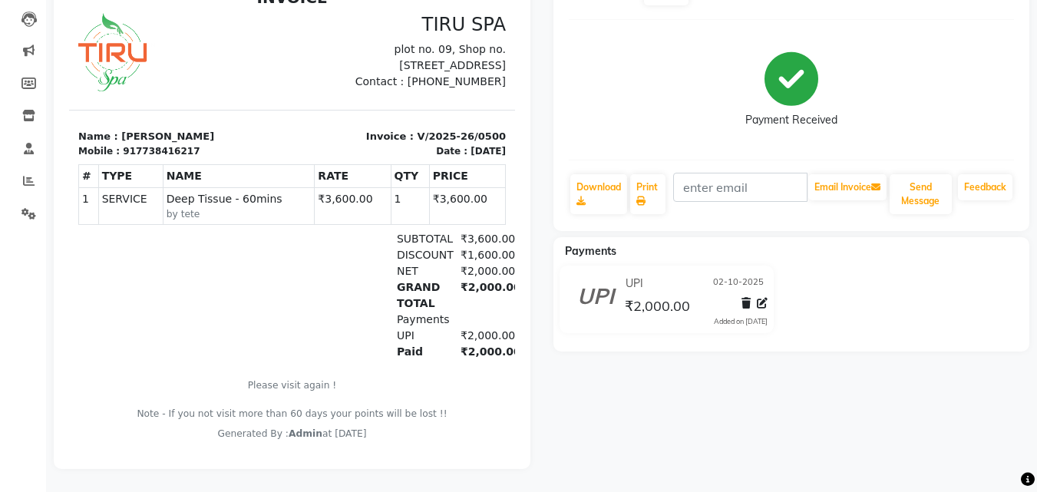
scroll to position [12, 0]
